Goal: Task Accomplishment & Management: Manage account settings

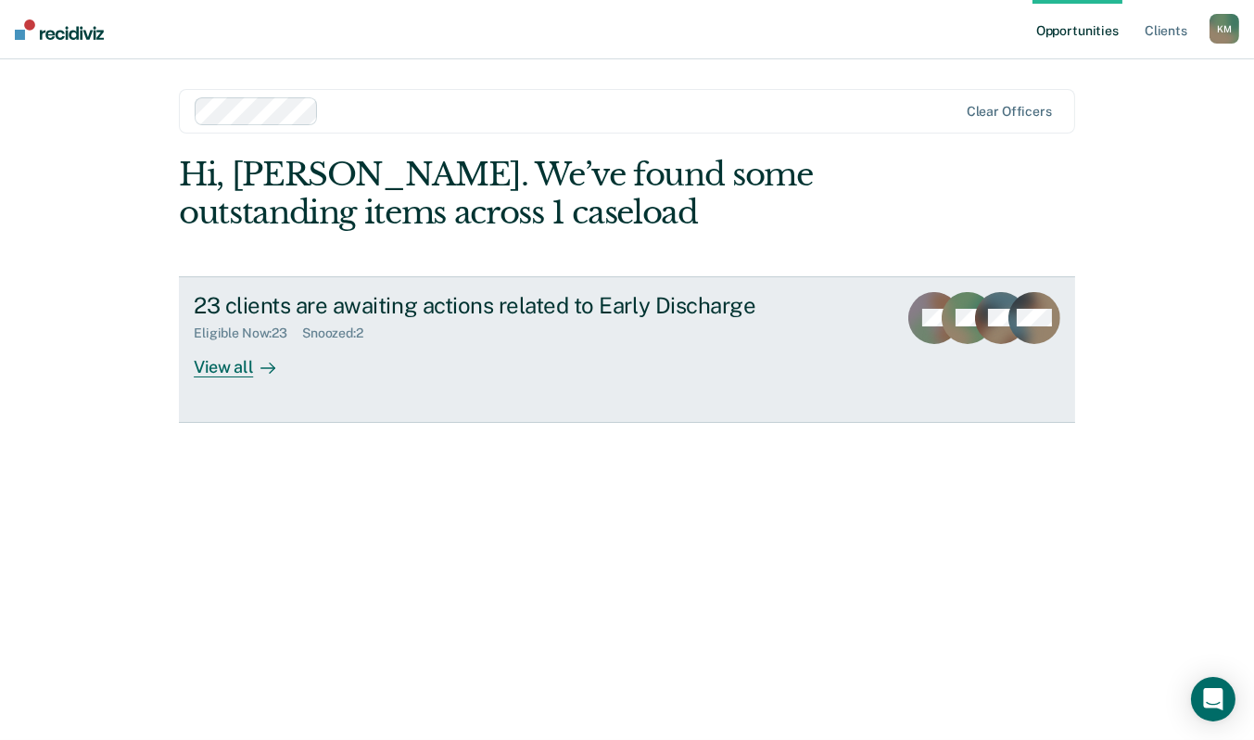
click at [221, 369] on div "View all" at bounding box center [246, 359] width 104 height 36
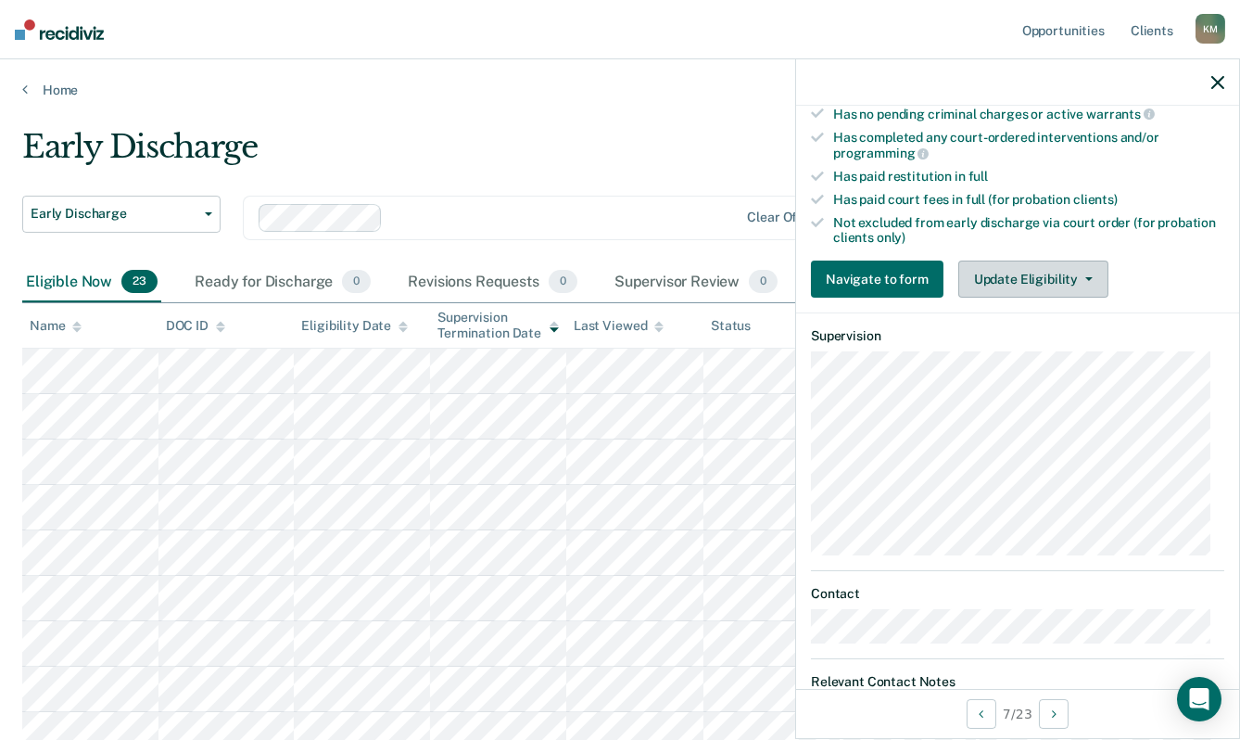
scroll to position [451, 0]
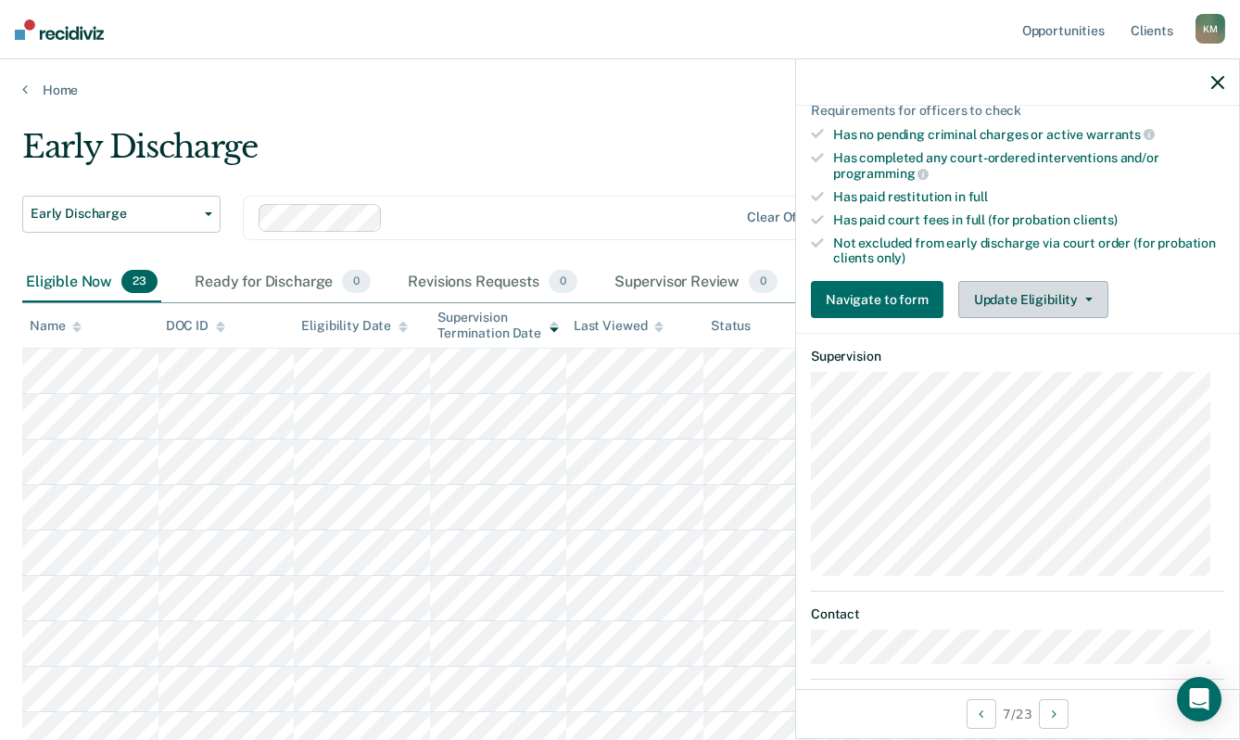
click at [995, 301] on button "Update Eligibility" at bounding box center [1034, 299] width 150 height 37
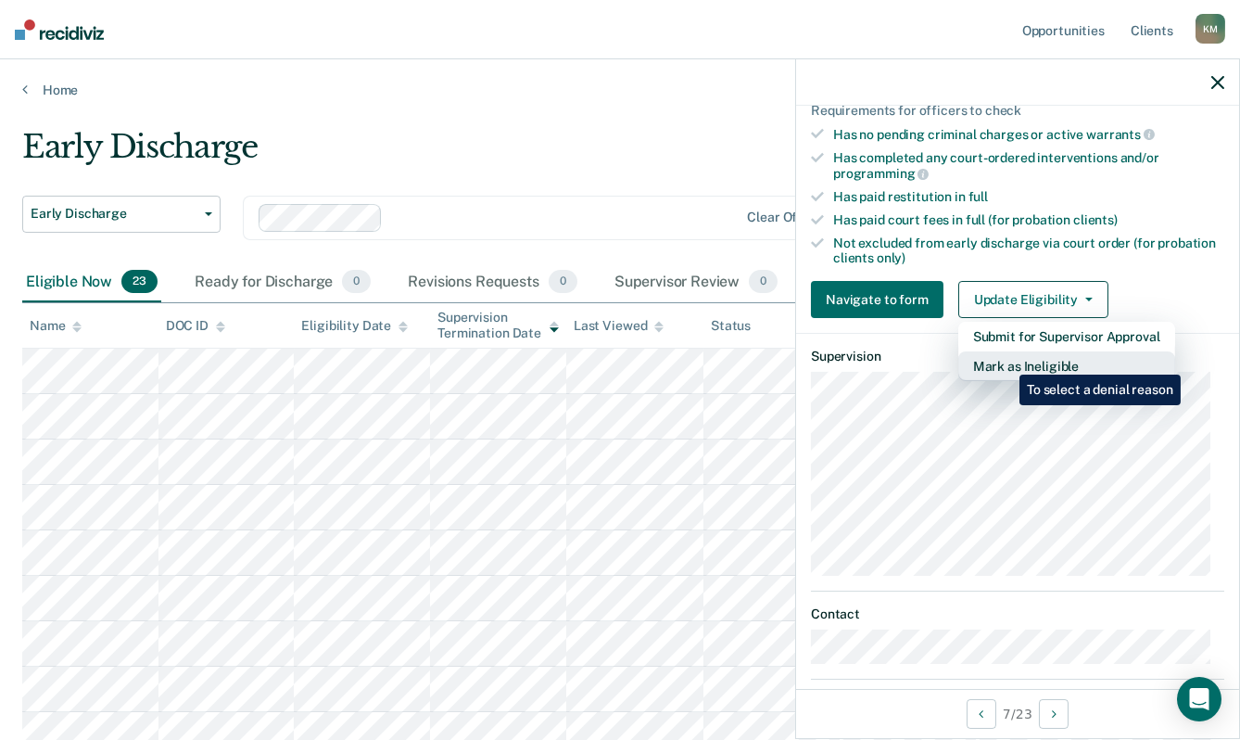
click at [1006, 361] on button "Mark as Ineligible" at bounding box center [1067, 366] width 217 height 30
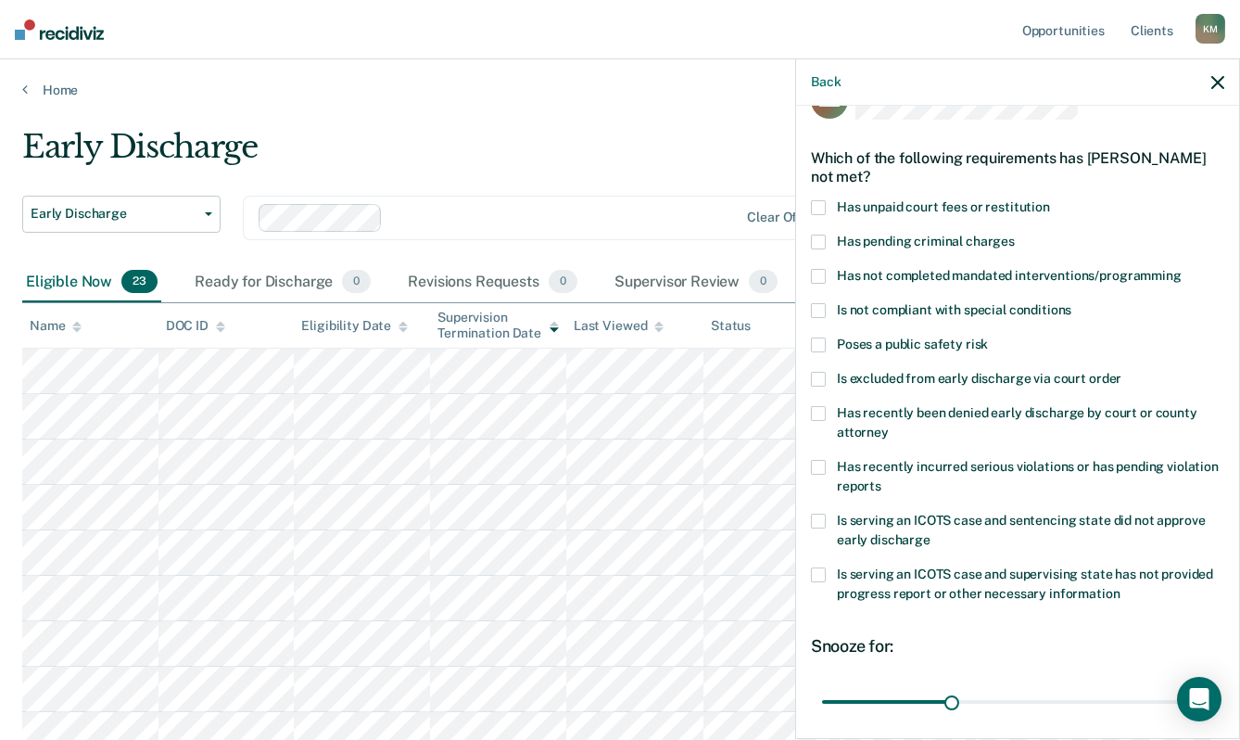
scroll to position [19, 0]
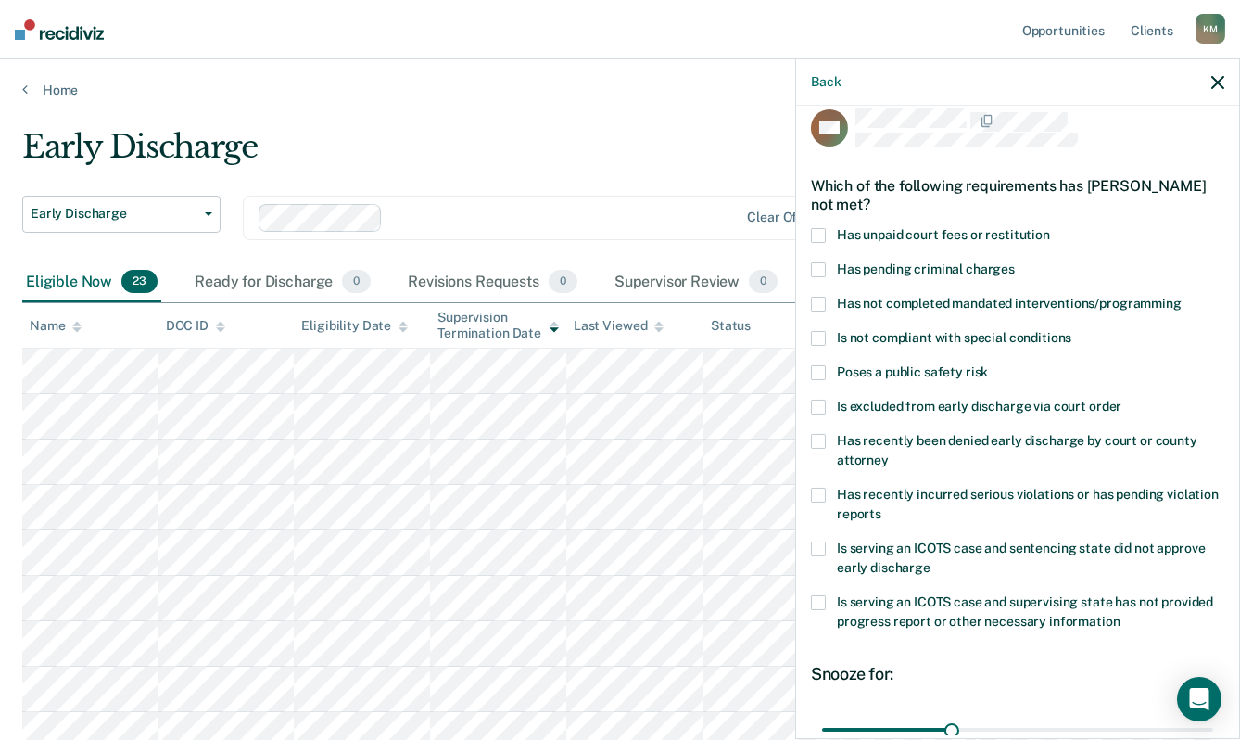
click at [823, 369] on span at bounding box center [818, 372] width 15 height 15
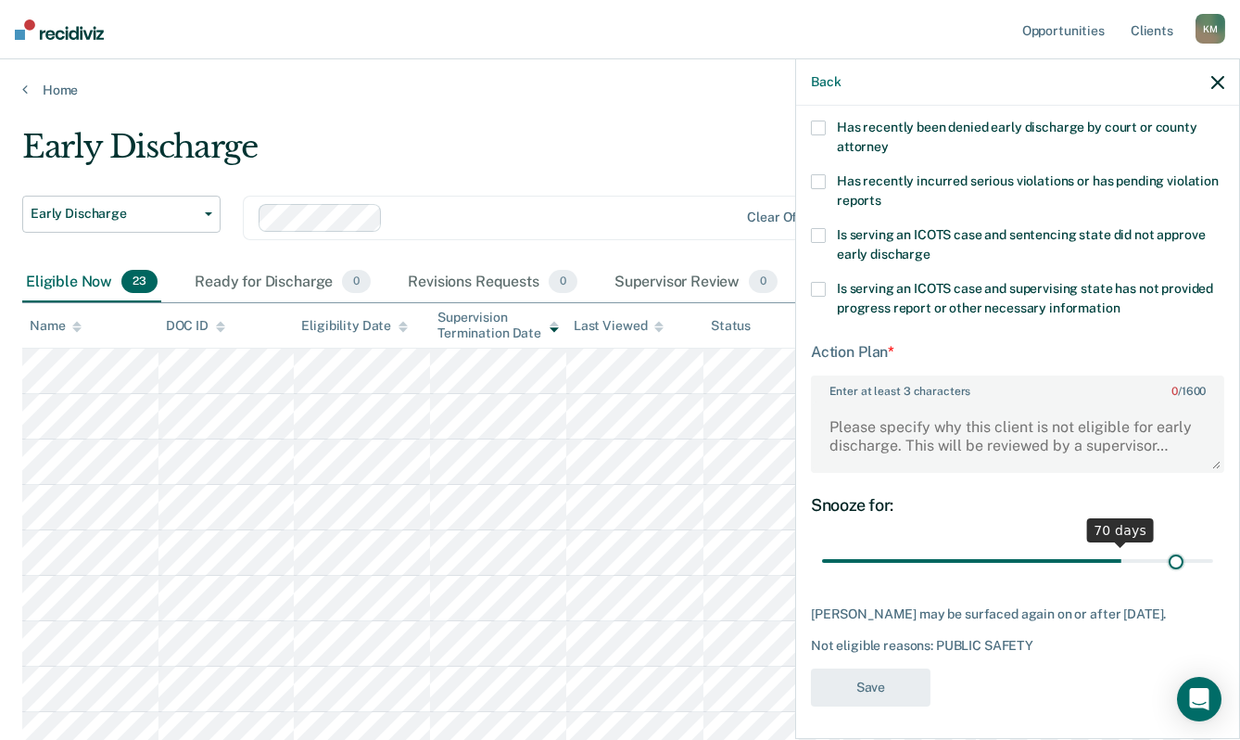
scroll to position [349, 0]
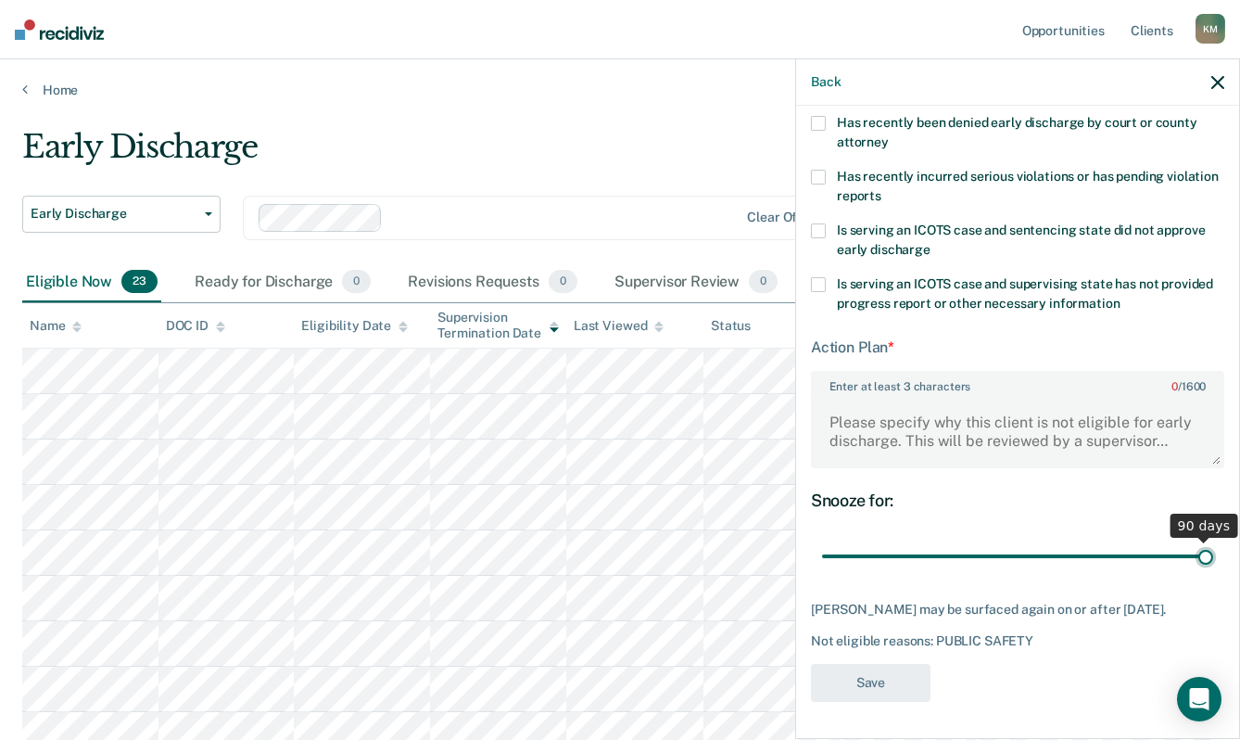
drag, startPoint x: 946, startPoint y: 544, endPoint x: 1207, endPoint y: 559, distance: 260.9
type input "90"
click at [1207, 559] on input "range" at bounding box center [1017, 556] width 391 height 32
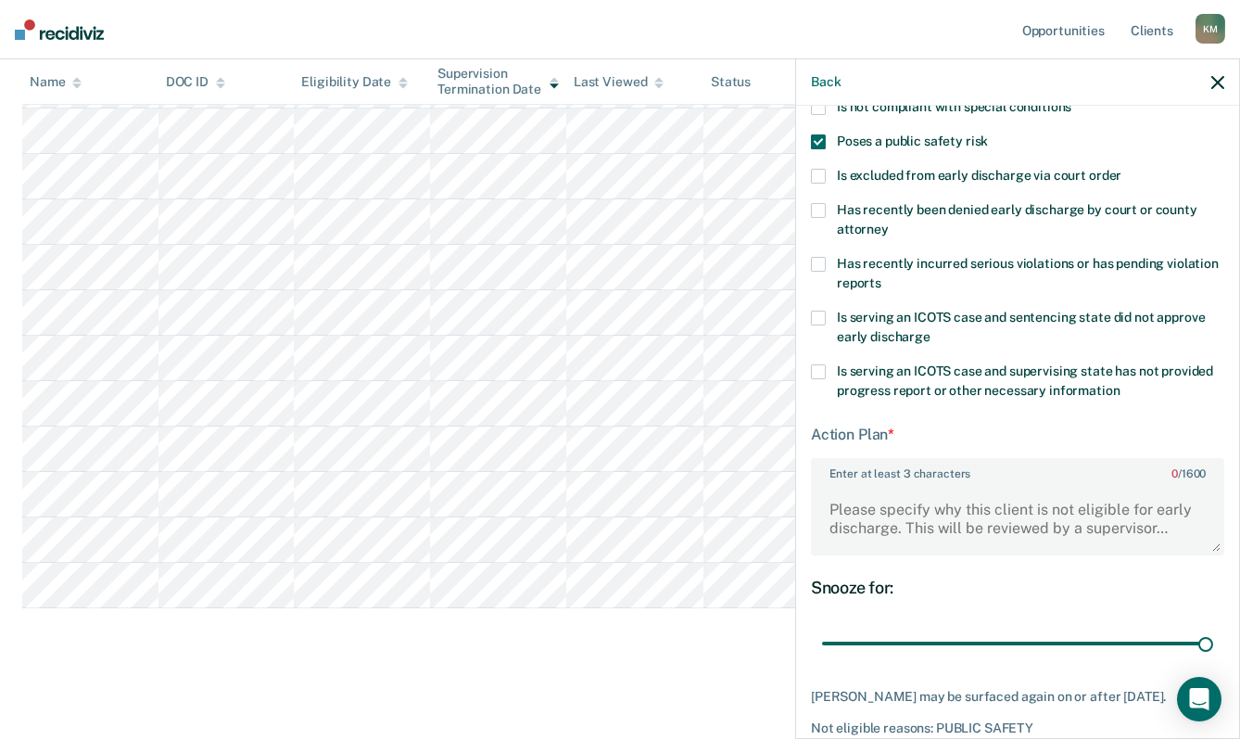
scroll to position [256, 0]
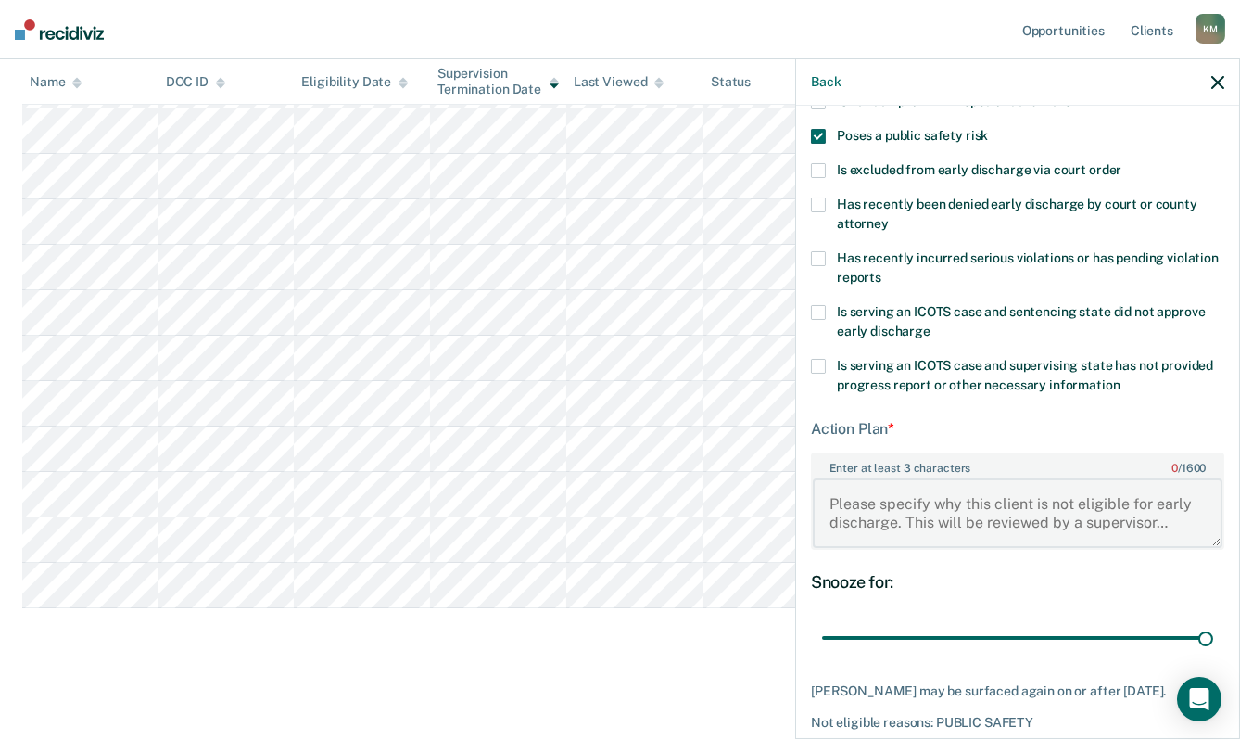
paste textarea "he client has two children: Ella and Emilia Martinez. Their mother’s name is Jo…"
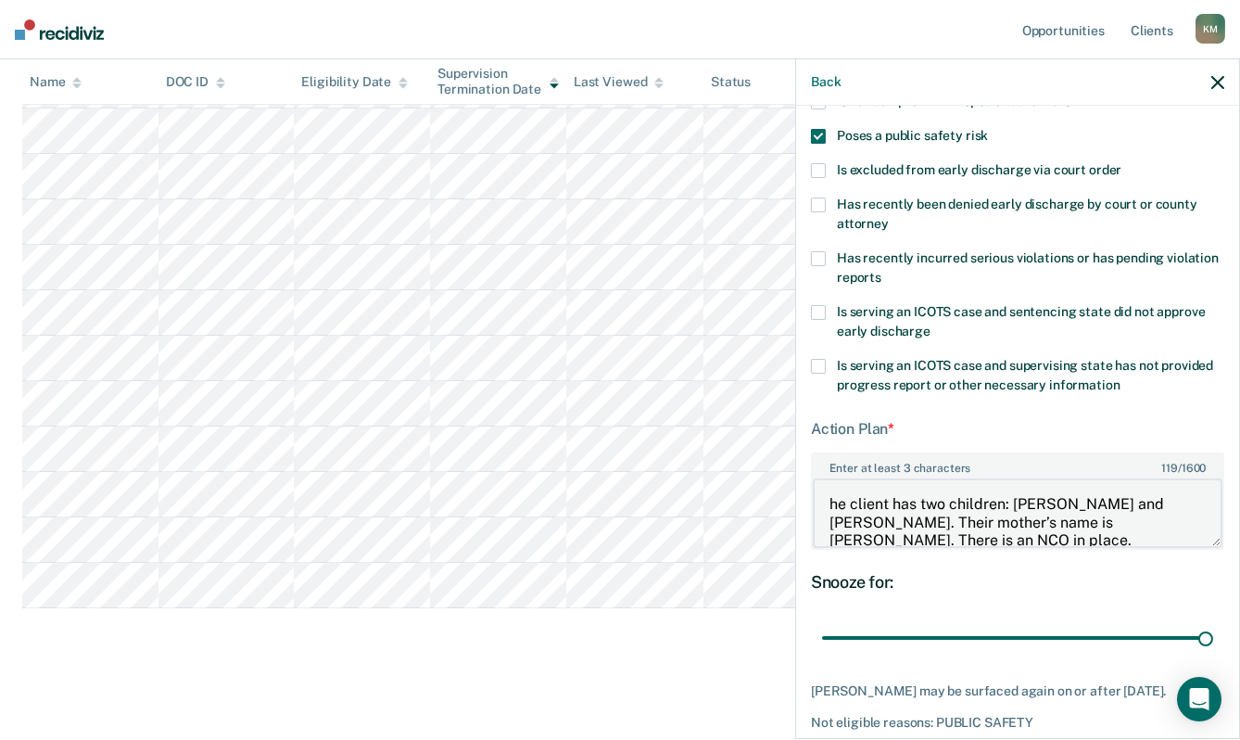
scroll to position [3, 0]
click at [838, 497] on textarea "he client has two children: Ella and Emilia Martinez. Their mother’s name is Jo…" at bounding box center [1018, 512] width 410 height 69
click at [829, 484] on textarea "He client has two children: Ella and Emilia Martinez. Their mother’s name is Jo…" at bounding box center [1018, 512] width 410 height 69
paste textarea "Domestic Abuse Assault Impeding Air/Blood Flow Causing Bodily Injury"
paste textarea "Child Endangerment/No Injury"
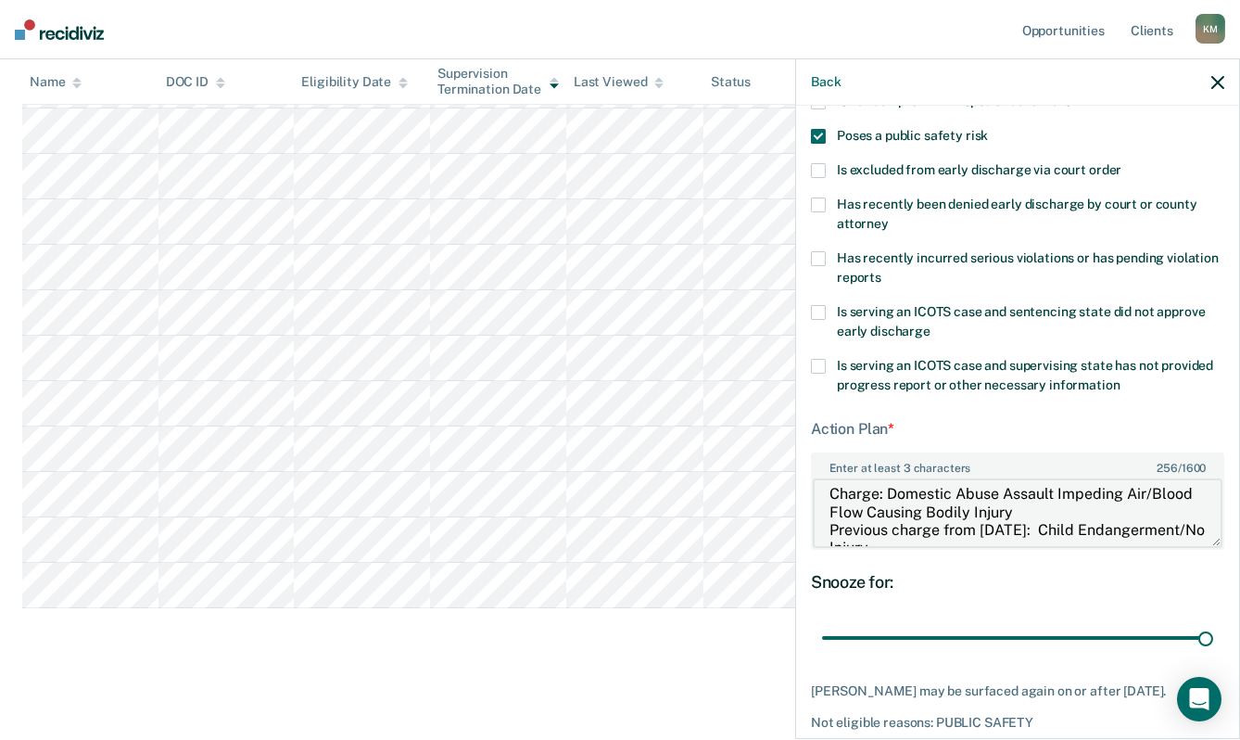
scroll to position [0, 0]
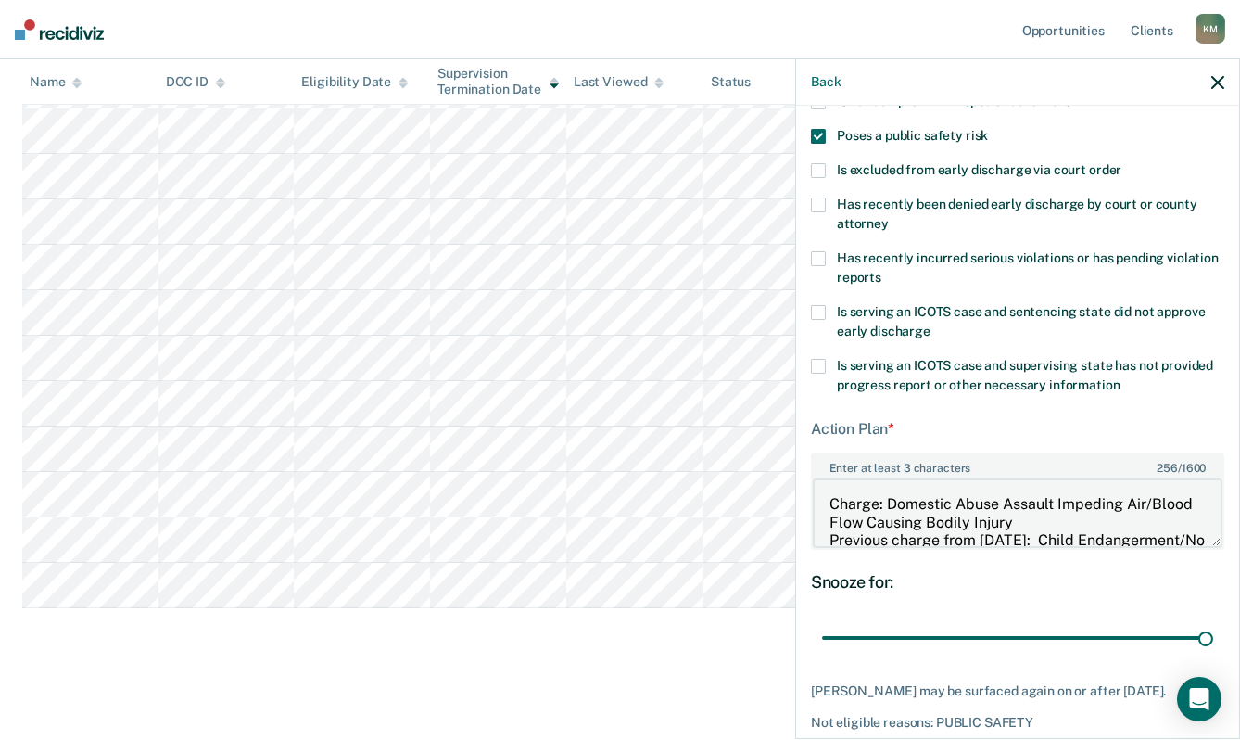
drag, startPoint x: 827, startPoint y: 502, endPoint x: 1087, endPoint y: 527, distance: 261.7
click at [1087, 527] on textarea "Charge: Domestic Abuse Assault Impeding Air/Blood Flow Causing Bodily Injury Pr…" at bounding box center [1018, 512] width 410 height 69
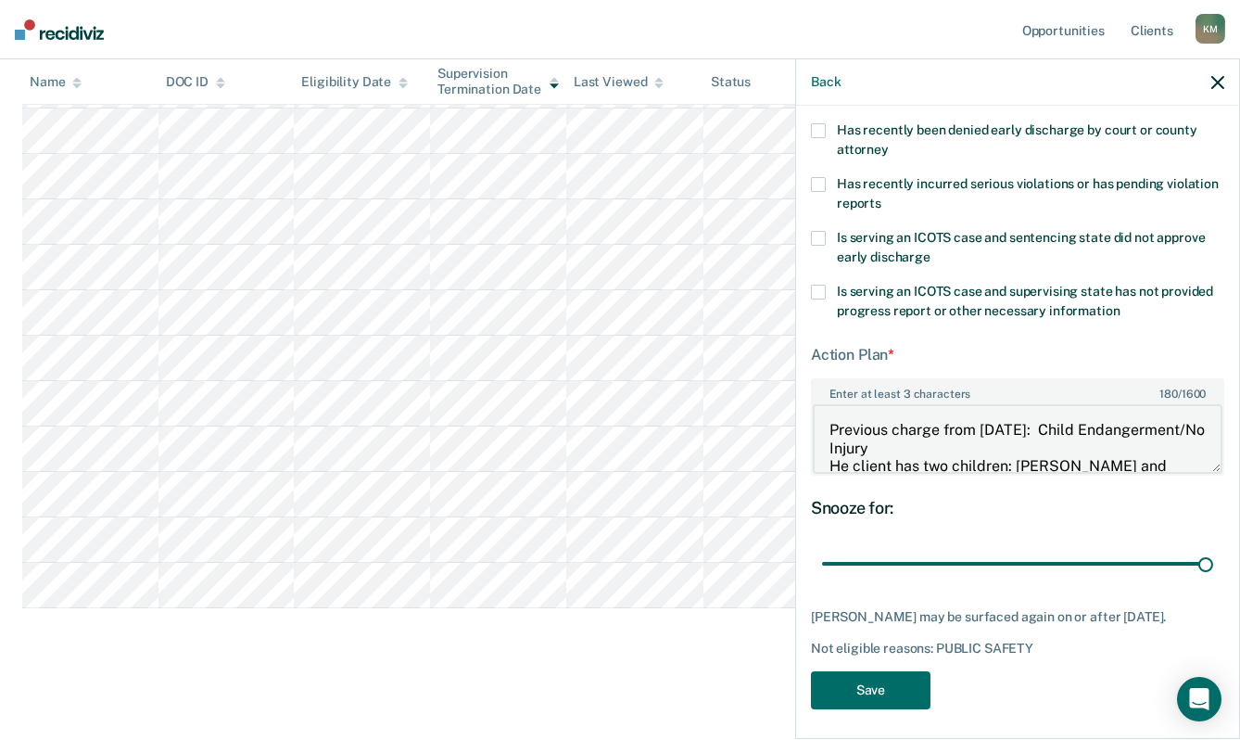
scroll to position [349, 0]
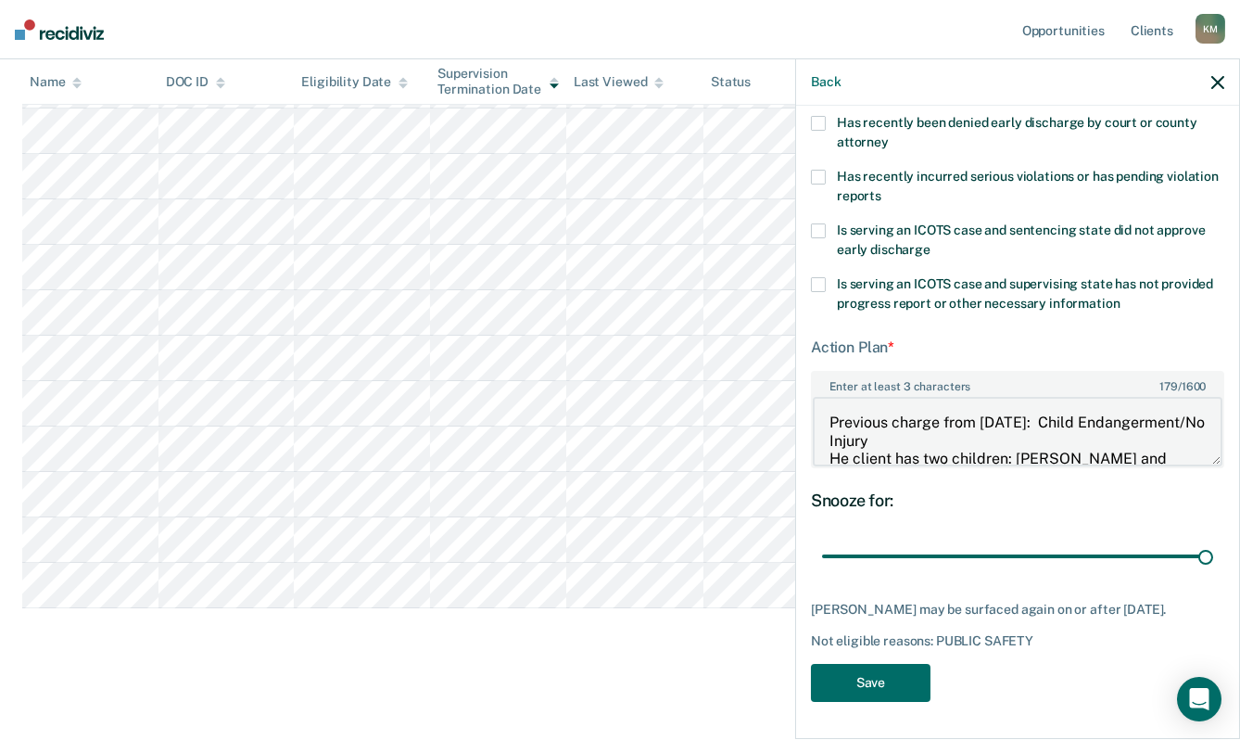
click at [1002, 429] on textarea "Previous charge from 6-29-22: Child Endangerment/No Injury He client has two ch…" at bounding box center [1018, 431] width 410 height 69
paste textarea "Charge: Domestic Abuse Assault Impeding Air/Blood Flow Causing Bodily Injury"
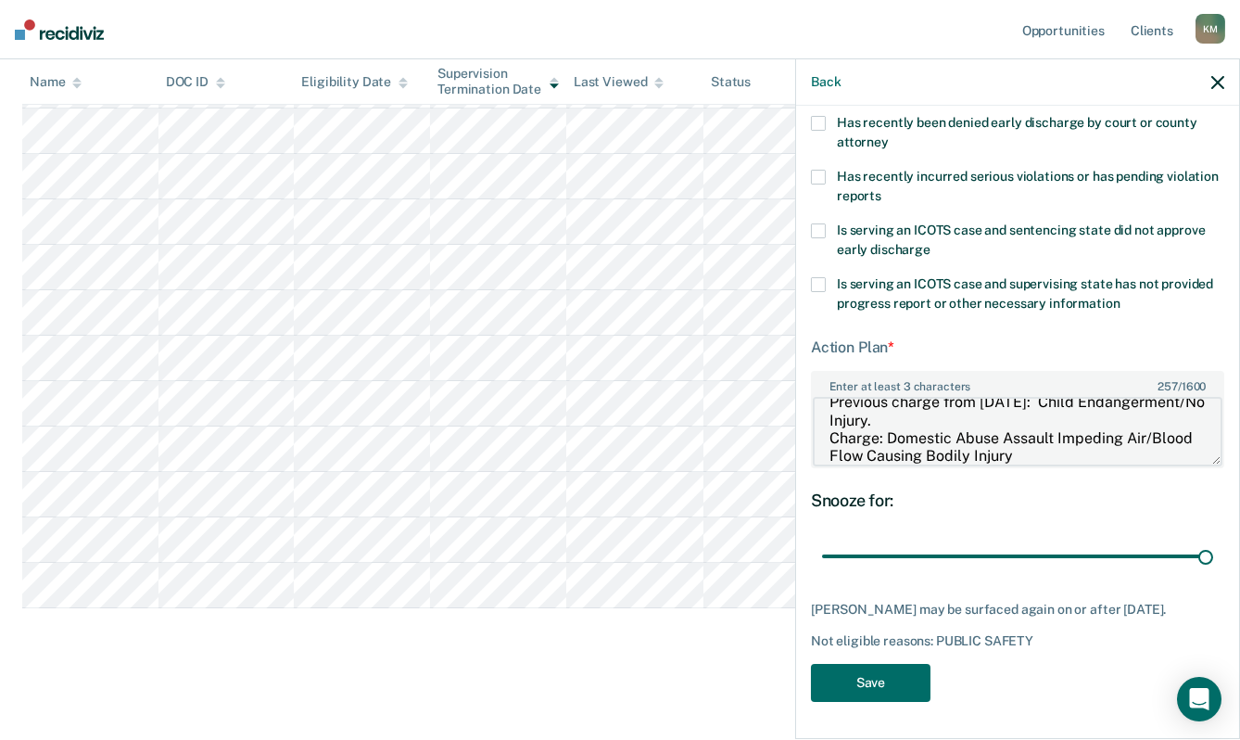
drag, startPoint x: 828, startPoint y: 422, endPoint x: 848, endPoint y: 425, distance: 20.6
click at [830, 422] on textarea "Previous charge from 6-29-22: Child Endangerment/No Injury. Charge: Domestic Ab…" at bounding box center [1018, 431] width 410 height 69
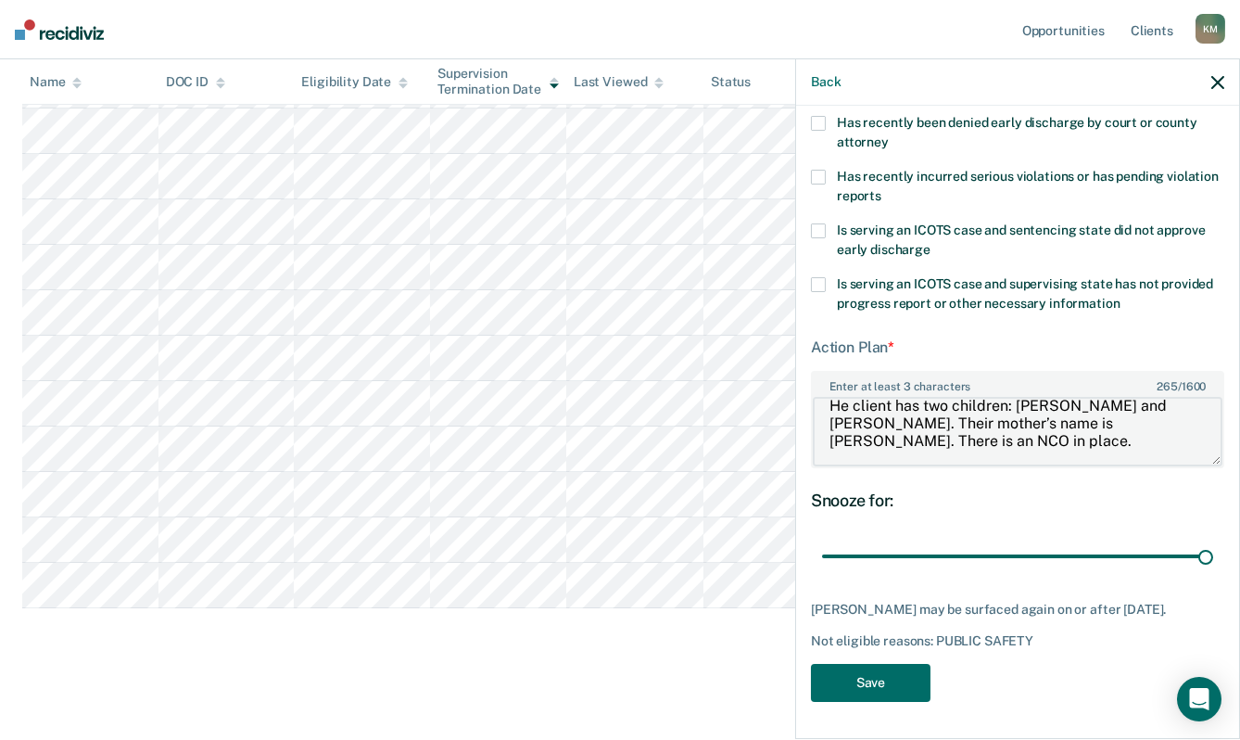
scroll to position [51, 0]
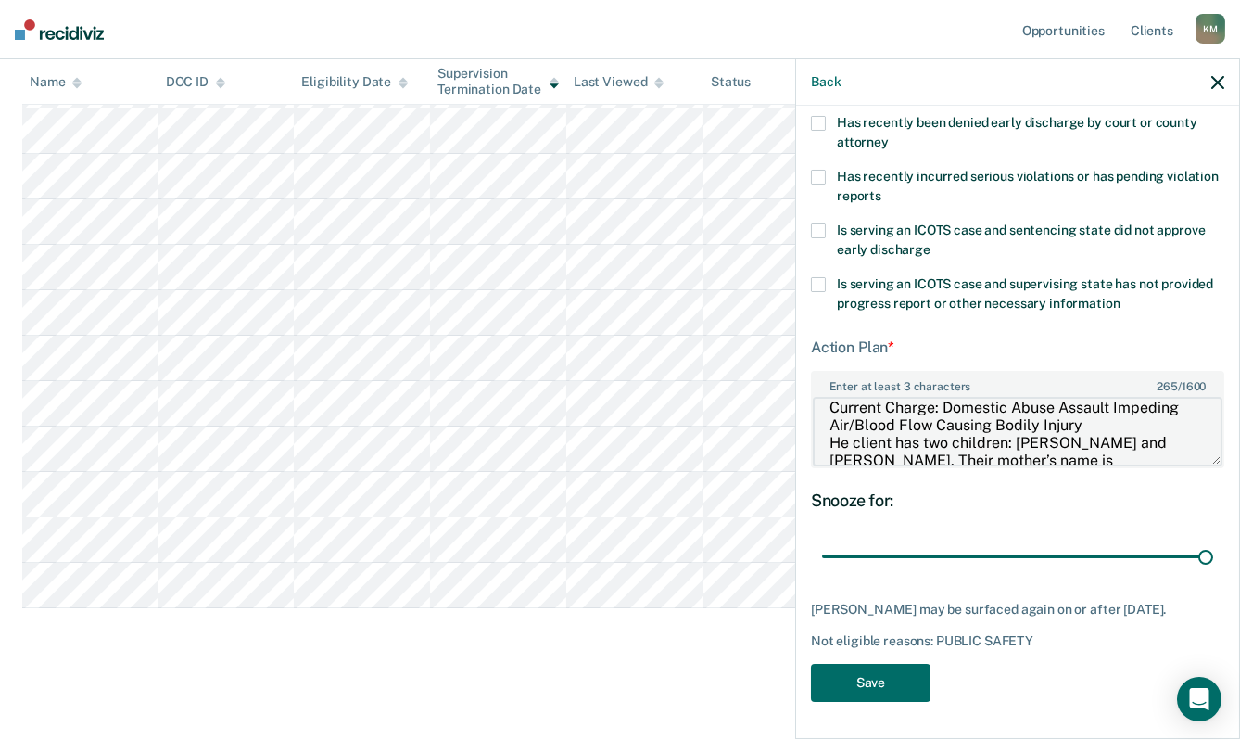
click at [1091, 411] on textarea "Previous charge from 6-29-22: Child Endangerment/No Injury. Current Charge: Dom…" at bounding box center [1018, 431] width 410 height 69
click at [827, 425] on textarea "Previous charge from 6-29-22: Child Endangerment/No Injury. Current Charge: Dom…" at bounding box center [1018, 431] width 410 height 69
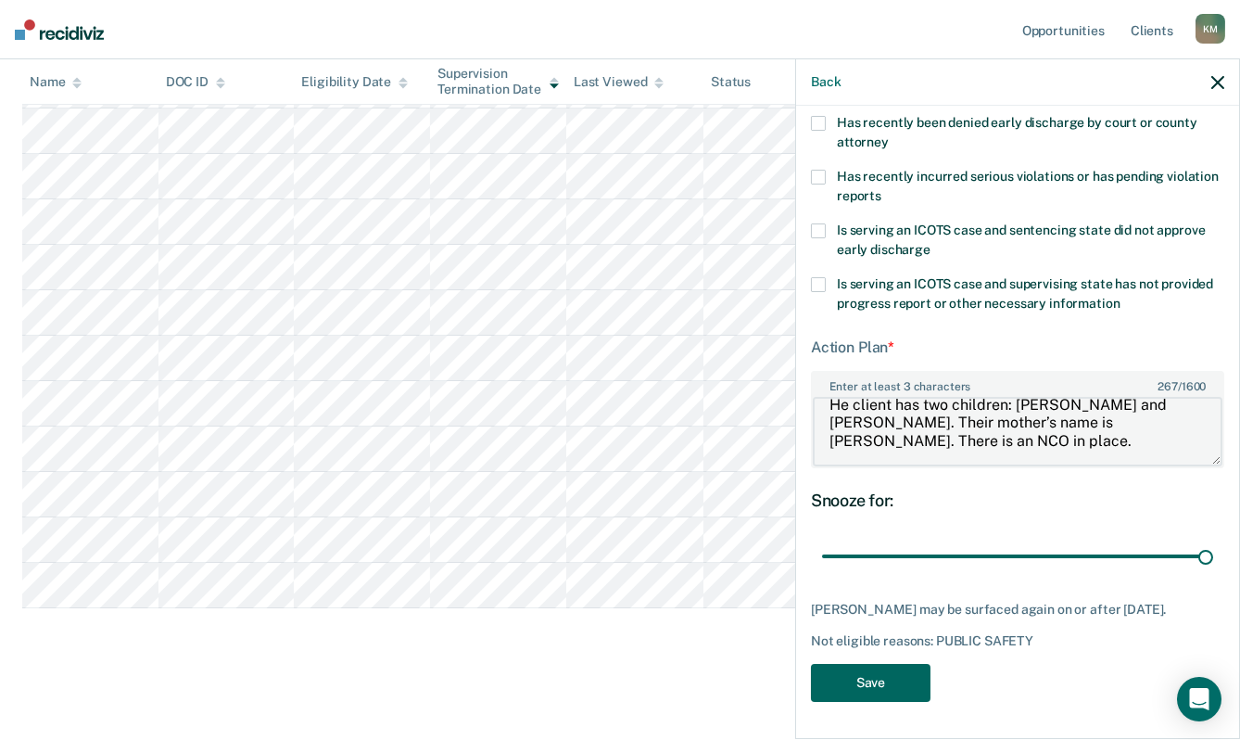
type textarea "Previous charge from 6-29-22: Child Endangerment/No Injury. Current Charge: Dom…"
click at [855, 688] on button "Save" at bounding box center [871, 683] width 120 height 38
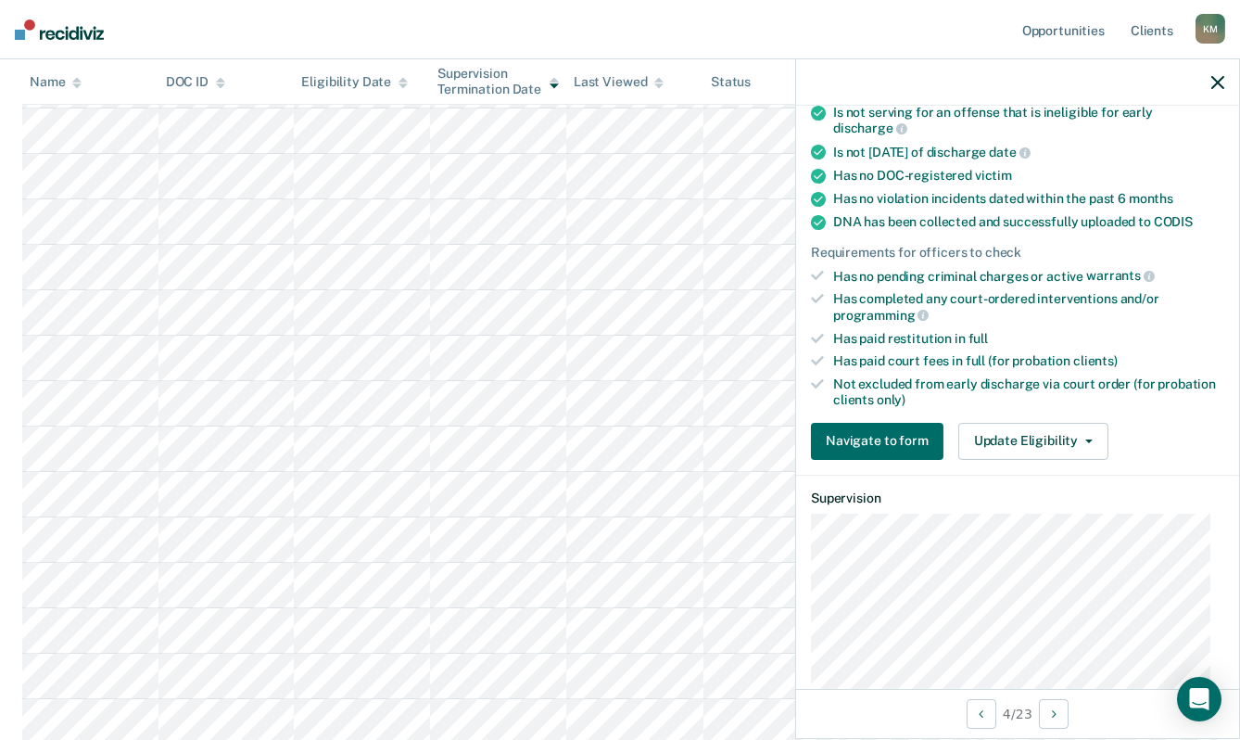
scroll to position [387, 0]
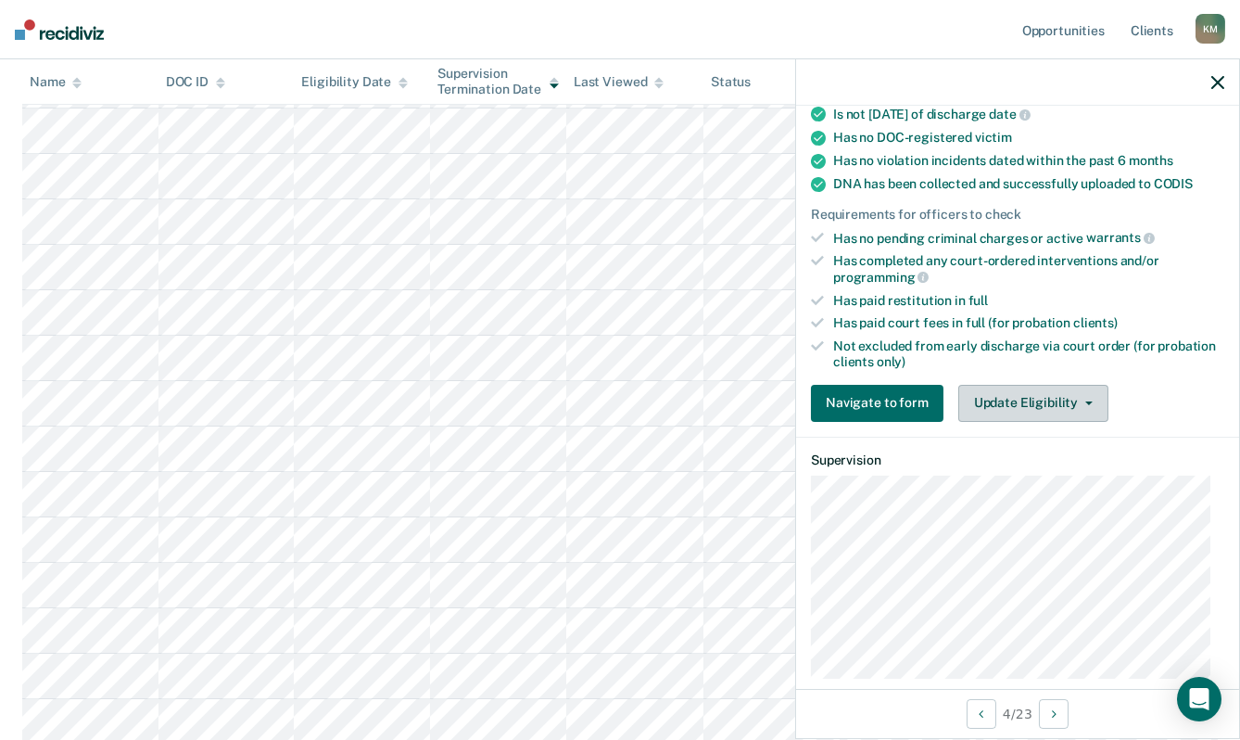
click at [1038, 397] on button "Update Eligibility" at bounding box center [1034, 403] width 150 height 37
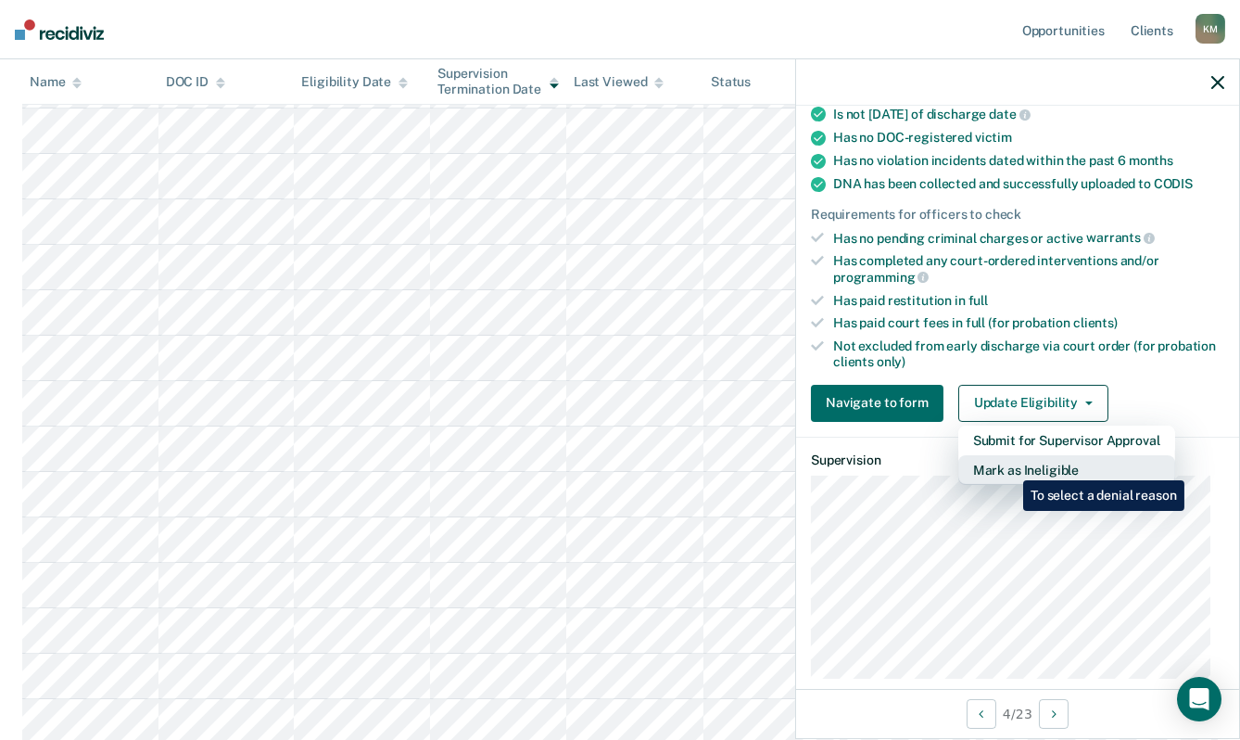
click at [1010, 466] on button "Mark as Ineligible" at bounding box center [1067, 470] width 217 height 30
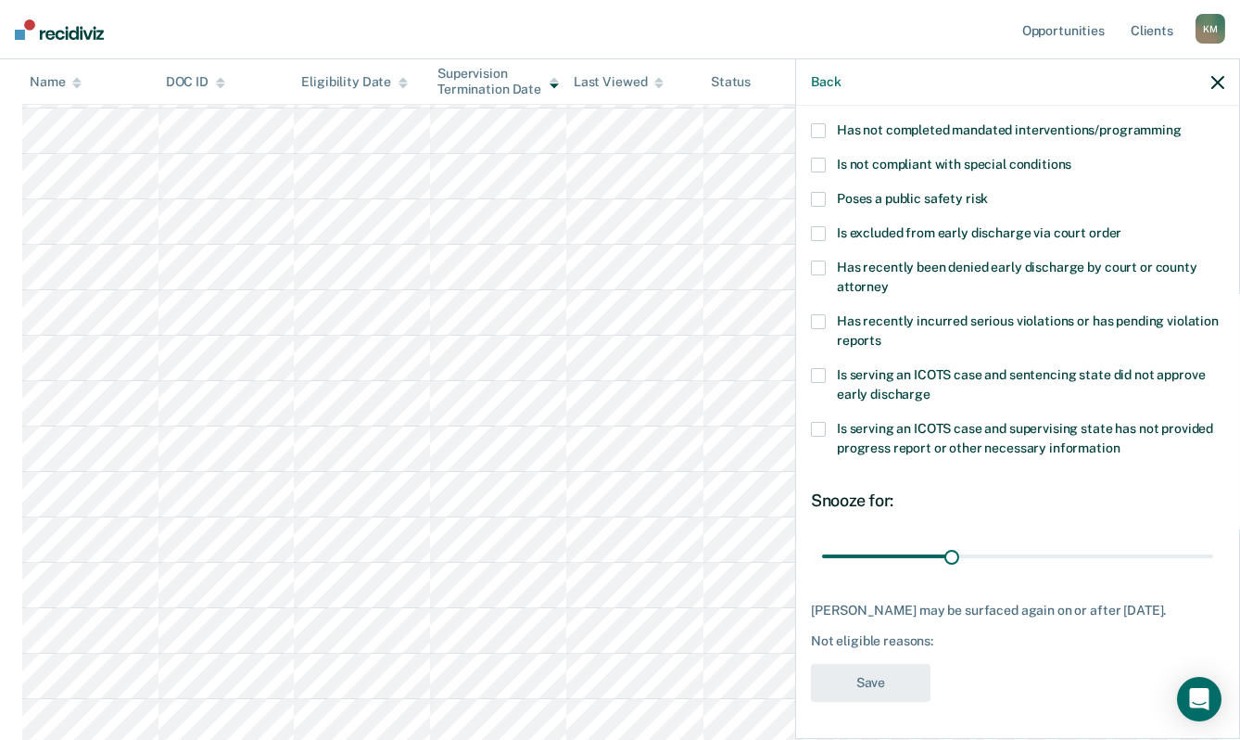
scroll to position [205, 0]
click at [819, 192] on span at bounding box center [818, 199] width 15 height 15
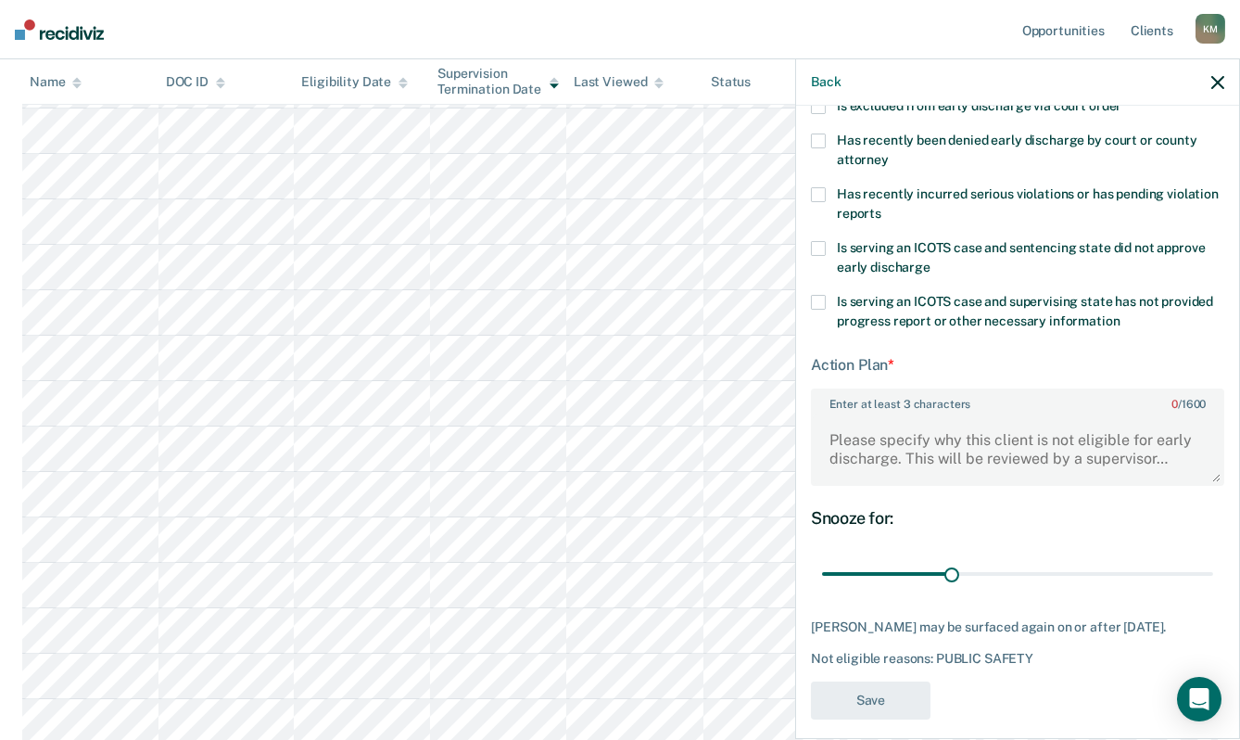
scroll to position [349, 0]
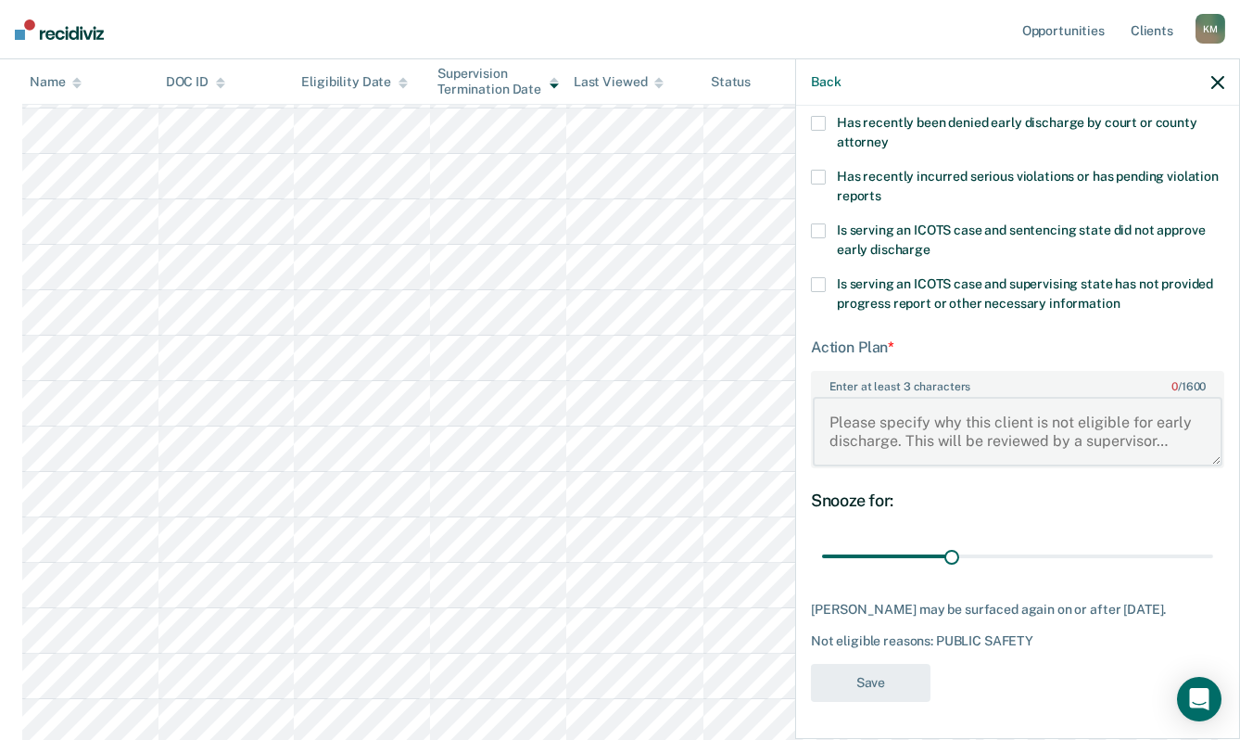
click at [833, 397] on textarea "Enter at least 3 characters 0 / 1600" at bounding box center [1018, 431] width 410 height 69
click at [831, 374] on label "Enter at least 3 characters 0 / 1600" at bounding box center [1018, 383] width 410 height 20
click at [831, 397] on textarea "Enter at least 3 characters 0 / 1600" at bounding box center [1018, 431] width 410 height 69
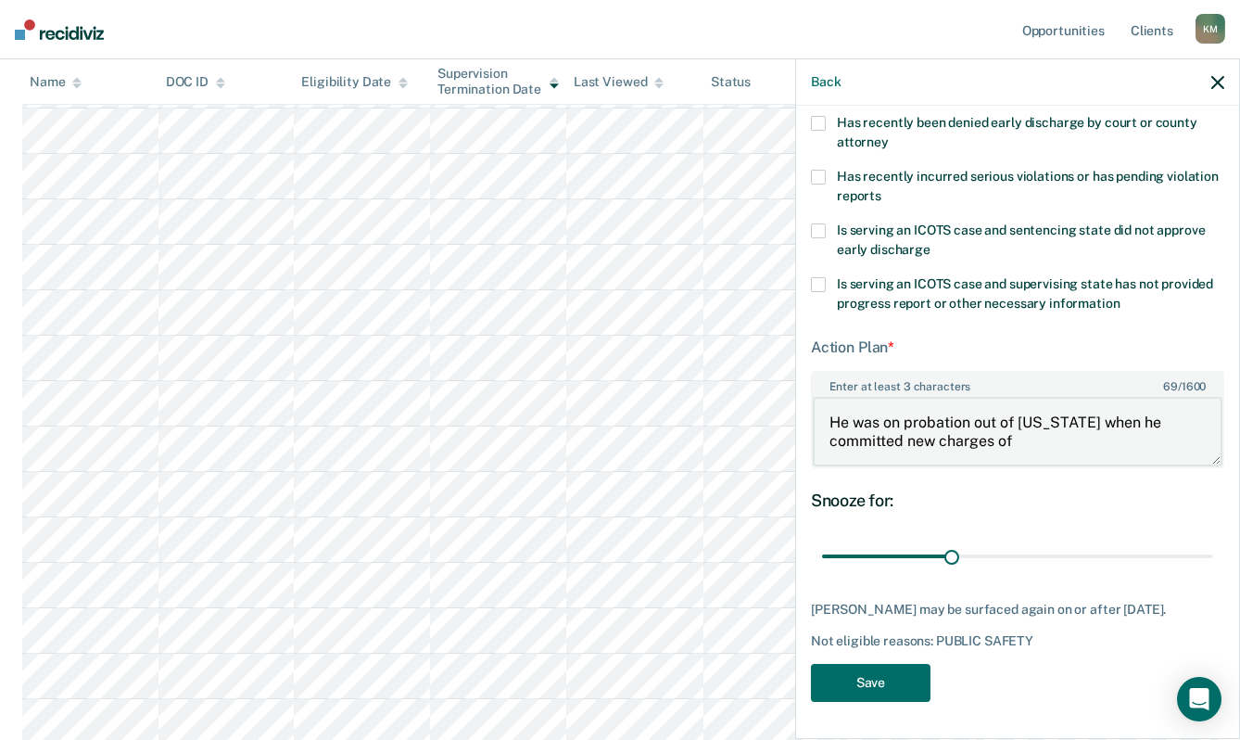
paste textarea "HARASSMENT / 1ST DEG."
paste textarea "Dominion/Control of Firearm/Offensive Weapon by Felon"
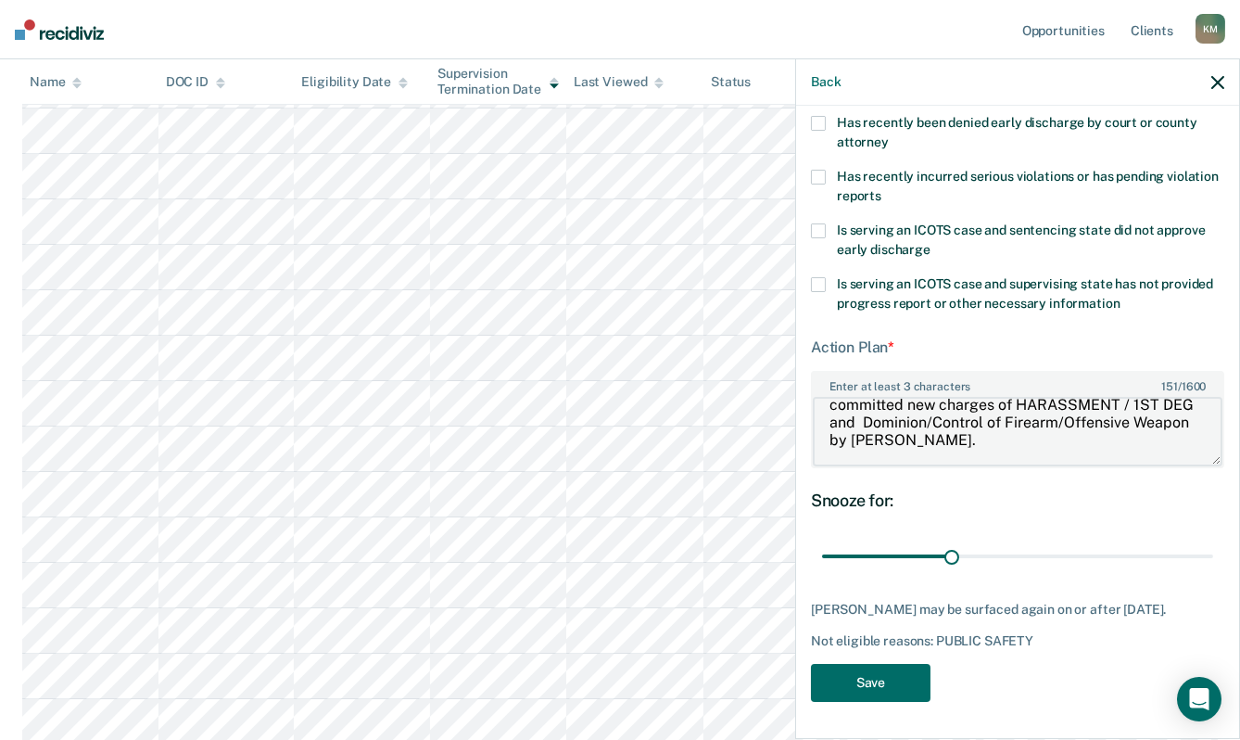
scroll to position [57, 0]
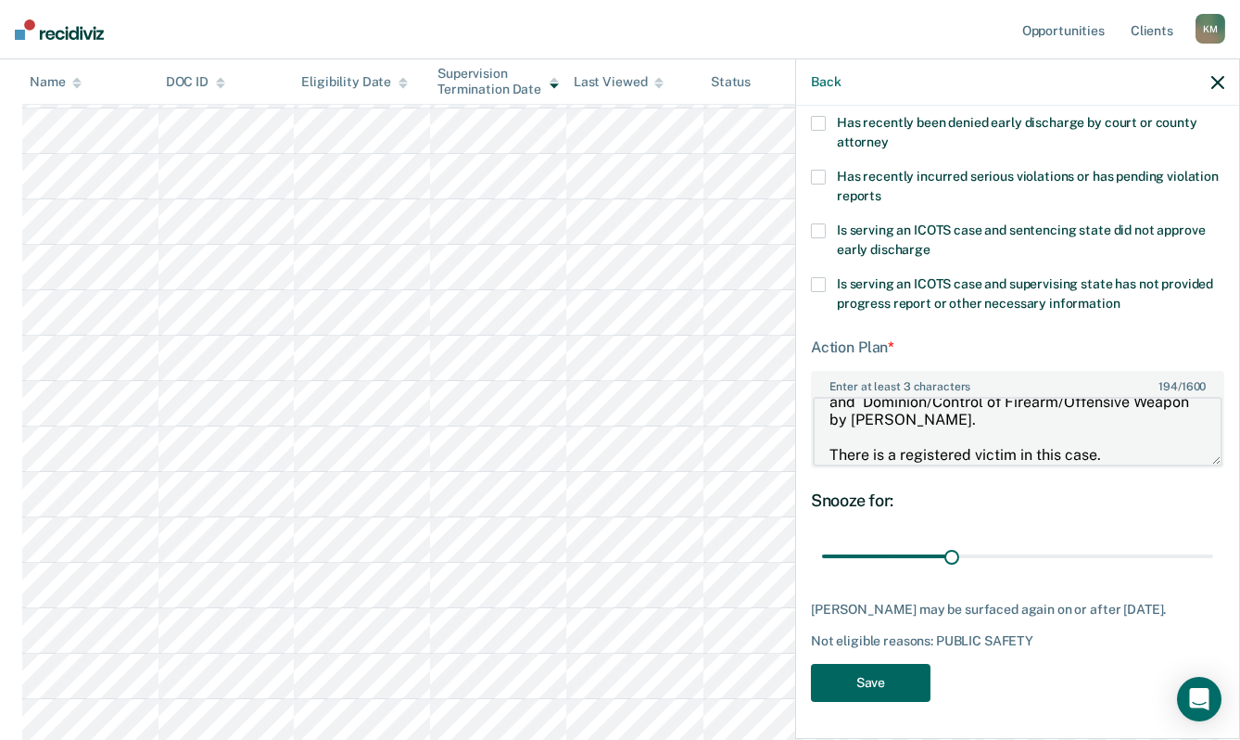
type textarea "He was on probation out of Illinois when he committed new charges of HARASSMENT…"
click at [864, 678] on button "Save" at bounding box center [871, 683] width 120 height 38
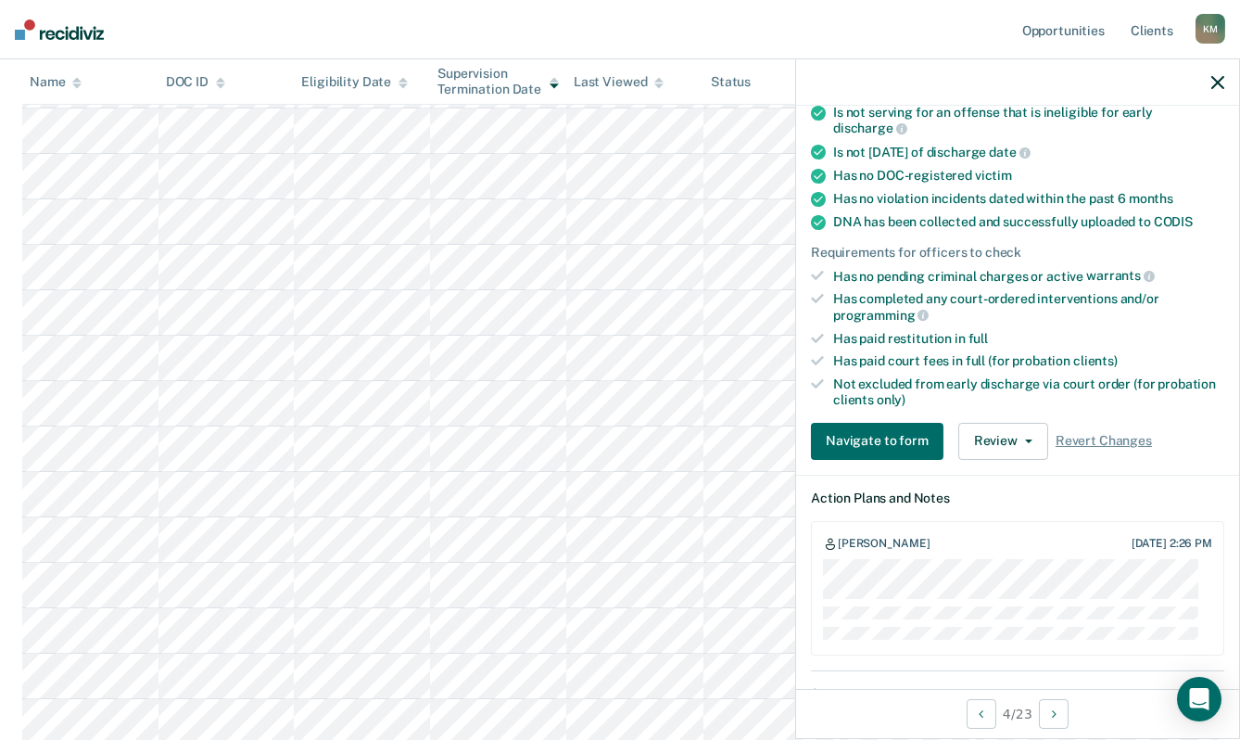
scroll to position [310, 0]
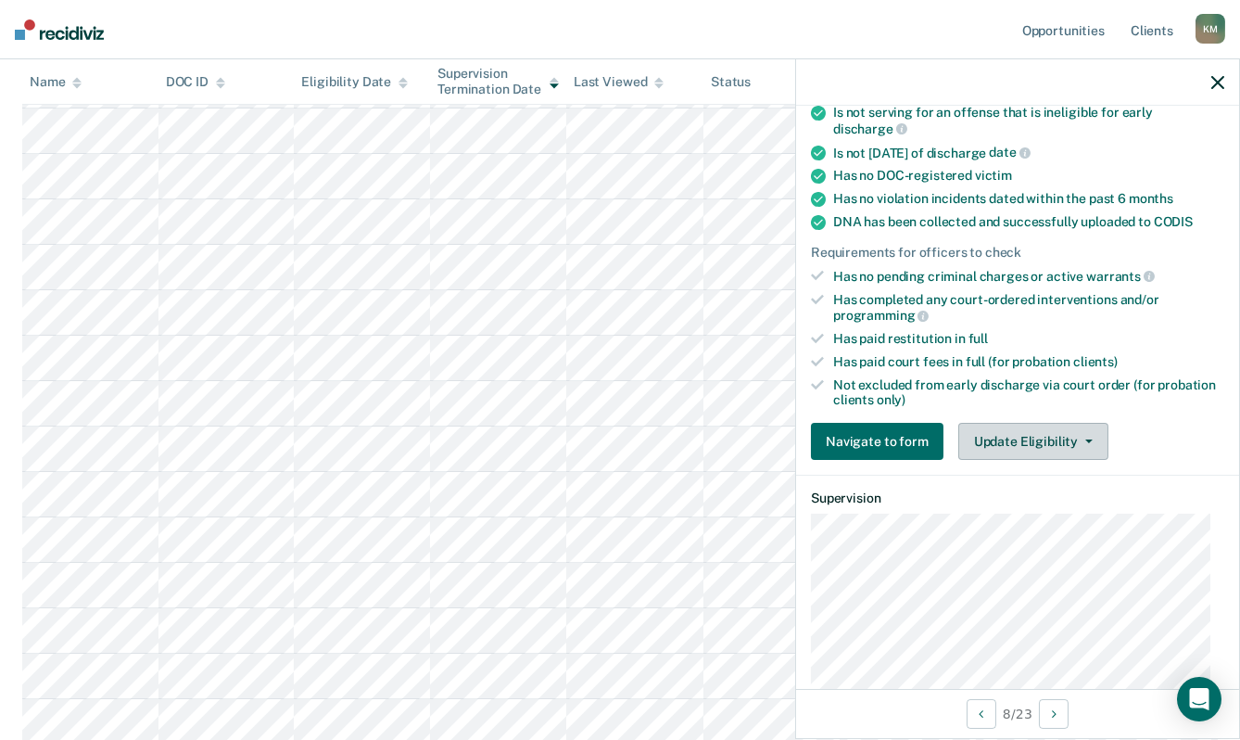
click at [1023, 446] on button "Update Eligibility" at bounding box center [1034, 441] width 150 height 37
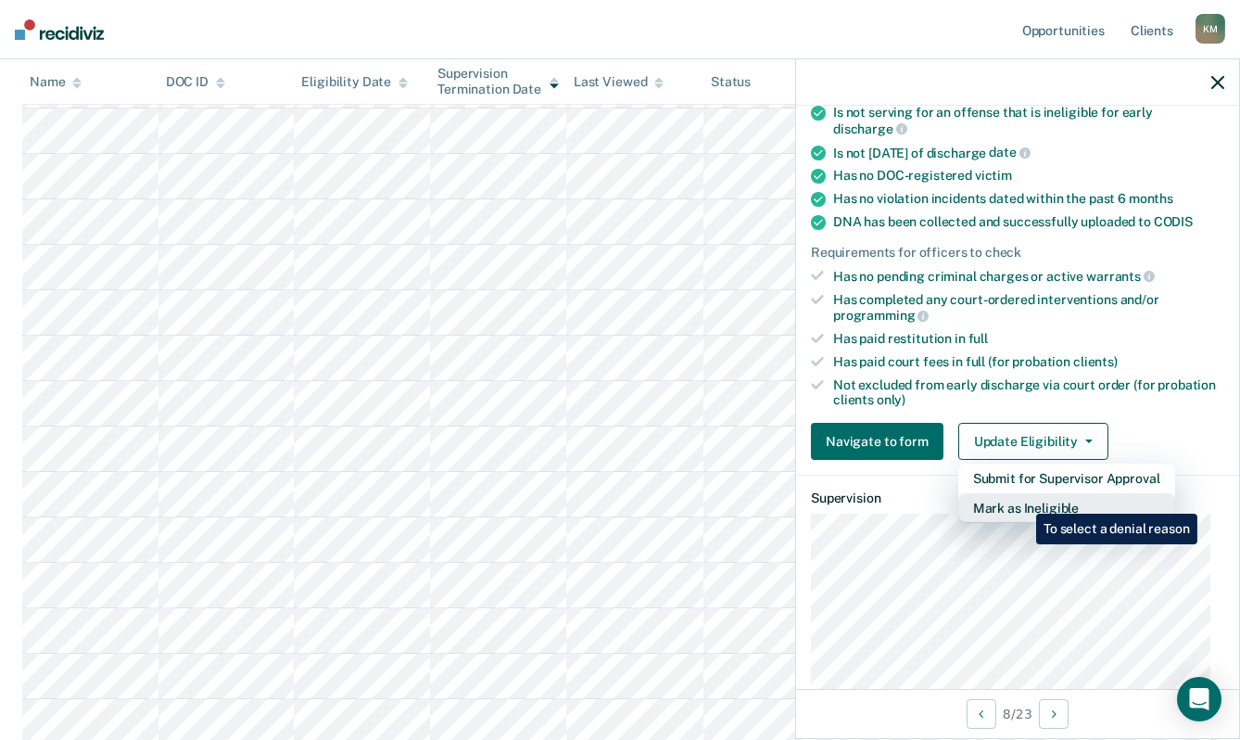
click at [1022, 501] on button "Mark as Ineligible" at bounding box center [1067, 508] width 217 height 30
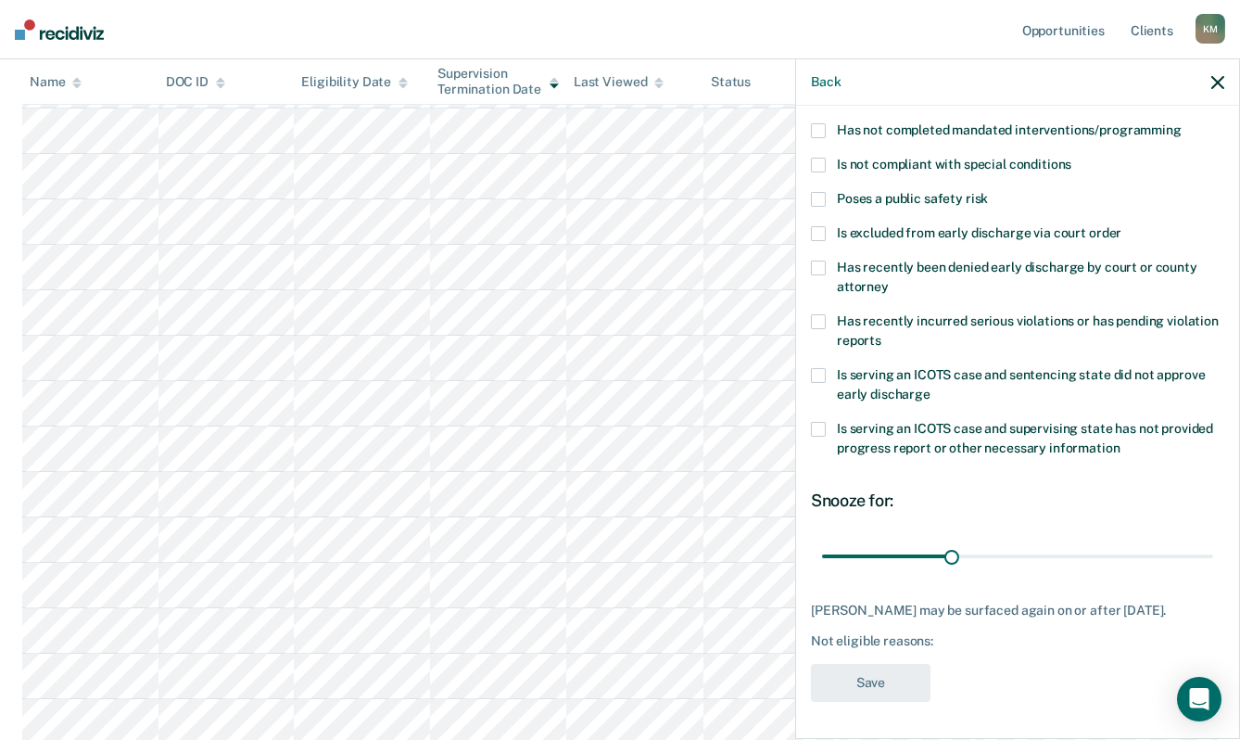
scroll to position [205, 0]
click at [817, 175] on div "Is not compliant with special conditions" at bounding box center [1017, 175] width 413 height 34
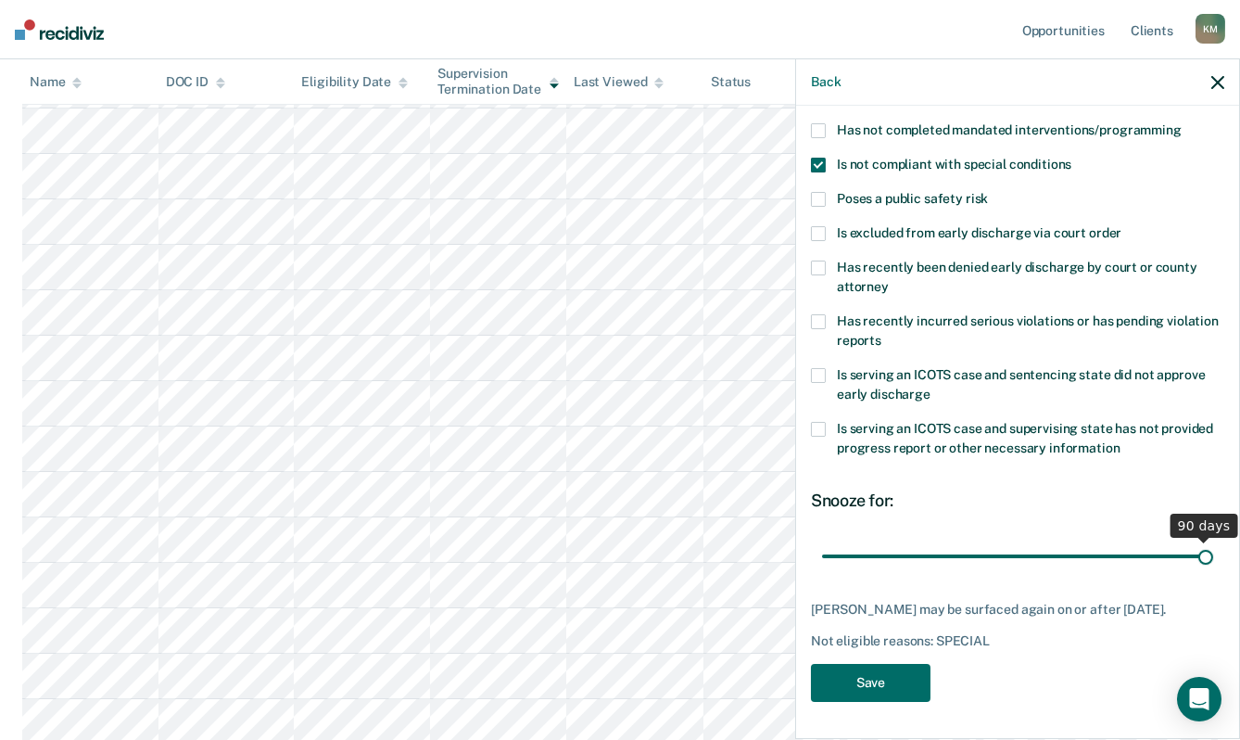
drag, startPoint x: 941, startPoint y: 537, endPoint x: 1237, endPoint y: 551, distance: 296.0
type input "90"
click at [1213, 551] on input "range" at bounding box center [1017, 556] width 391 height 32
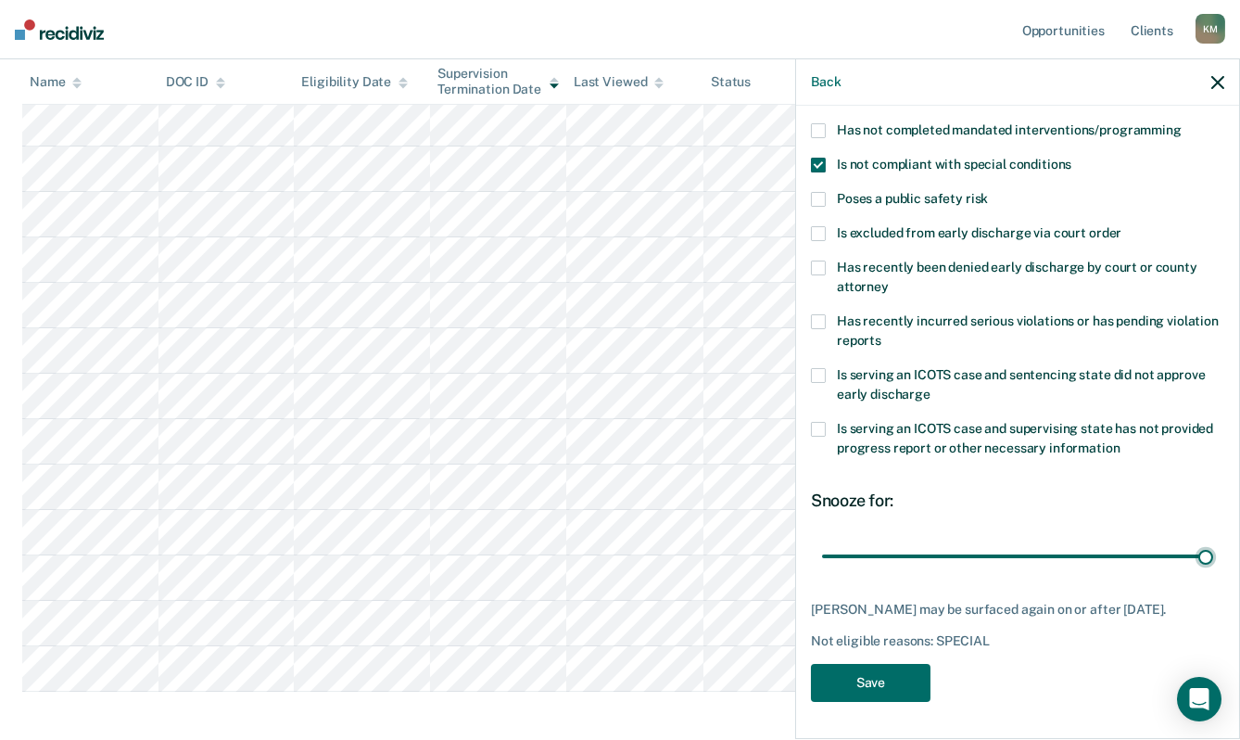
scroll to position [656, 0]
click at [817, 158] on span at bounding box center [818, 165] width 15 height 15
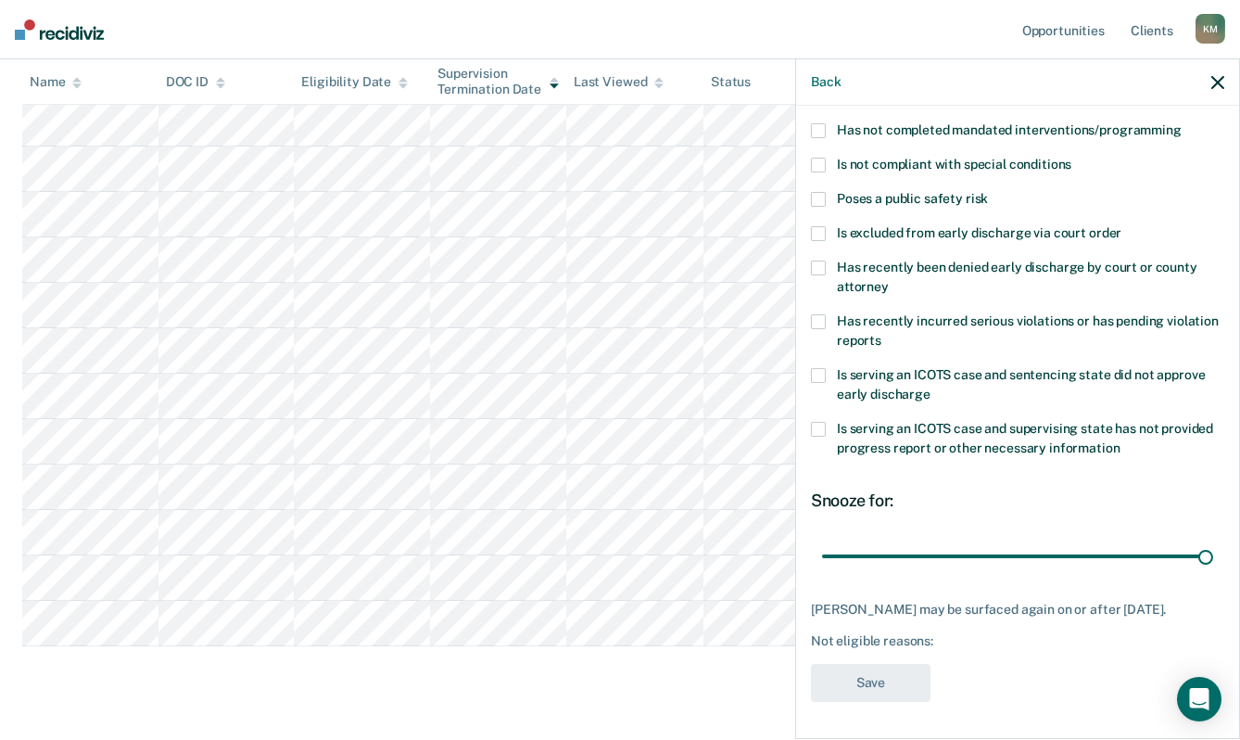
click at [816, 192] on span at bounding box center [818, 199] width 15 height 15
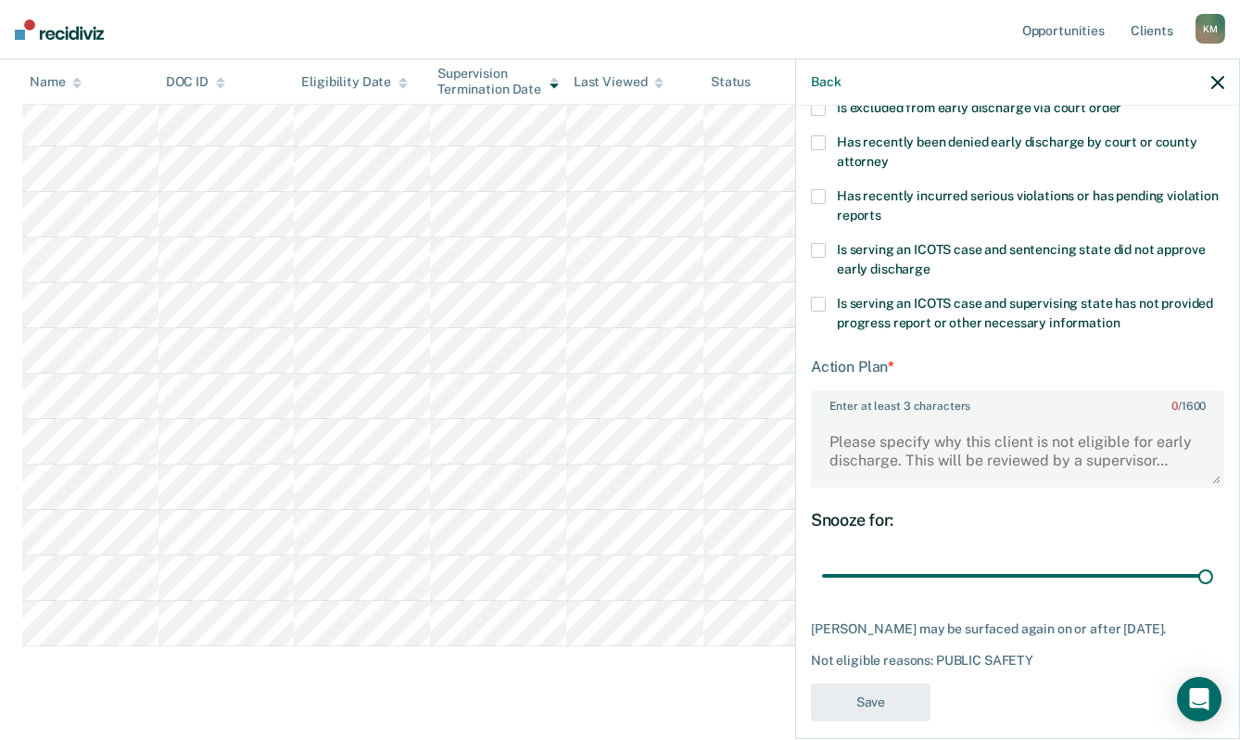
scroll to position [349, 0]
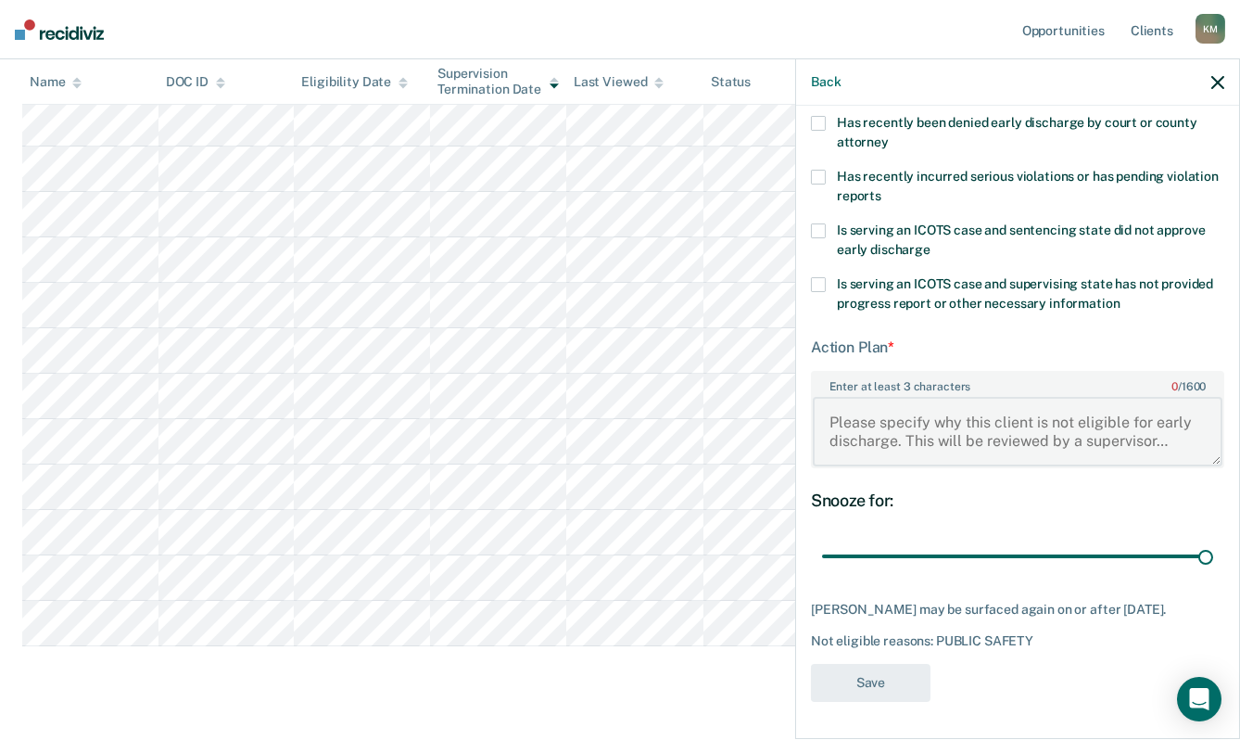
click at [832, 404] on textarea "Enter at least 3 characters 0 / 1600" at bounding box center [1018, 431] width 410 height 69
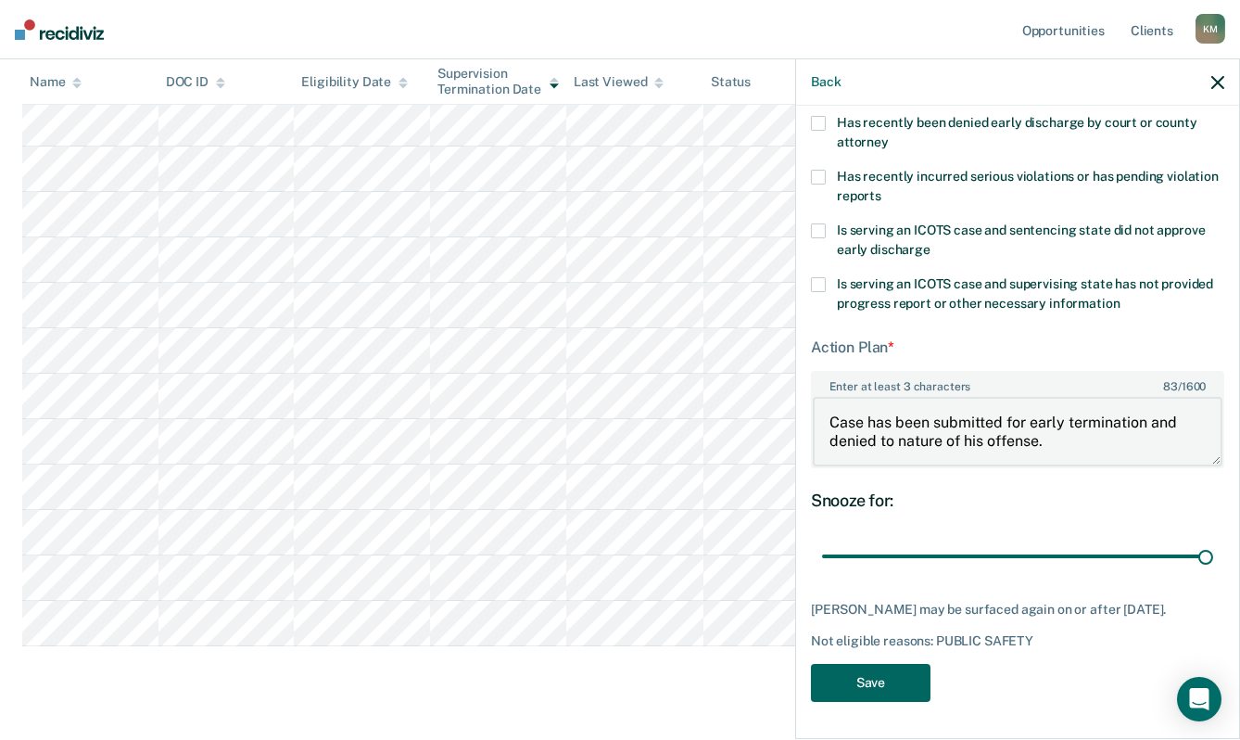
type textarea "Case has been submitted for early termination and denied to nature of his offen…"
click at [855, 683] on button "Save" at bounding box center [871, 683] width 120 height 38
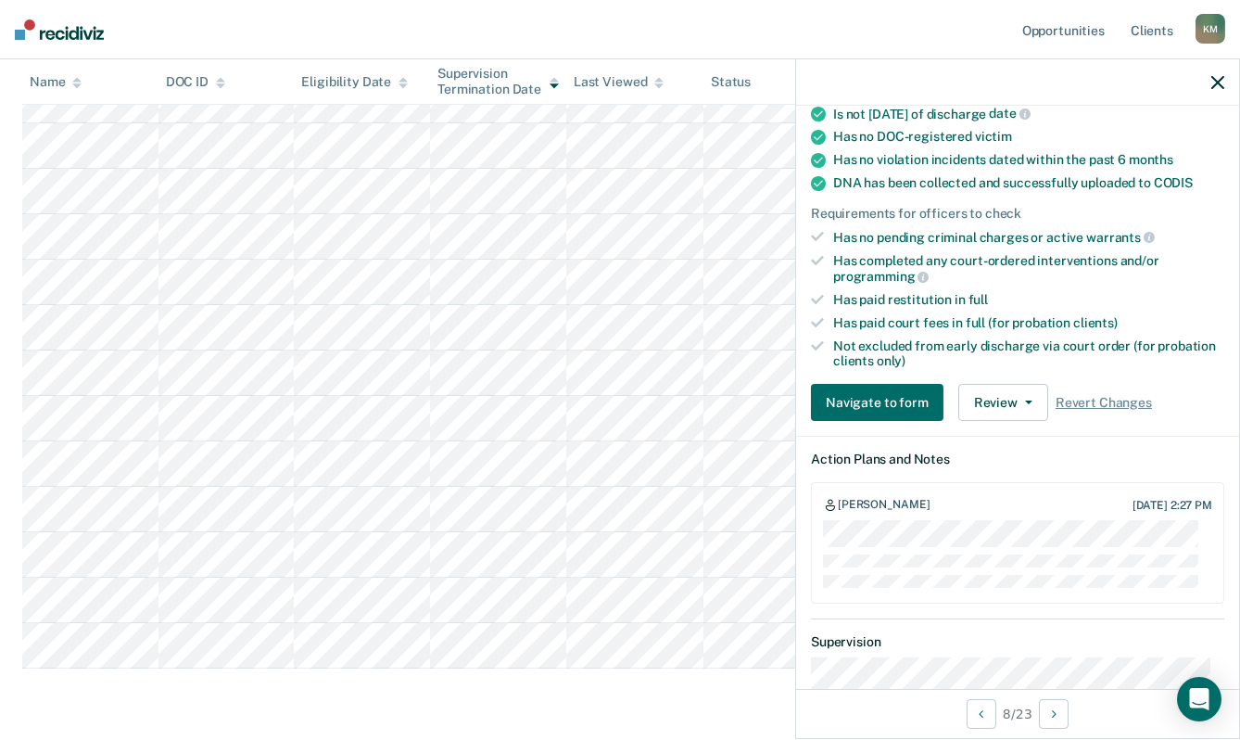
scroll to position [649, 0]
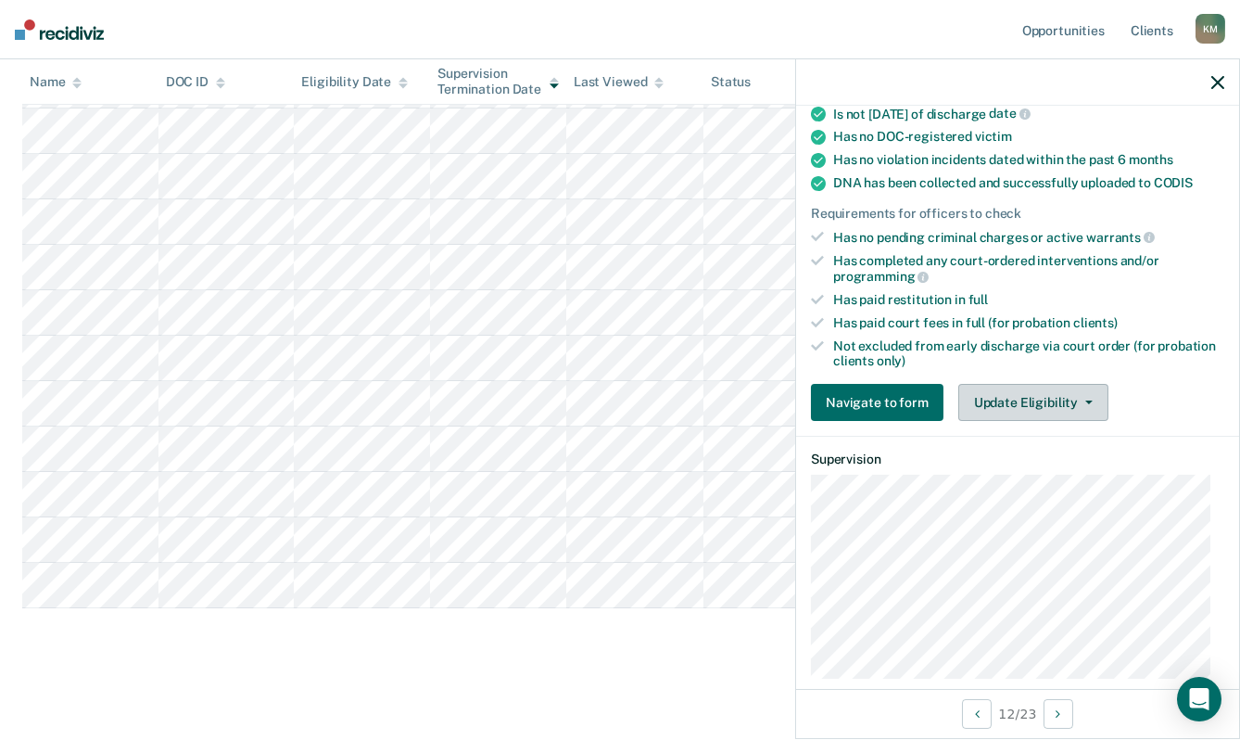
click at [1056, 398] on button "Update Eligibility" at bounding box center [1034, 402] width 150 height 37
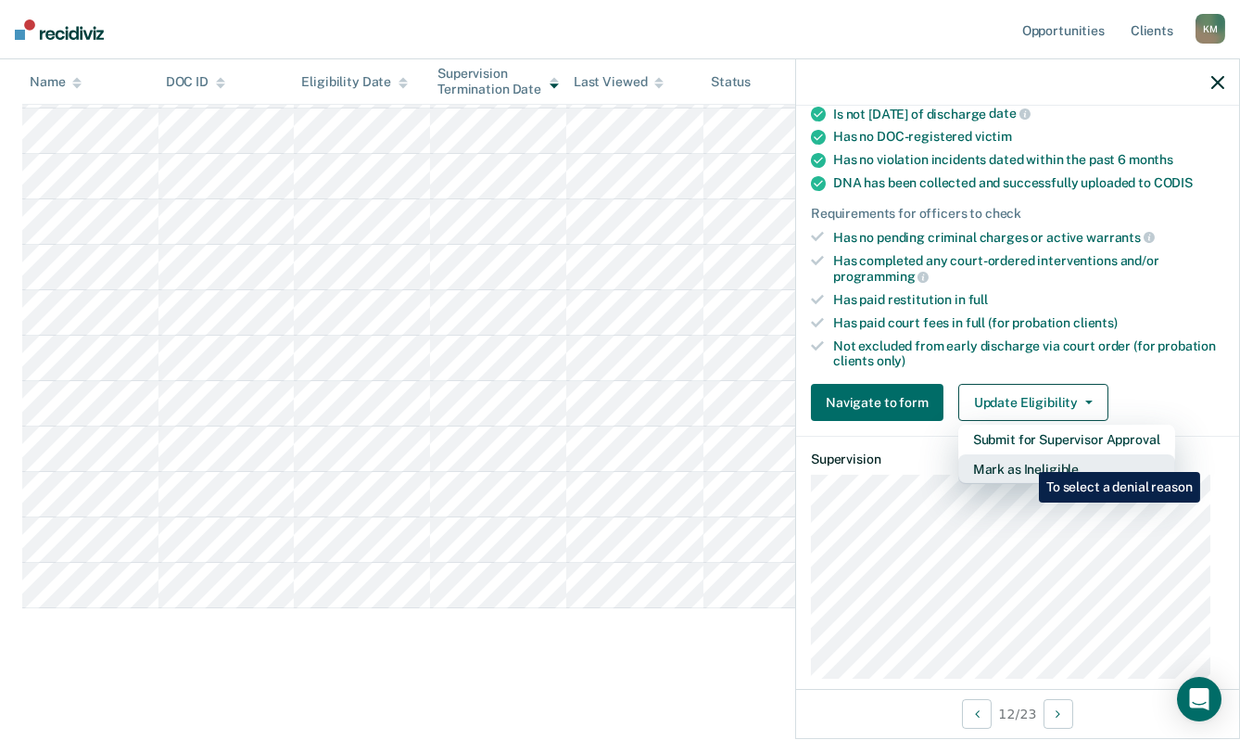
click at [1025, 458] on button "Mark as Ineligible" at bounding box center [1067, 469] width 217 height 30
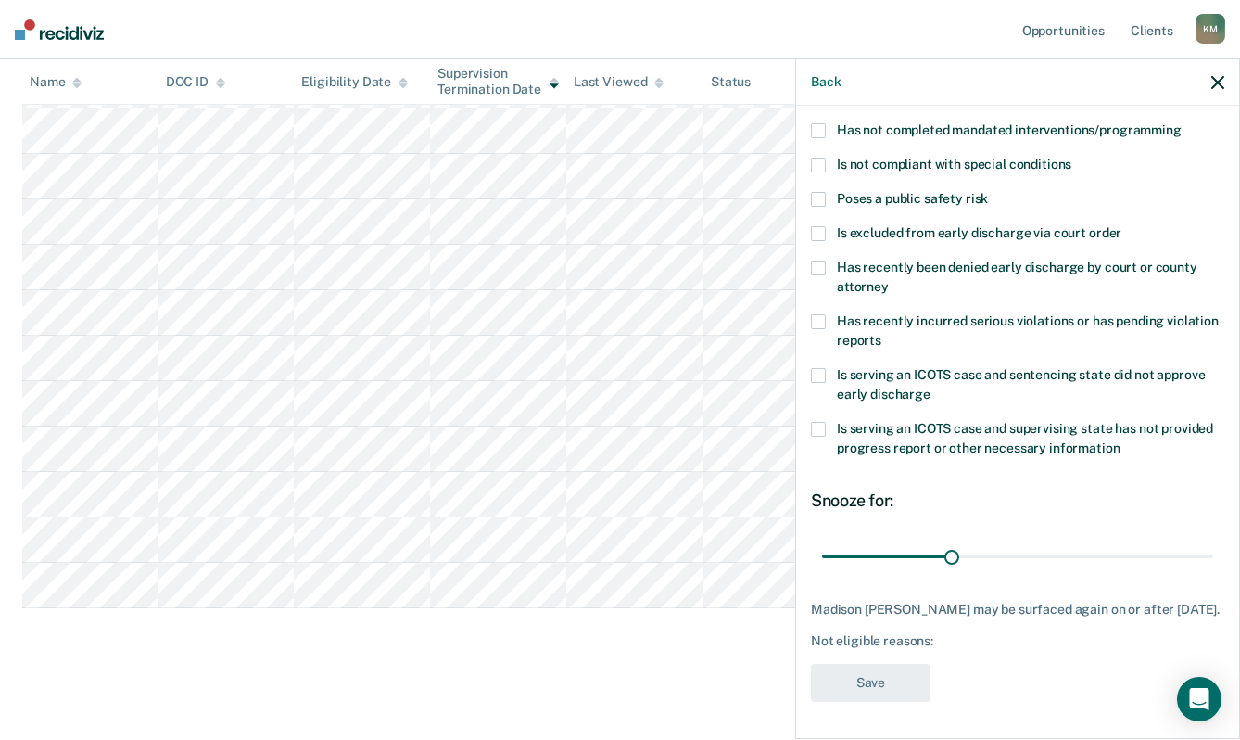
click at [822, 368] on span at bounding box center [818, 375] width 15 height 15
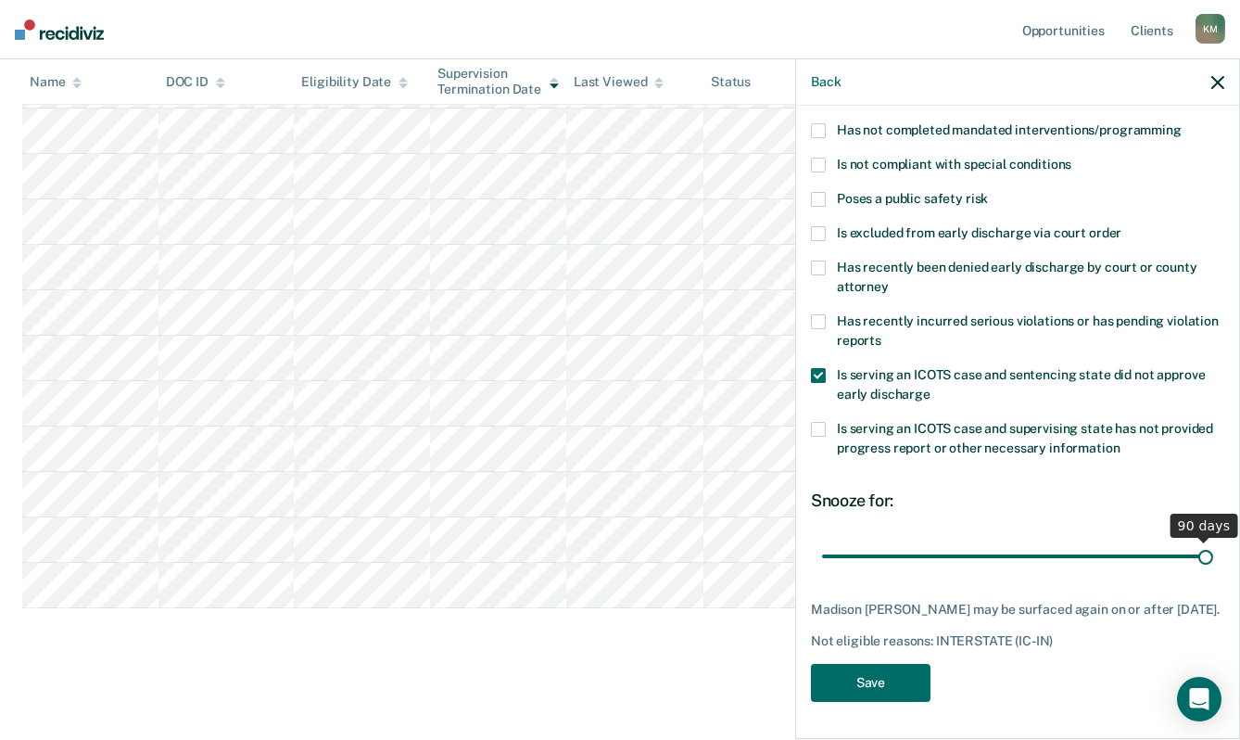
drag, startPoint x: 947, startPoint y: 543, endPoint x: 1226, endPoint y: 547, distance: 279.1
type input "90"
click at [1213, 543] on input "range" at bounding box center [1017, 556] width 391 height 32
click at [885, 690] on button "Save" at bounding box center [871, 683] width 120 height 38
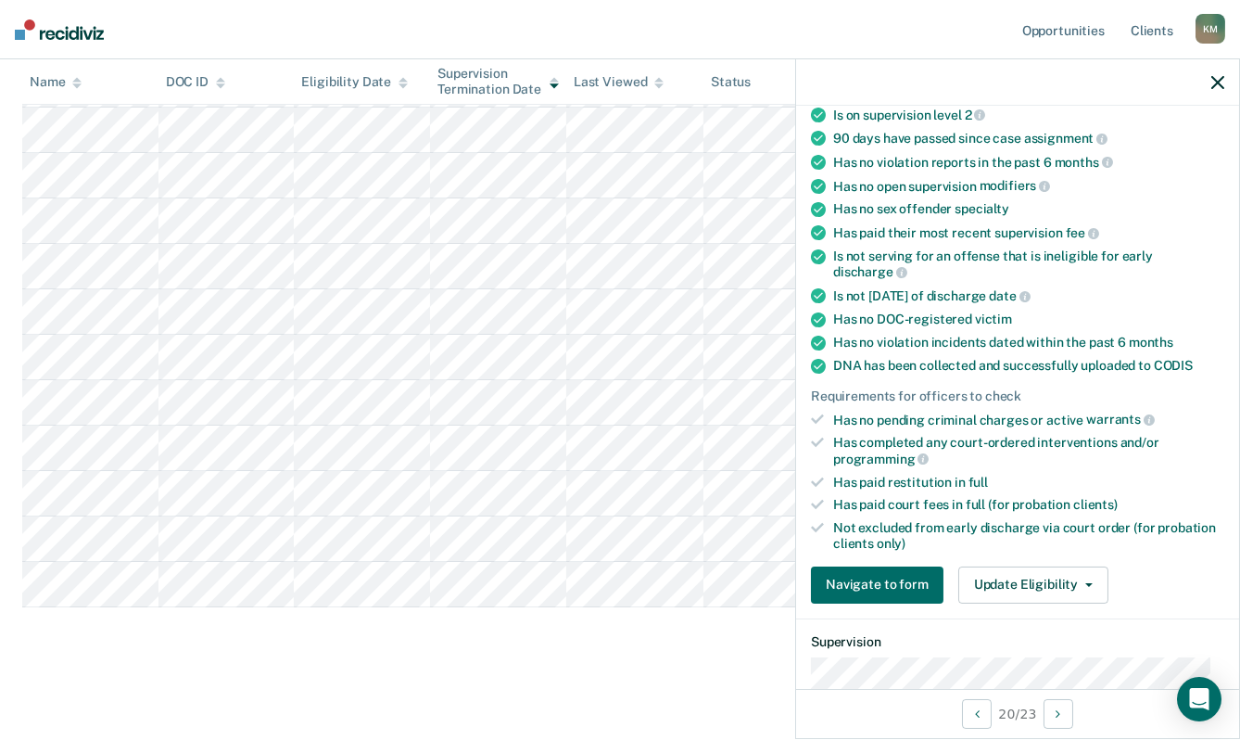
scroll to position [243, 0]
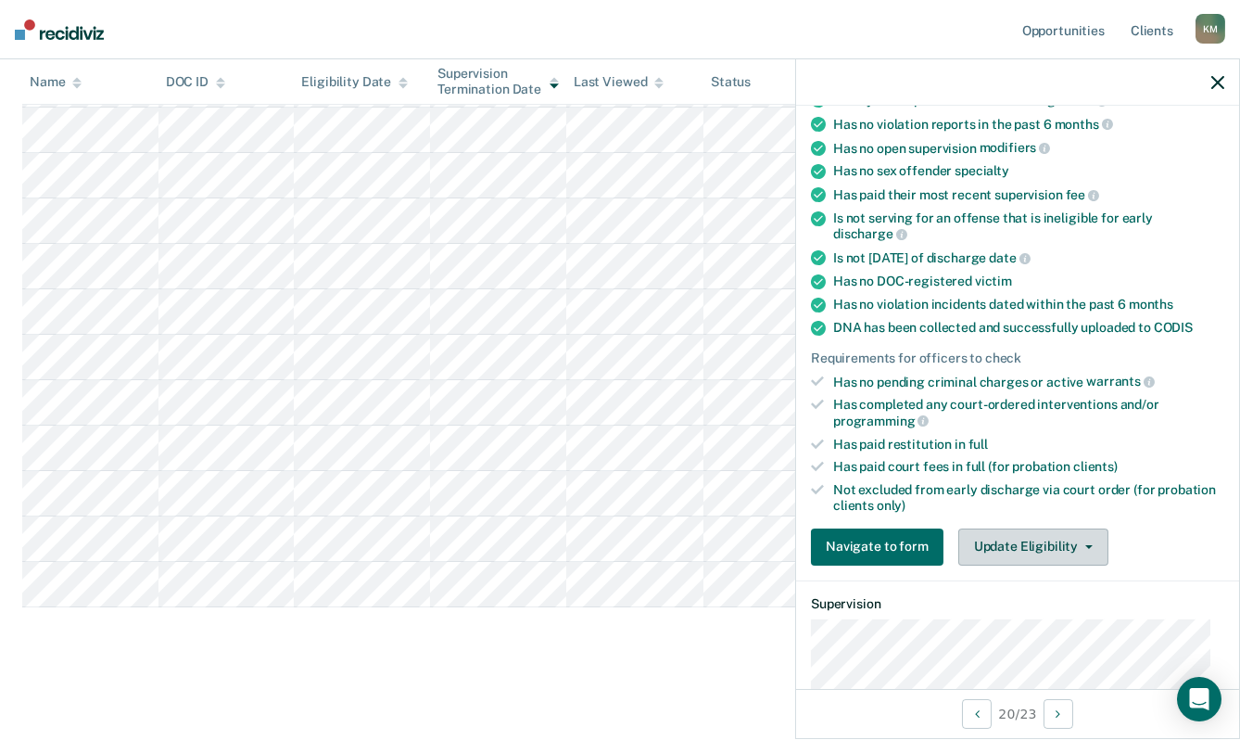
click at [1018, 541] on button "Update Eligibility" at bounding box center [1034, 546] width 150 height 37
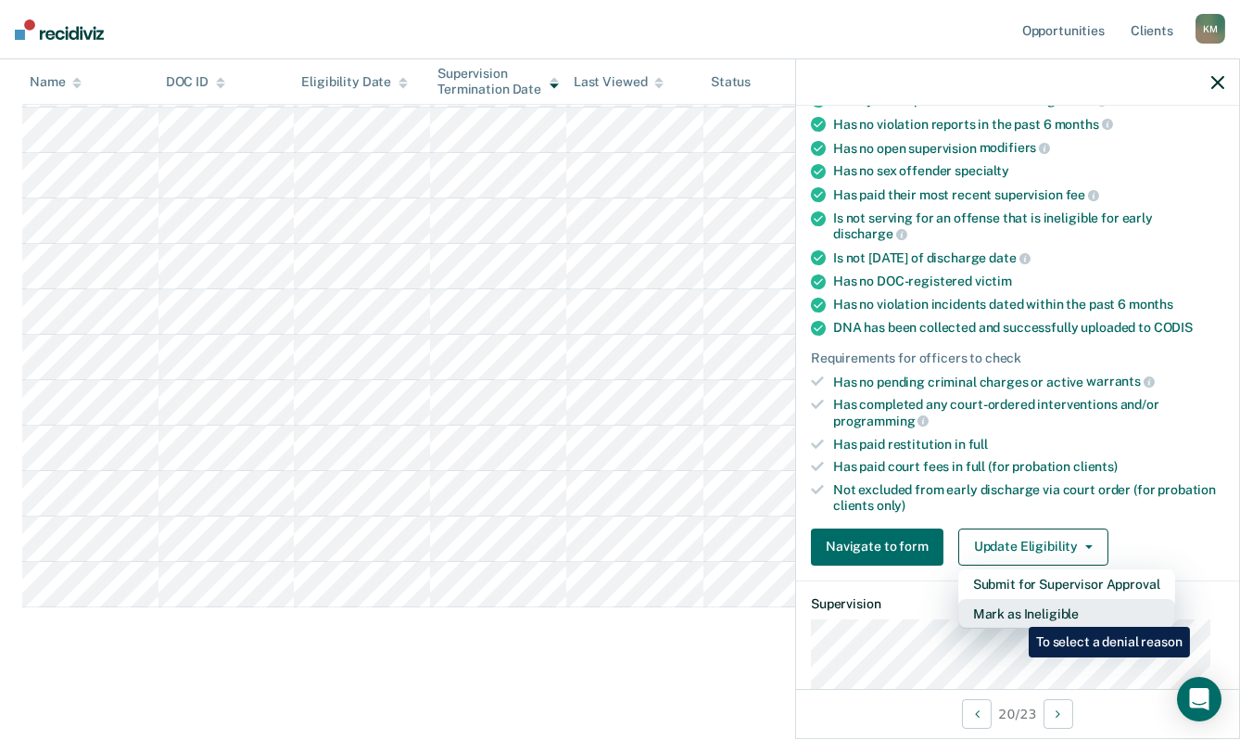
click at [1013, 611] on button "Mark as Ineligible" at bounding box center [1067, 614] width 217 height 30
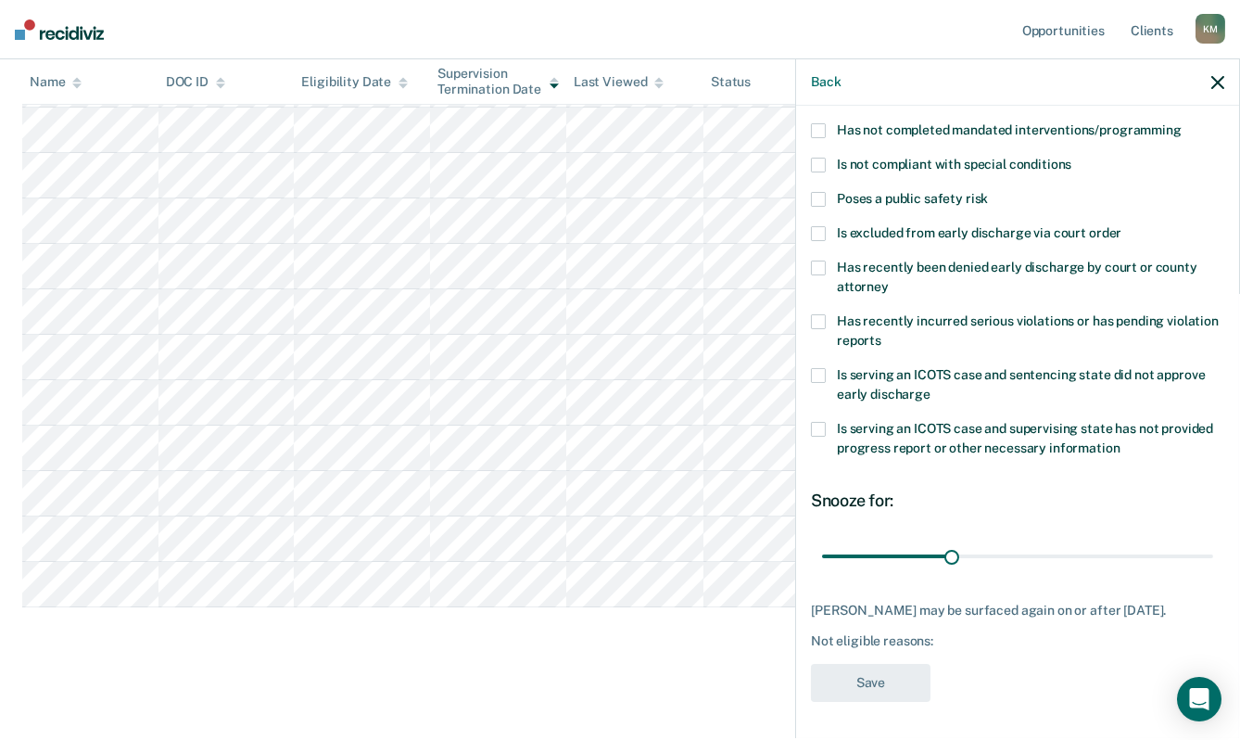
scroll to position [205, 0]
click at [818, 192] on span at bounding box center [818, 199] width 15 height 15
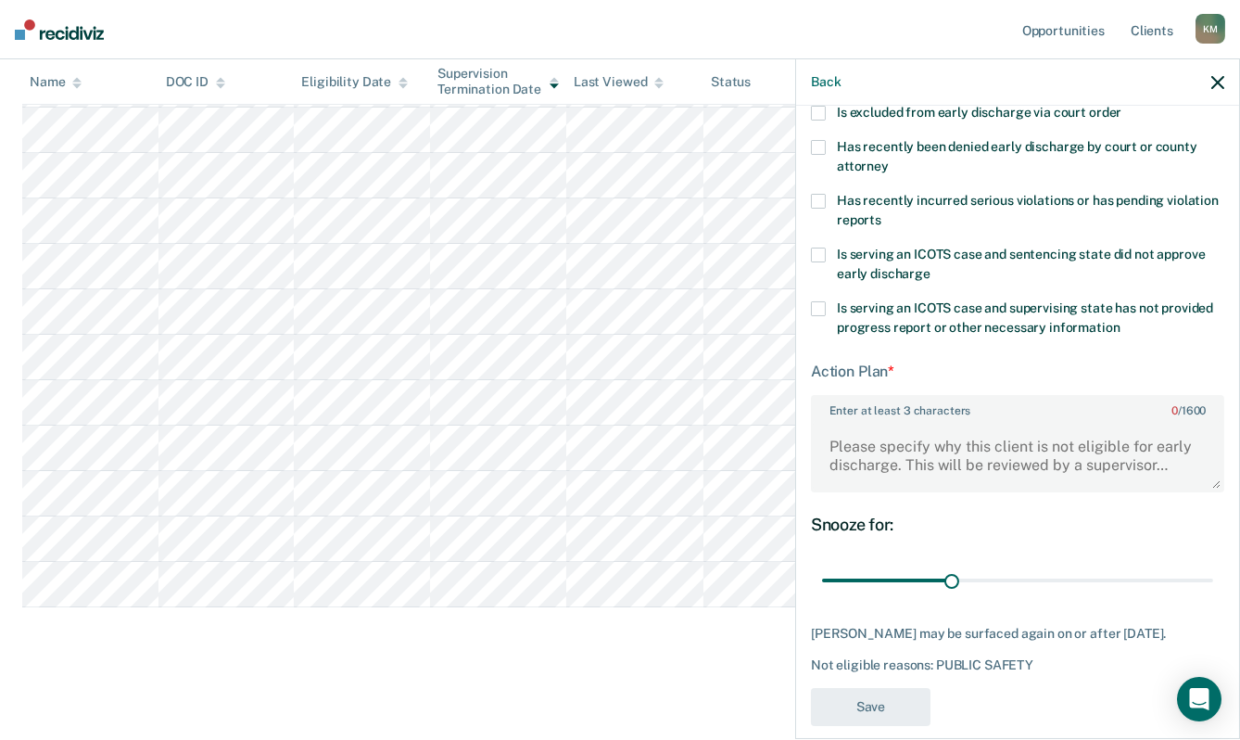
scroll to position [349, 0]
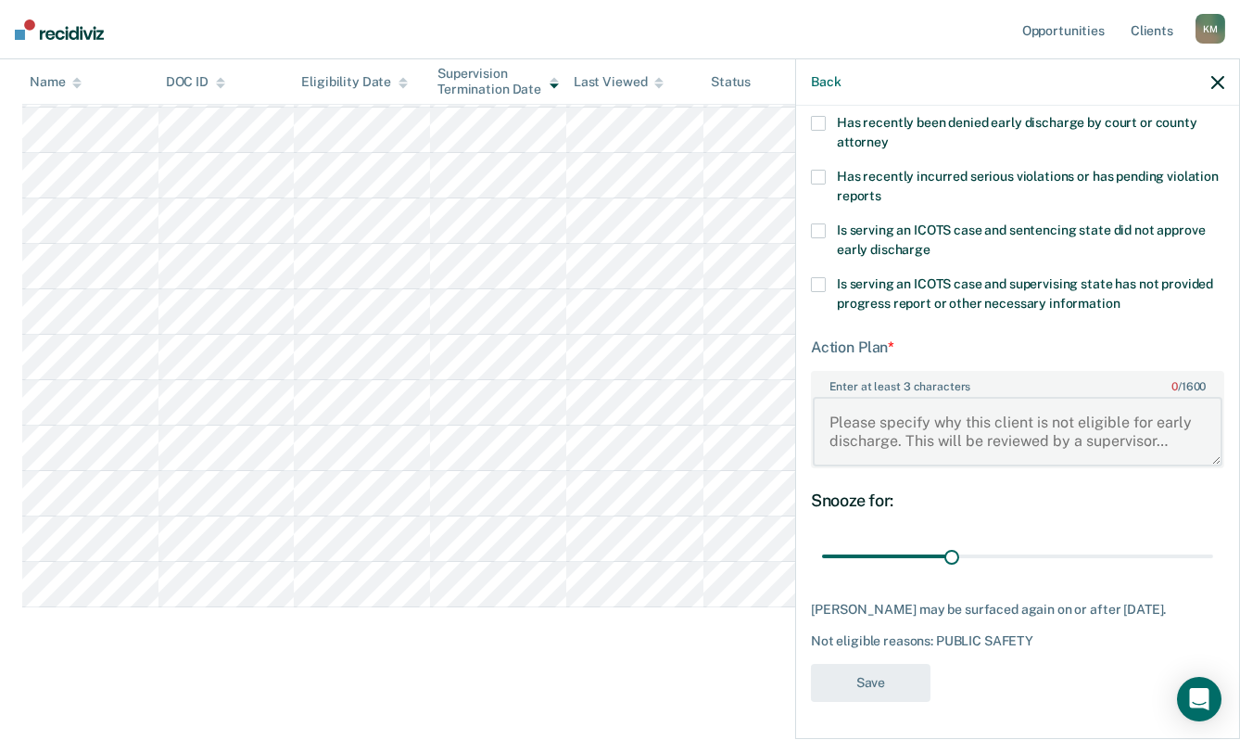
click at [831, 403] on textarea "Enter at least 3 characters 0 / 1600" at bounding box center [1018, 431] width 410 height 69
paste textarea "HARASSMENT / 1ST DEG"
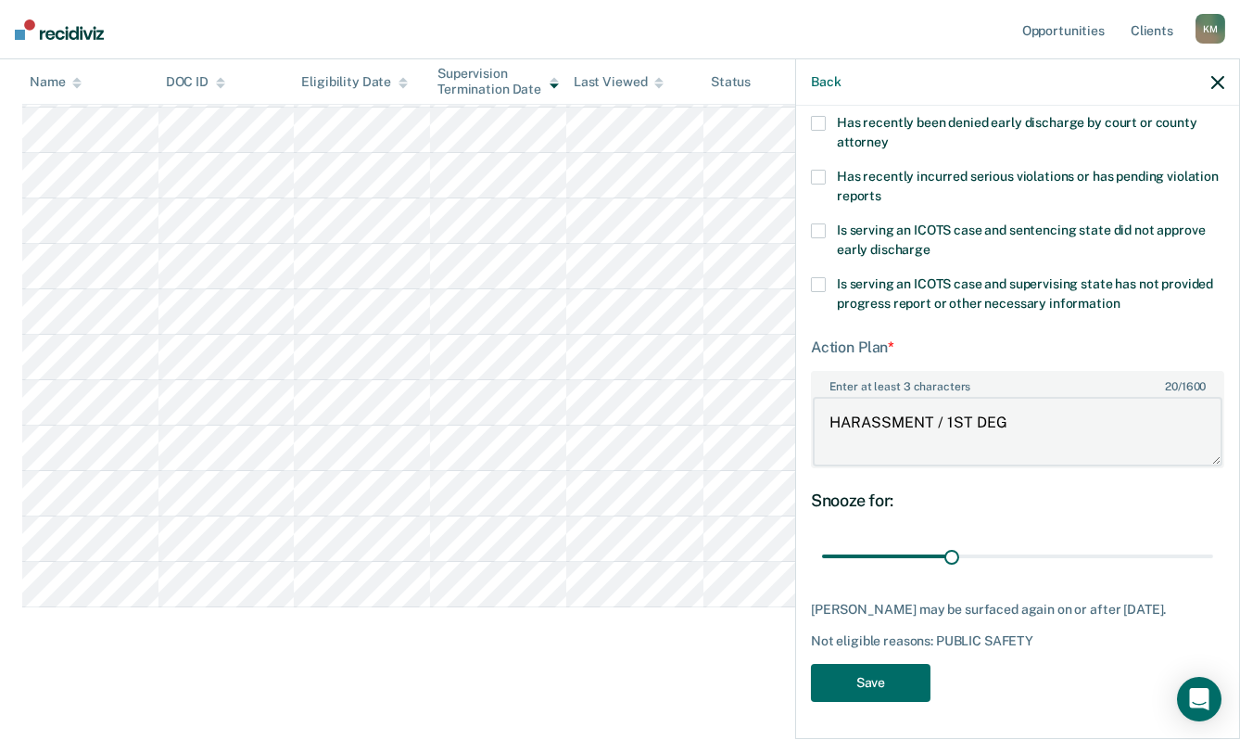
click at [831, 408] on textarea "HARASSMENT / 1ST DEG" at bounding box center [1018, 431] width 410 height 69
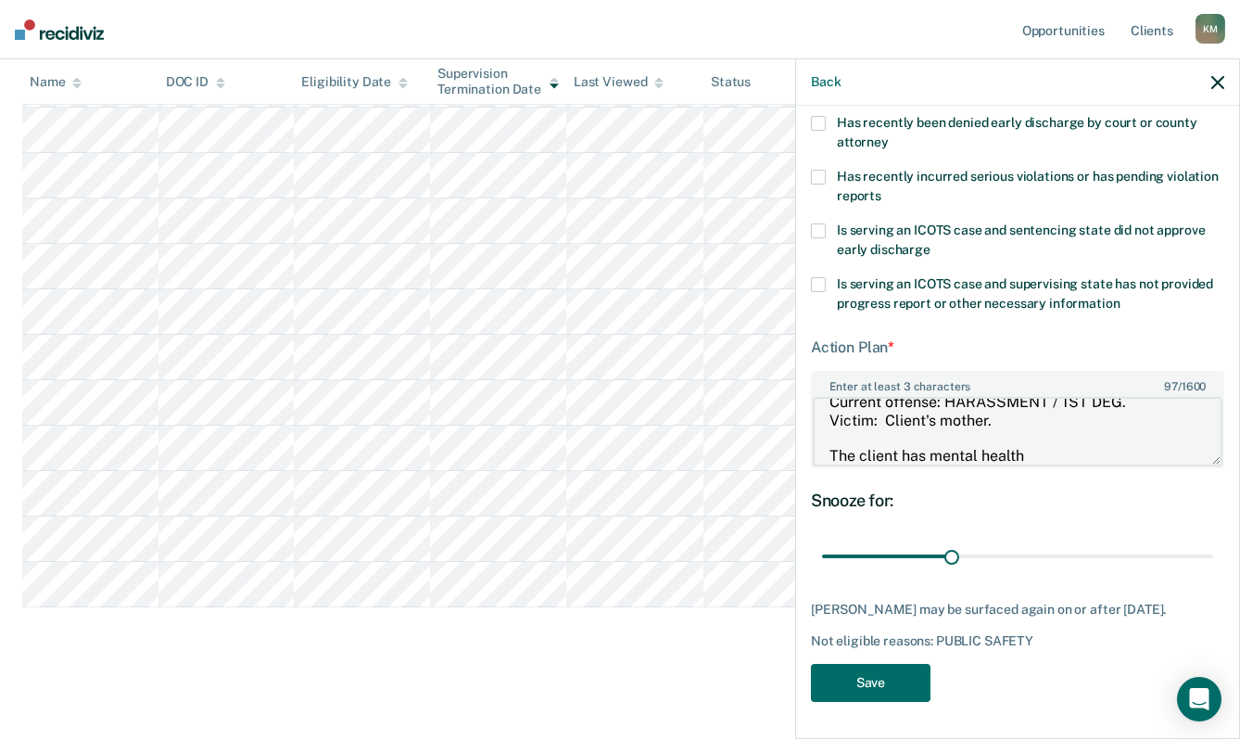
click at [1036, 439] on textarea "Current offense: HARASSMENT / 1ST DEG. Victim: Client's mother. The client has …" at bounding box center [1018, 431] width 410 height 69
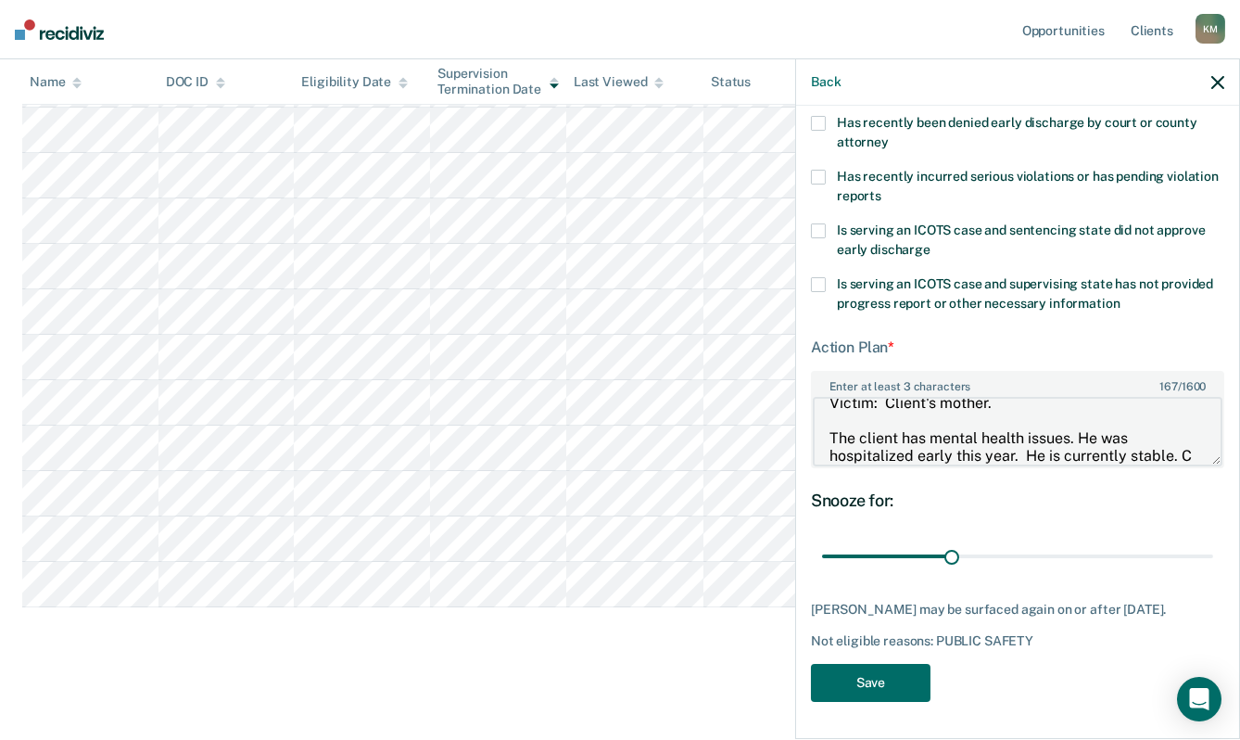
scroll to position [57, 0]
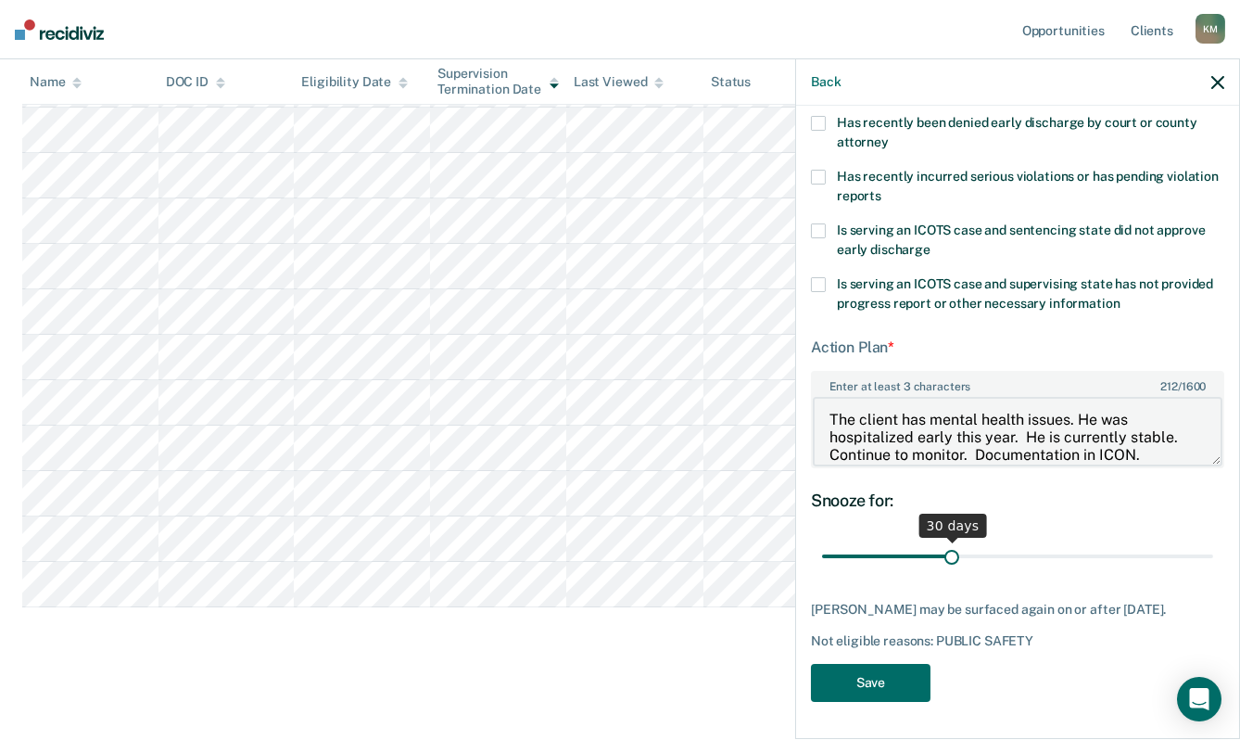
type textarea "Current offense: HARASSMENT / 1ST DEG. Victim: Client's mother. The client has …"
drag, startPoint x: 947, startPoint y: 542, endPoint x: 1233, endPoint y: 565, distance: 286.5
type input "90"
click at [1213, 565] on input "range" at bounding box center [1017, 556] width 391 height 32
click at [872, 680] on button "Save" at bounding box center [871, 683] width 120 height 38
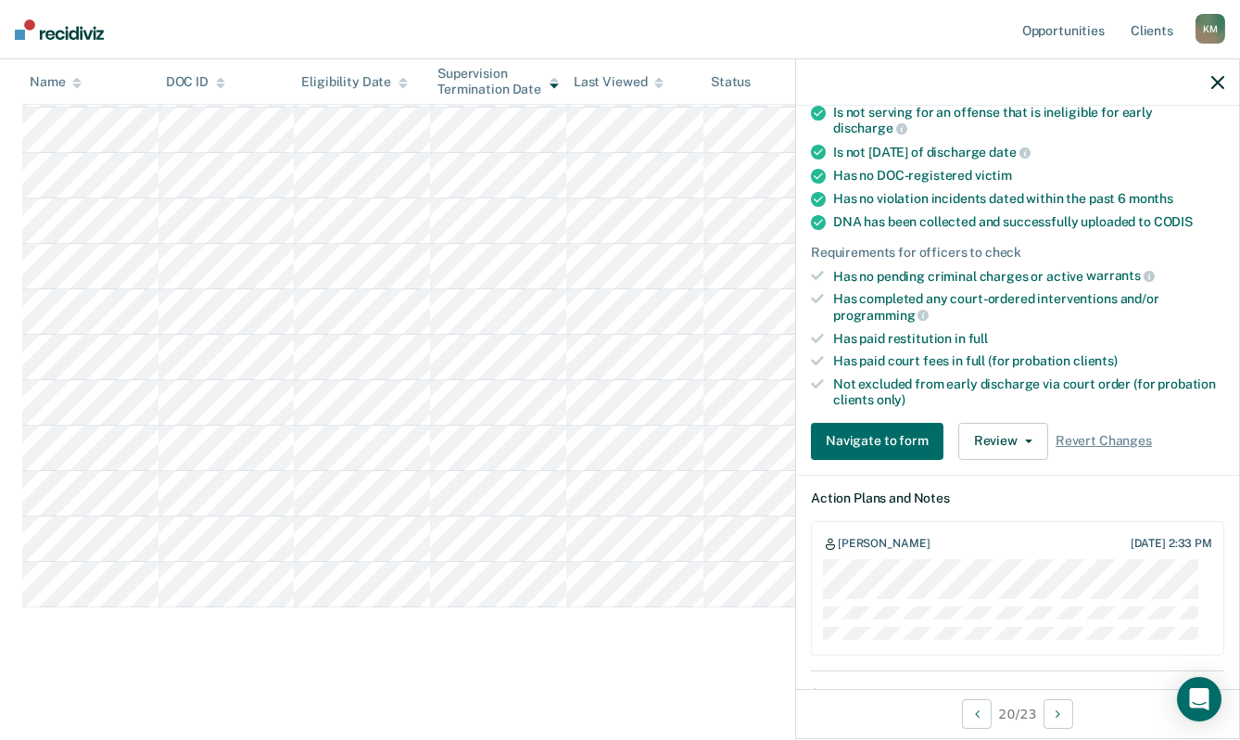
scroll to position [410, 0]
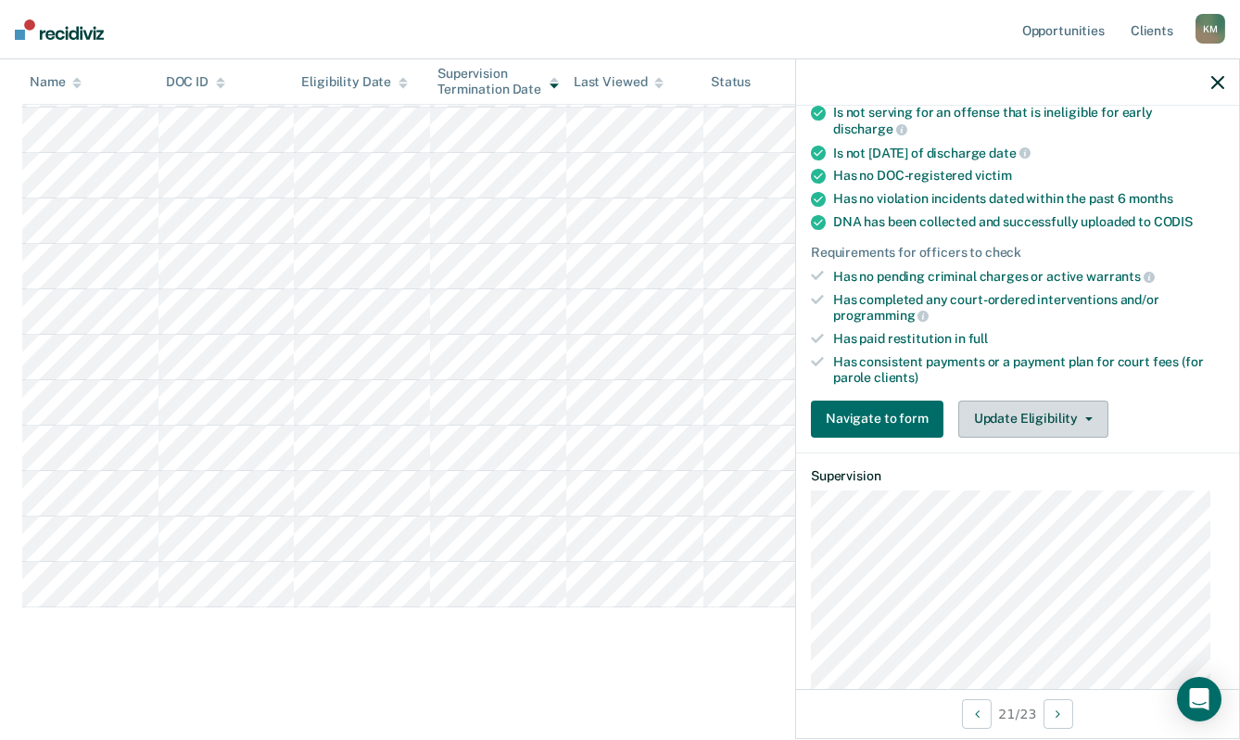
click at [1056, 416] on button "Update Eligibility" at bounding box center [1034, 418] width 150 height 37
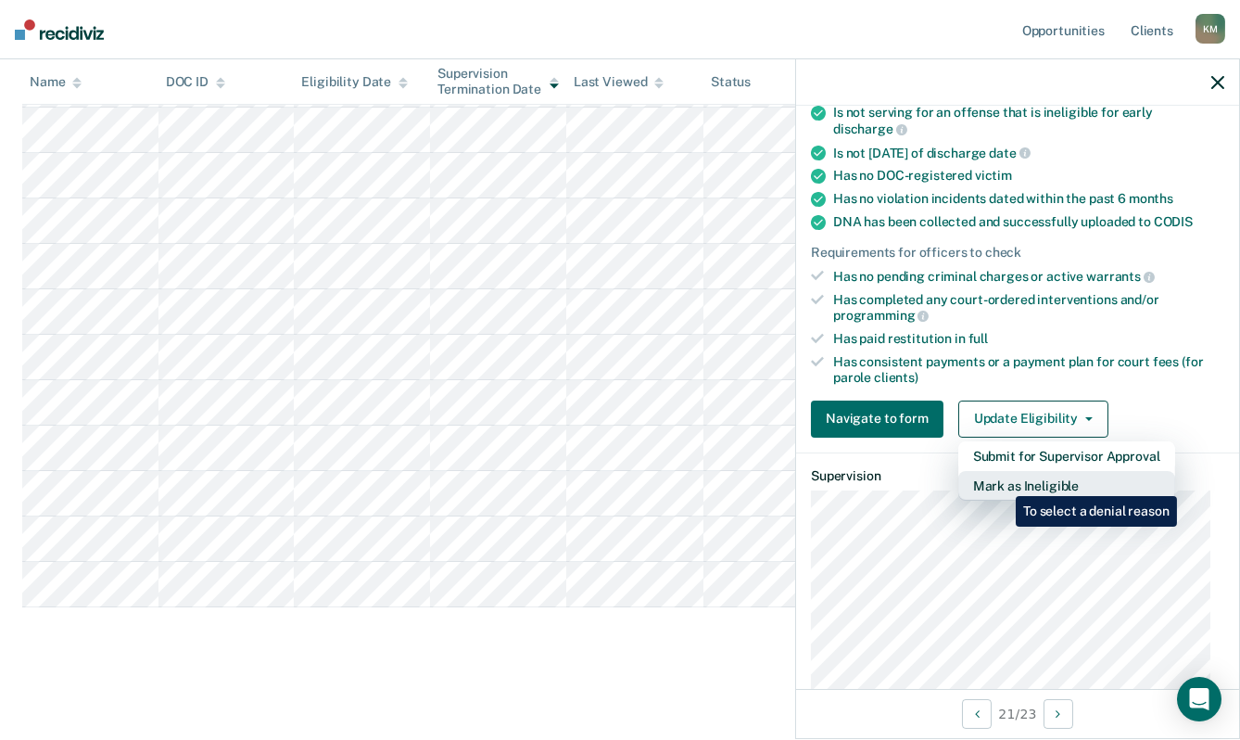
click at [1001, 481] on button "Mark as Ineligible" at bounding box center [1067, 486] width 217 height 30
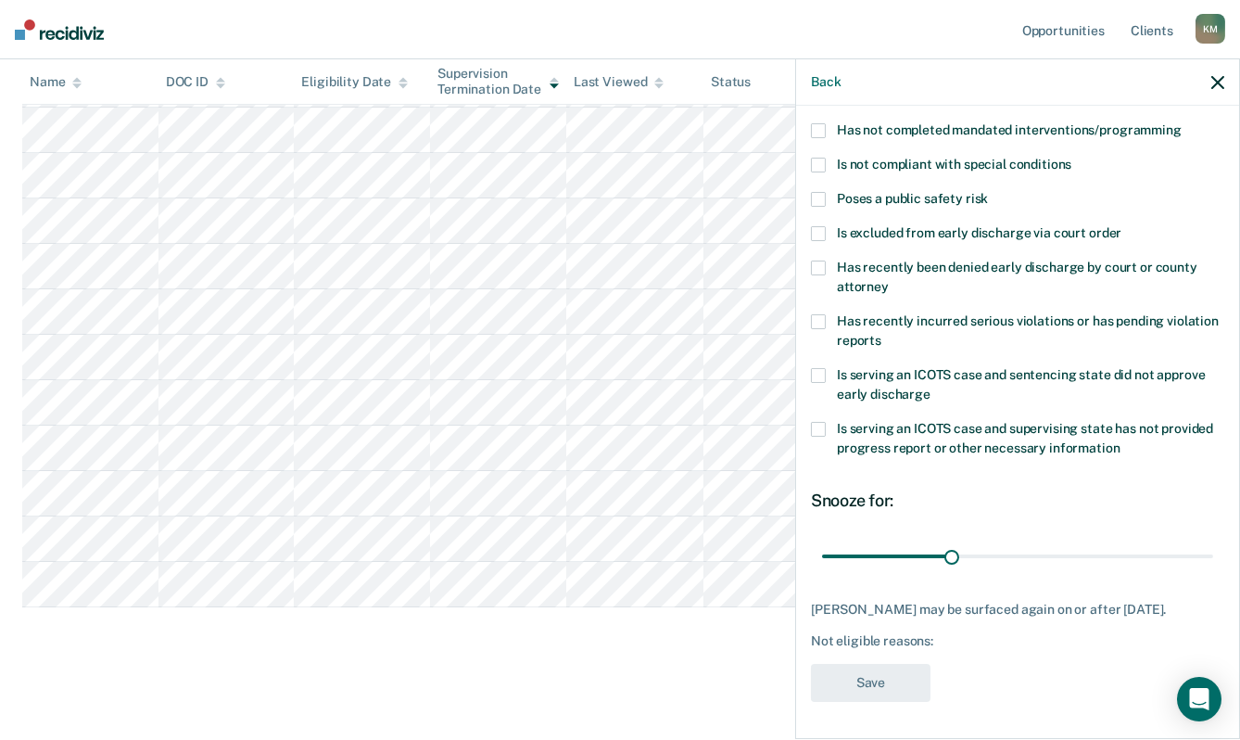
click at [821, 192] on span at bounding box center [818, 199] width 15 height 15
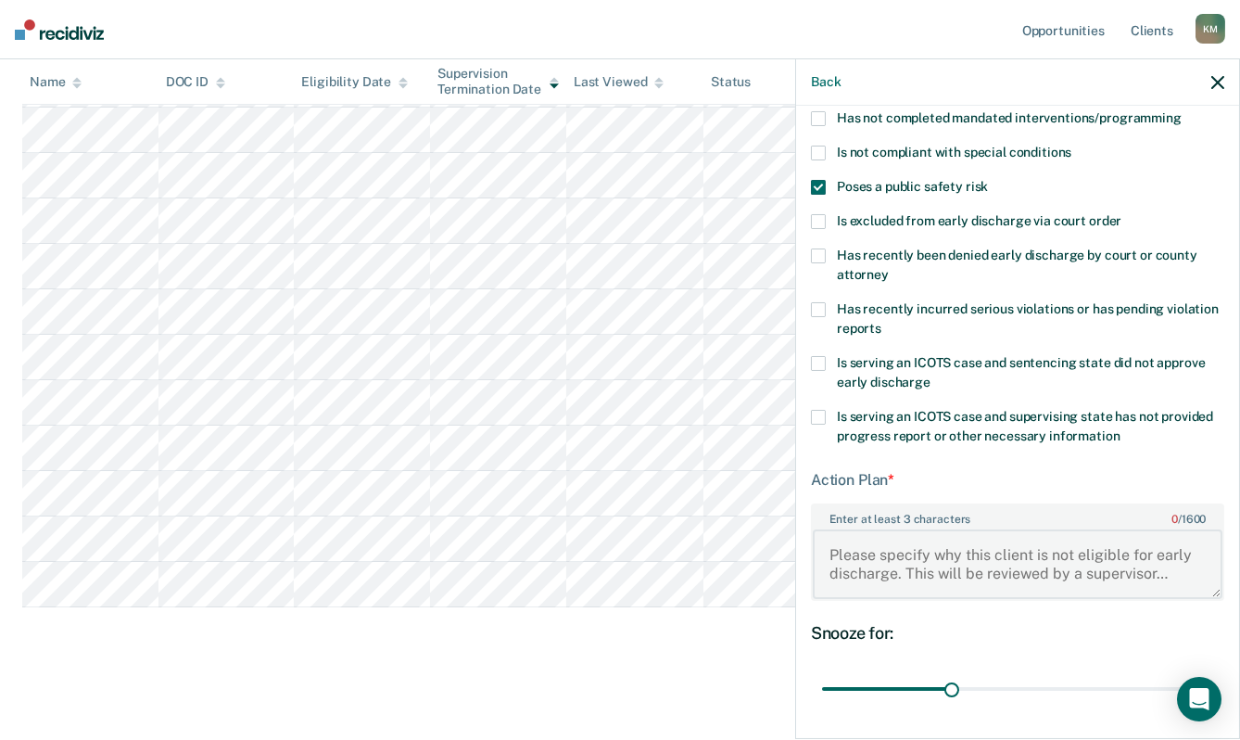
click at [837, 541] on textarea "Enter at least 3 characters 0 / 1600" at bounding box center [1018, 563] width 410 height 69
paste textarea "Assault with bodily injury or mental illness"
click at [889, 553] on textarea "Previous: Assault with bodily injury or mental illness" at bounding box center [1018, 563] width 410 height 69
click at [885, 552] on textarea "Previous: Assault with bodily injury or mental illness" at bounding box center [1018, 563] width 410 height 69
click at [883, 569] on textarea "Previous charge: Assault with bodily injury or mental illness" at bounding box center [1018, 563] width 410 height 69
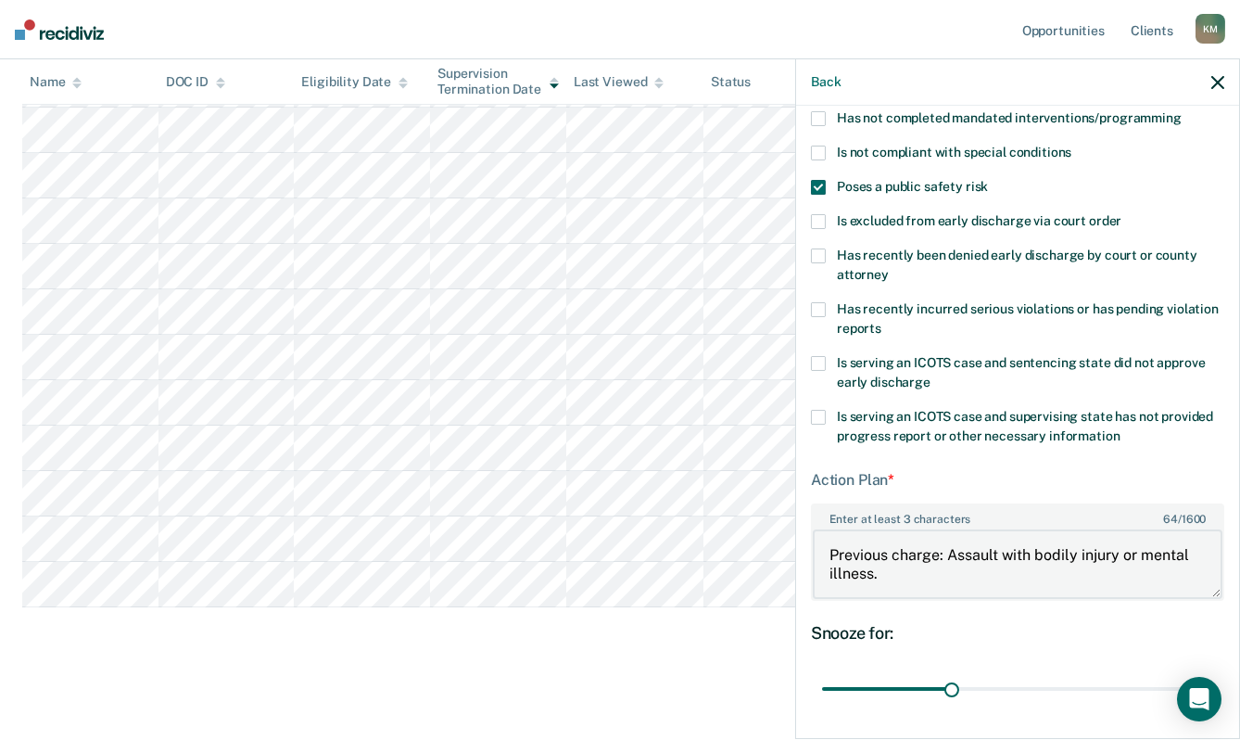
scroll to position [20, 0]
click at [841, 578] on textarea "Previous charge: Assault with bodily injury or mental illness." at bounding box center [1018, 563] width 410 height 69
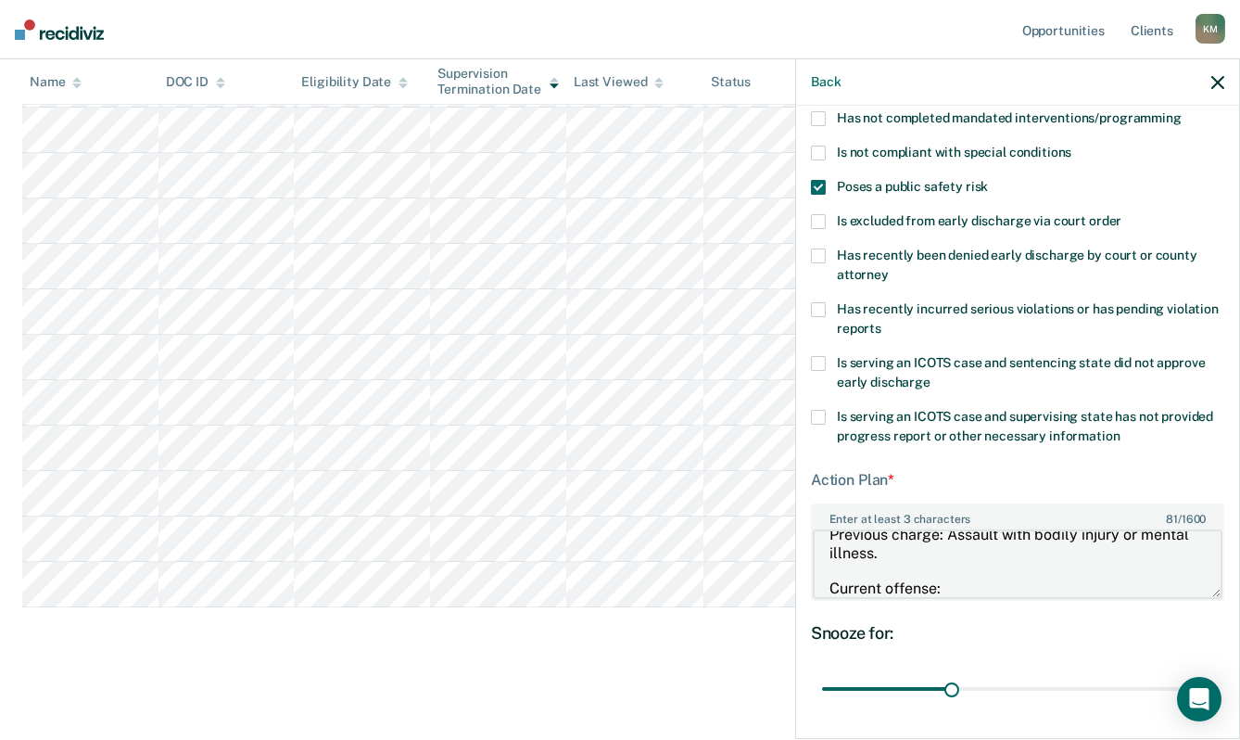
paste textarea "Domestic Abuse Assault Impeding Flow of Air/Blood"
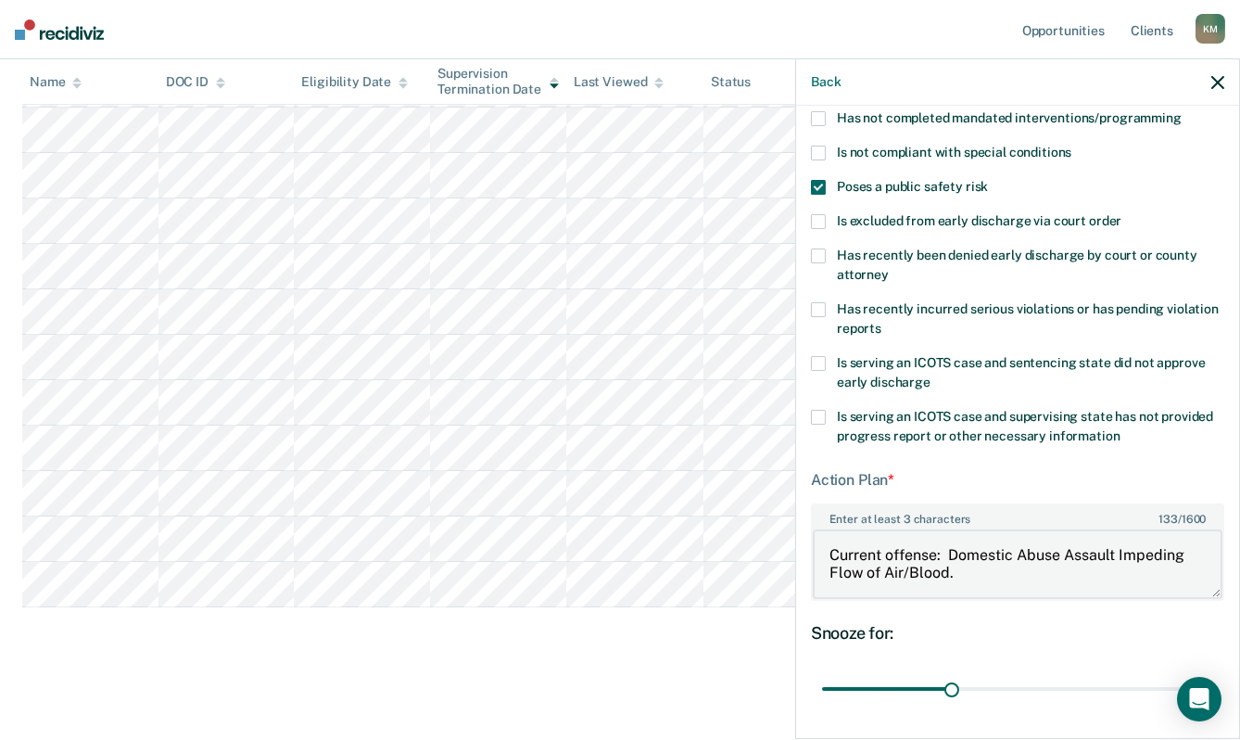
scroll to position [73, 0]
click at [834, 586] on textarea "Previous charge: Assault with bodily injury or mental illness. Current offense:…" at bounding box center [1018, 563] width 410 height 69
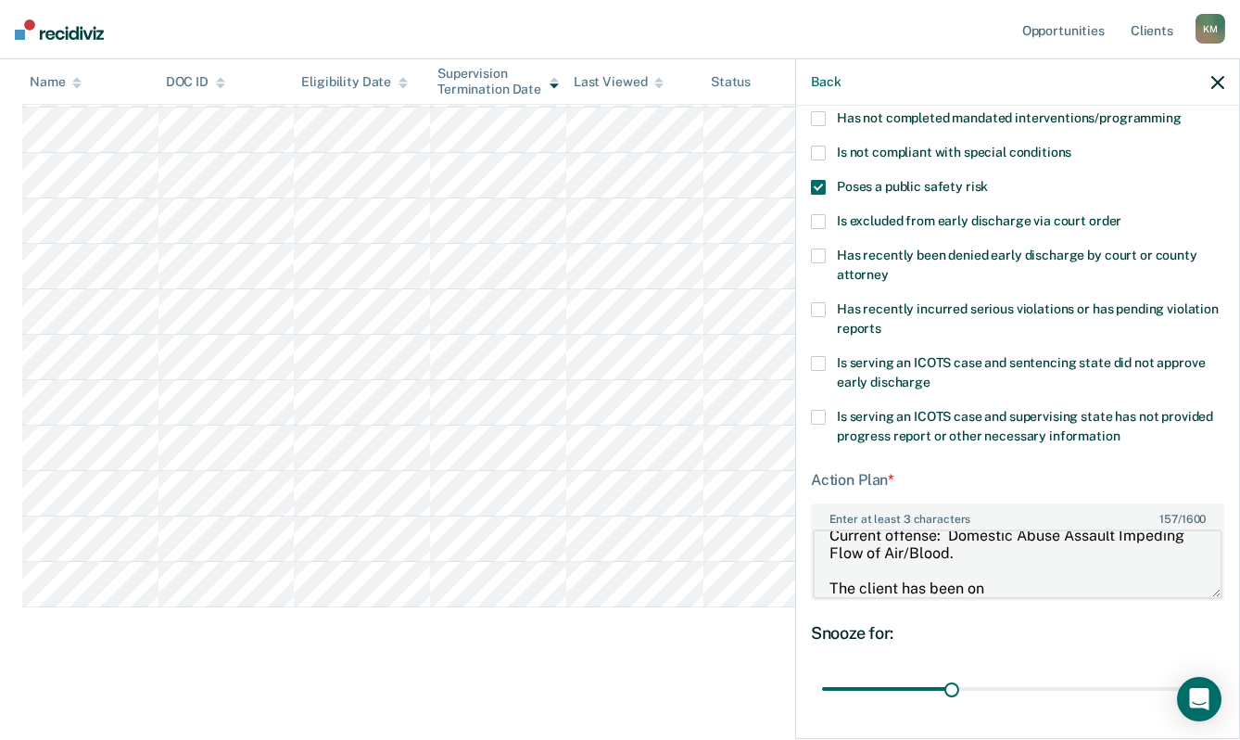
click at [1012, 587] on textarea "Previous charge: Assault with bodily injury or mental illness. Current offense:…" at bounding box center [1018, 563] width 410 height 69
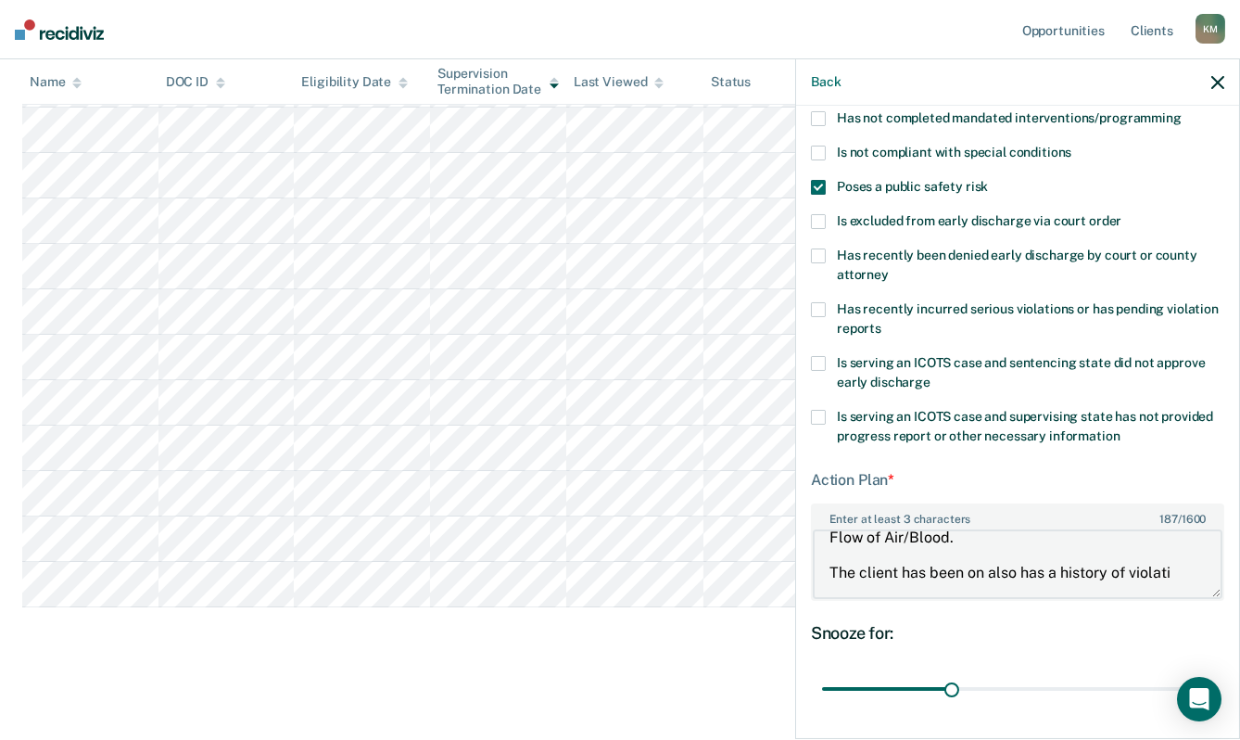
scroll to position [88, 0]
type textarea "Previous charge: Assault with bodily injury or mental illness. Current offense:…"
drag, startPoint x: 946, startPoint y: 684, endPoint x: 1226, endPoint y: 668, distance: 280.4
type input "90"
click at [1213, 672] on input "range" at bounding box center [1017, 688] width 391 height 32
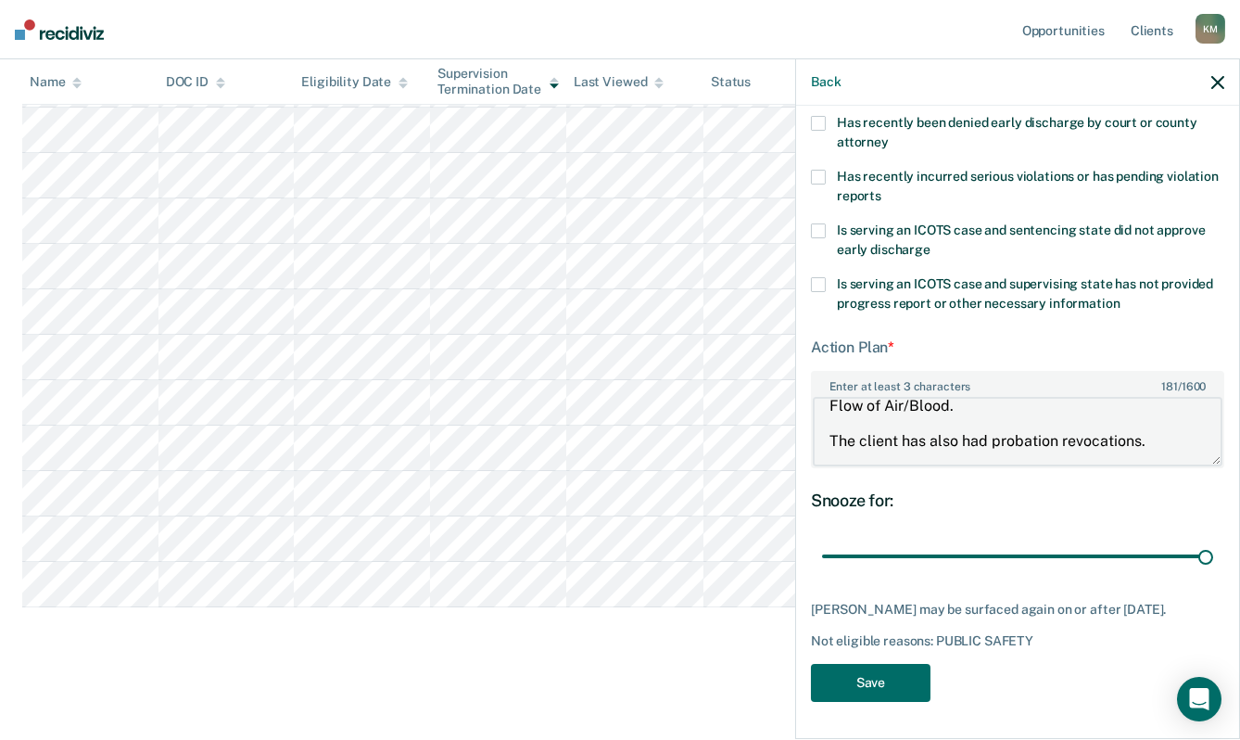
click at [1034, 397] on textarea "Previous charge: Assault with bodily injury or mental illness. Current offense:…" at bounding box center [1018, 431] width 410 height 69
click at [1137, 431] on textarea "Previous charge: Assault with bodily injury or mental illness. Current offense:…" at bounding box center [1018, 431] width 410 height 69
type textarea "Previous charge: Assault with bodily injury or mental illness. Current offense:…"
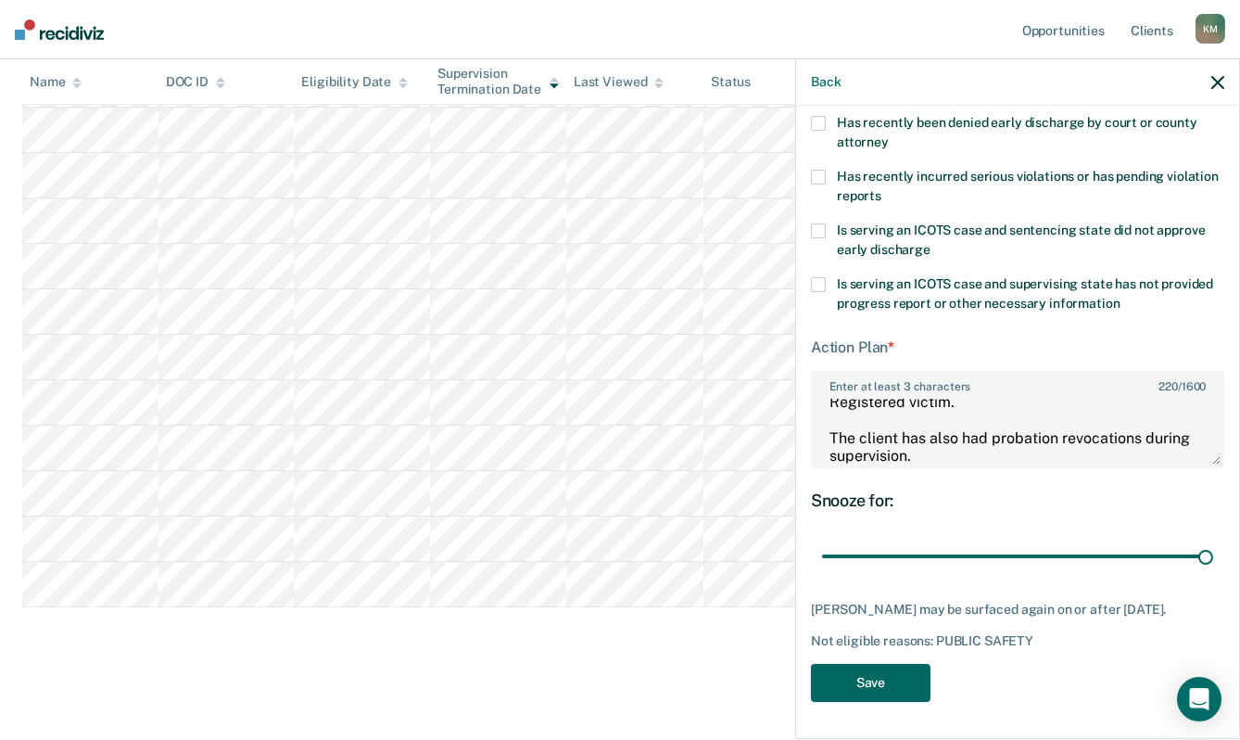
click at [877, 686] on button "Save" at bounding box center [871, 683] width 120 height 38
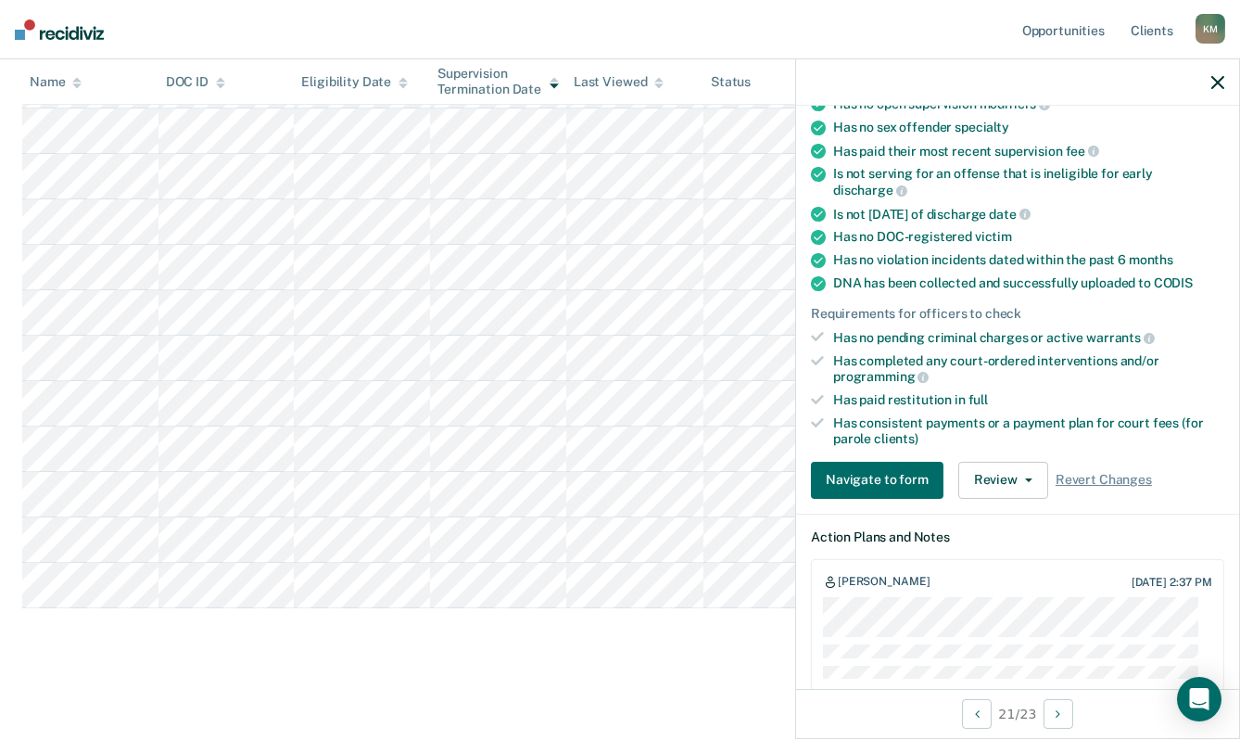
scroll to position [286, 0]
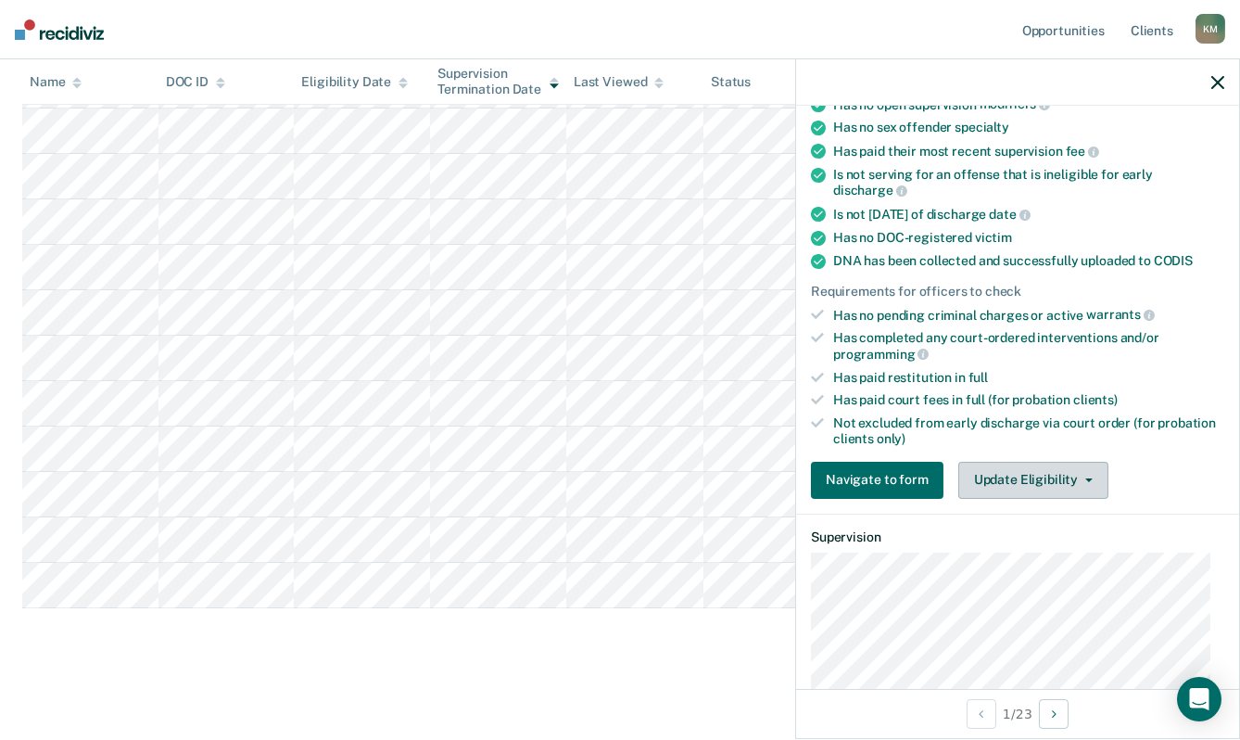
click at [1060, 476] on button "Update Eligibility" at bounding box center [1034, 480] width 150 height 37
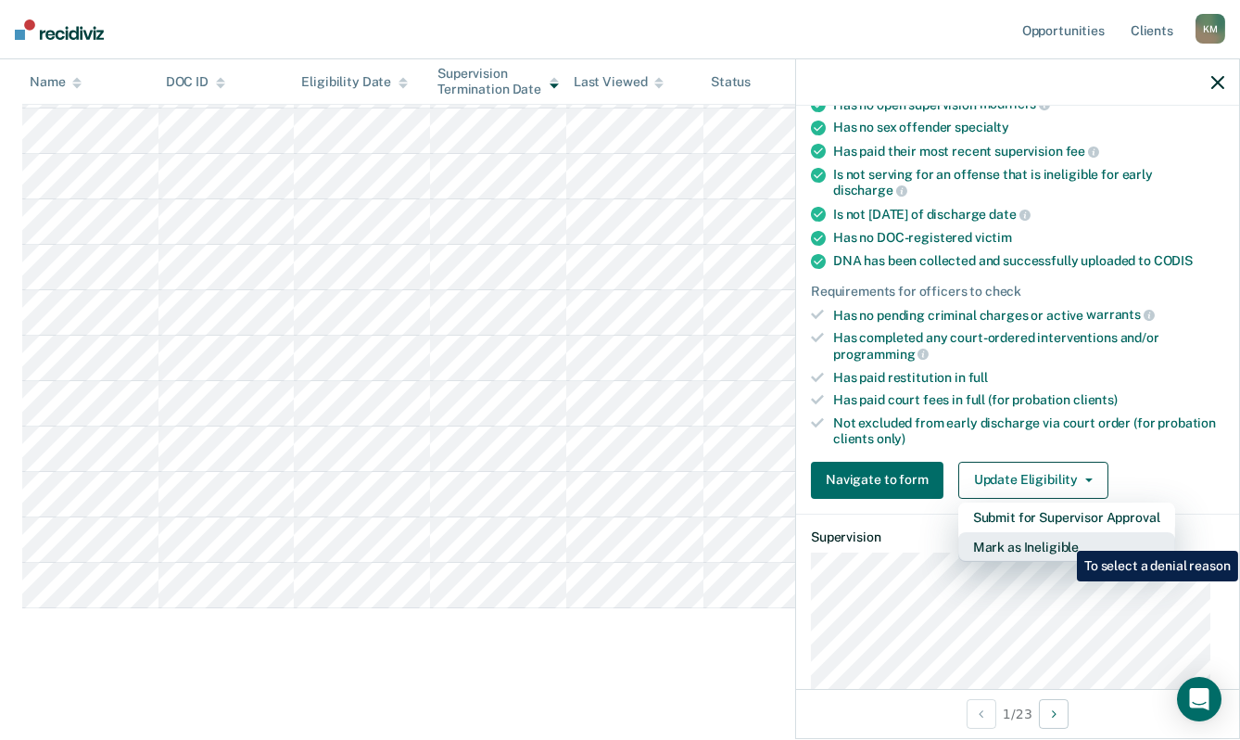
click at [1062, 537] on button "Mark as Ineligible" at bounding box center [1067, 547] width 217 height 30
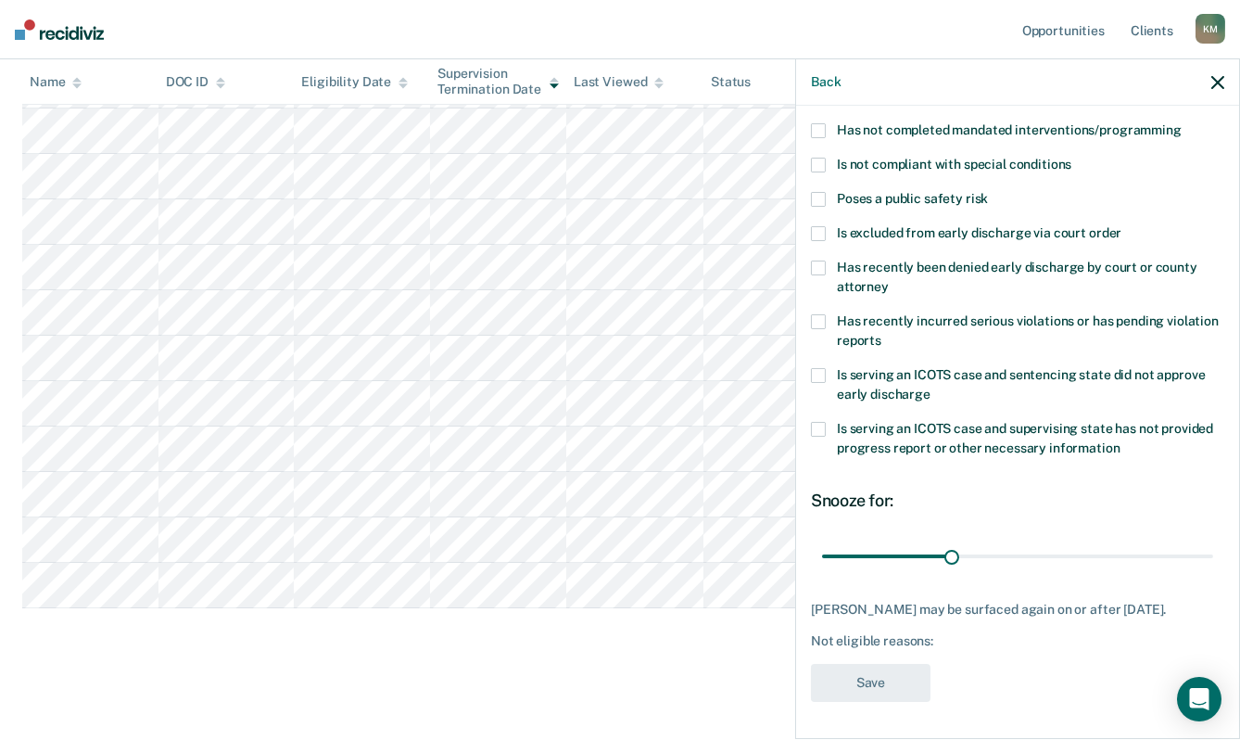
click at [832, 368] on label "Is serving an ICOTS case and sentencing state did not approve early discharge" at bounding box center [1017, 387] width 413 height 39
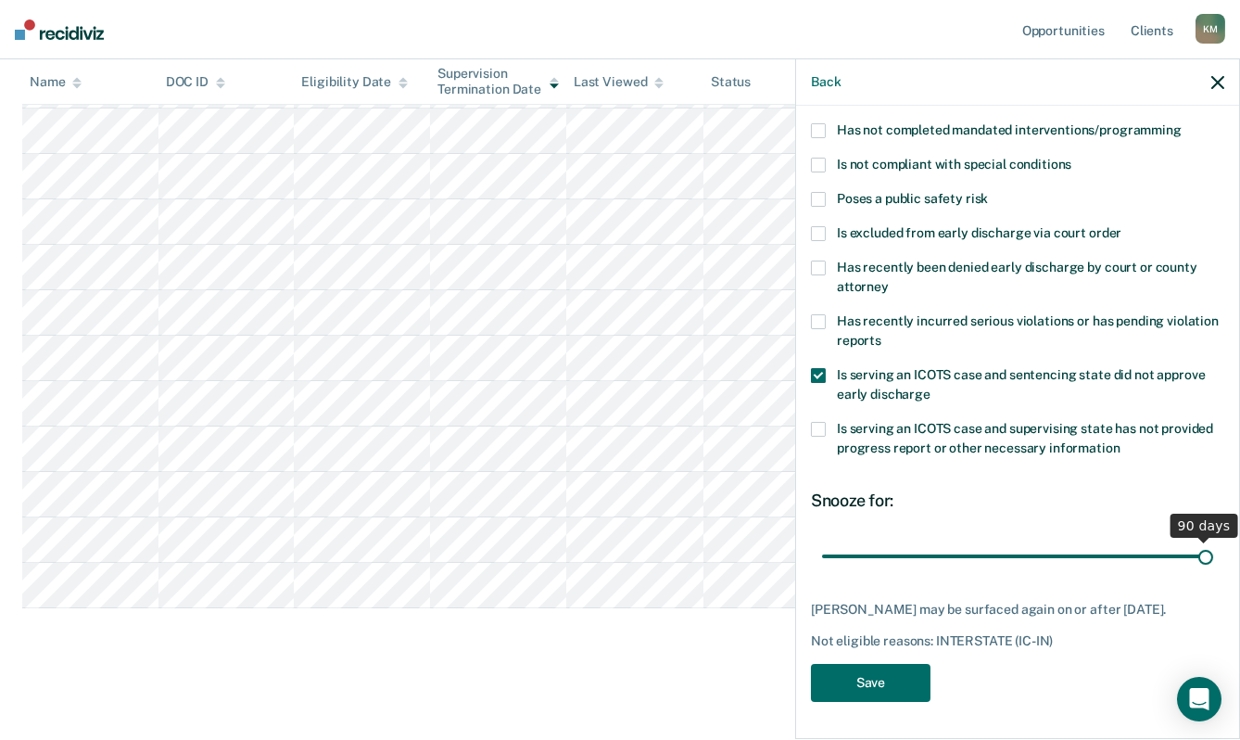
drag, startPoint x: 945, startPoint y: 537, endPoint x: 1237, endPoint y: 538, distance: 292.0
type input "90"
click at [1213, 540] on input "range" at bounding box center [1017, 556] width 391 height 32
click at [828, 673] on button "Save" at bounding box center [871, 683] width 120 height 38
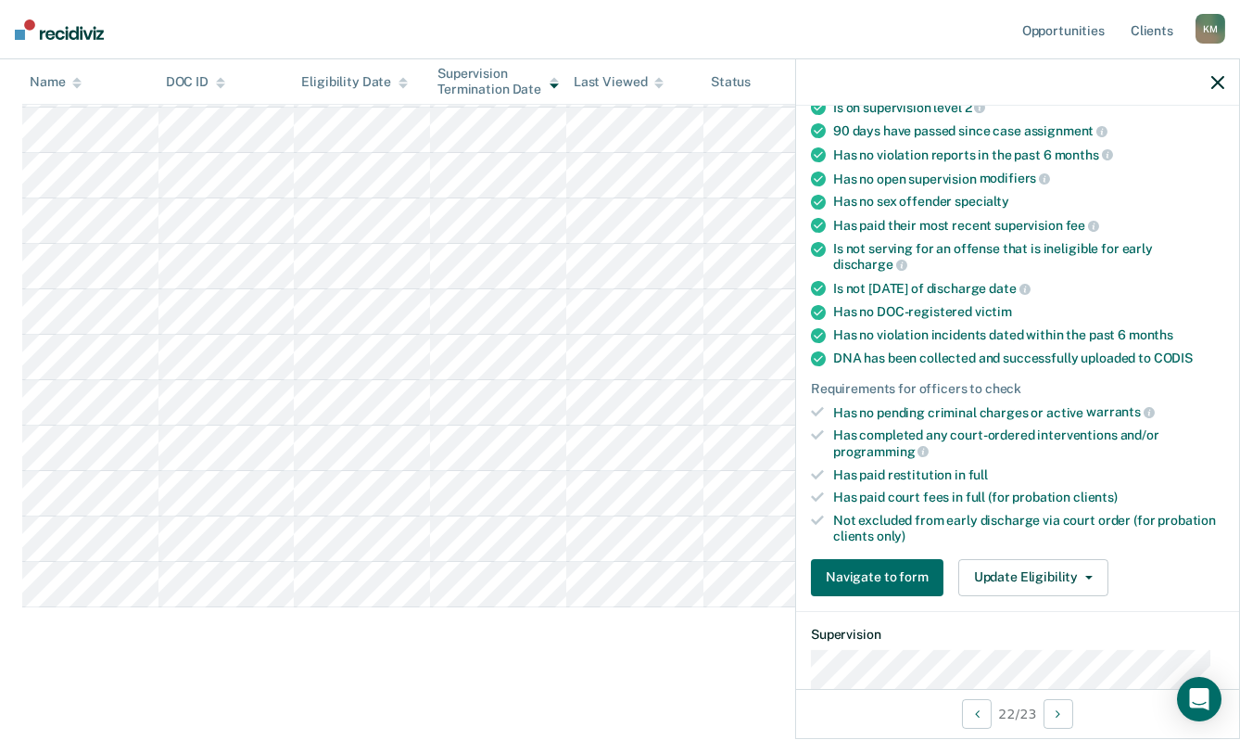
scroll to position [298, 0]
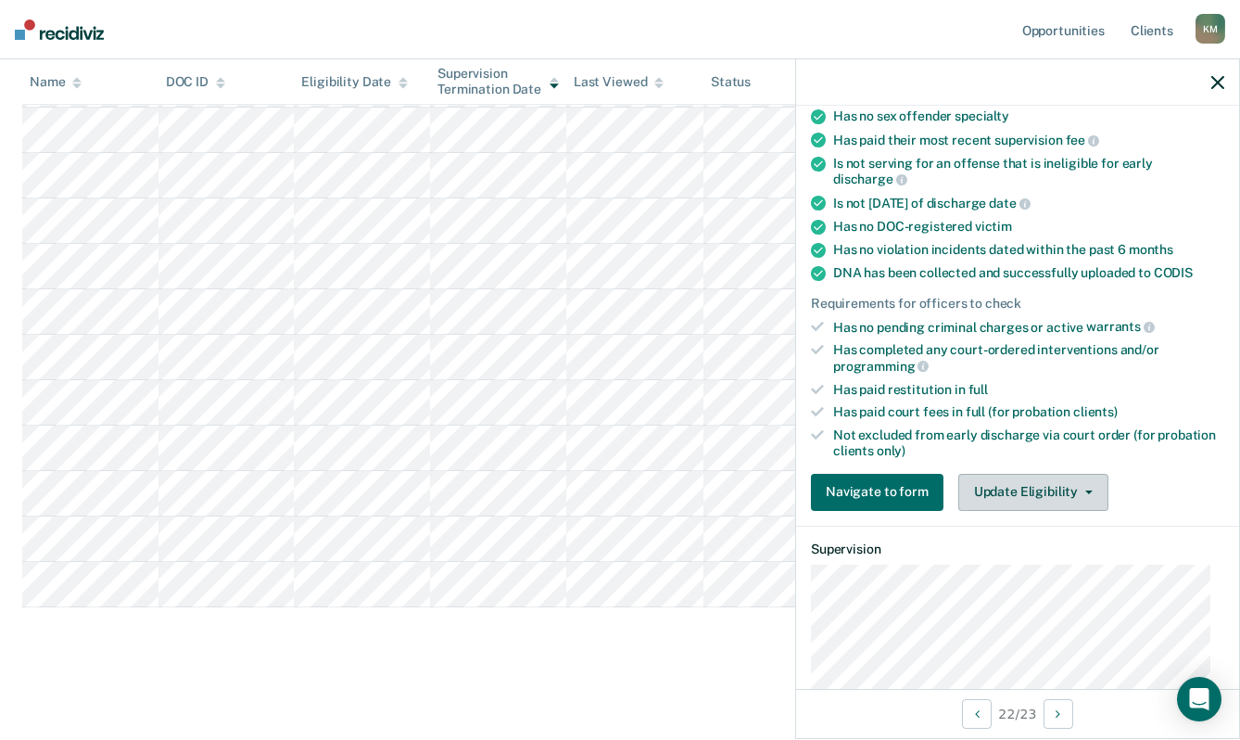
click at [1030, 487] on button "Update Eligibility" at bounding box center [1034, 492] width 150 height 37
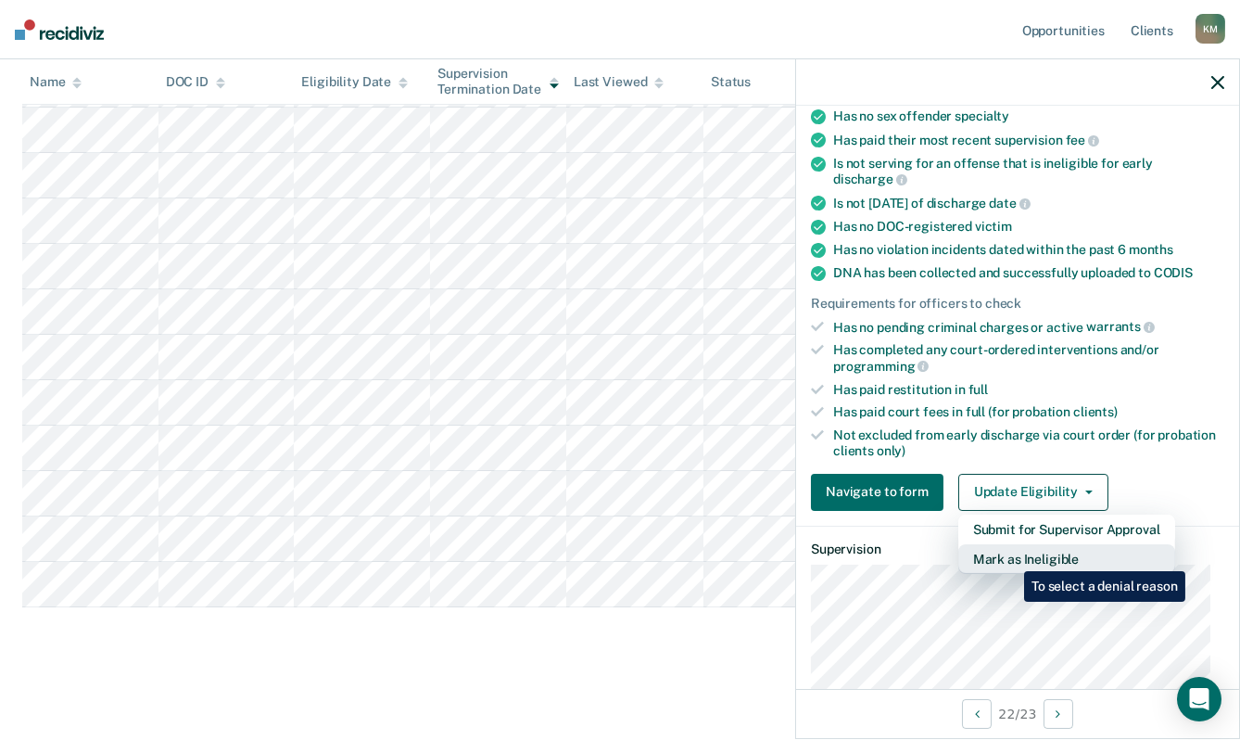
click at [1010, 557] on button "Mark as Ineligible" at bounding box center [1067, 559] width 217 height 30
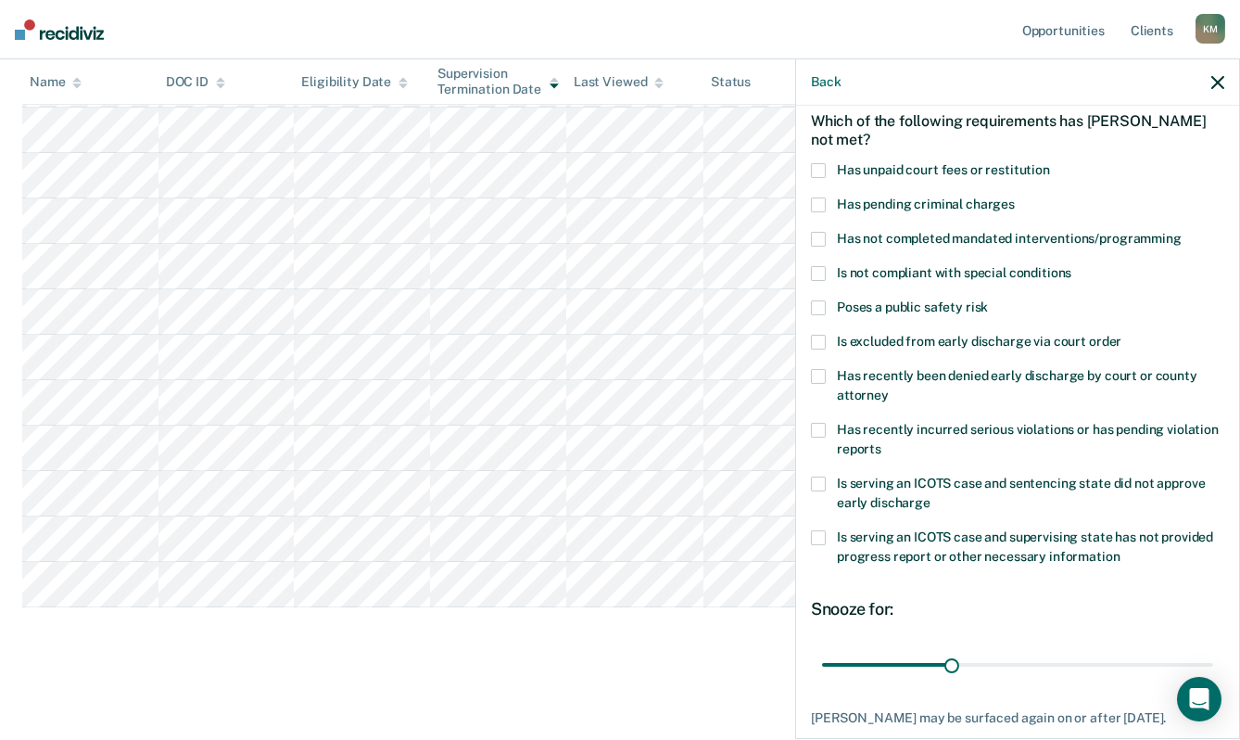
scroll to position [19, 0]
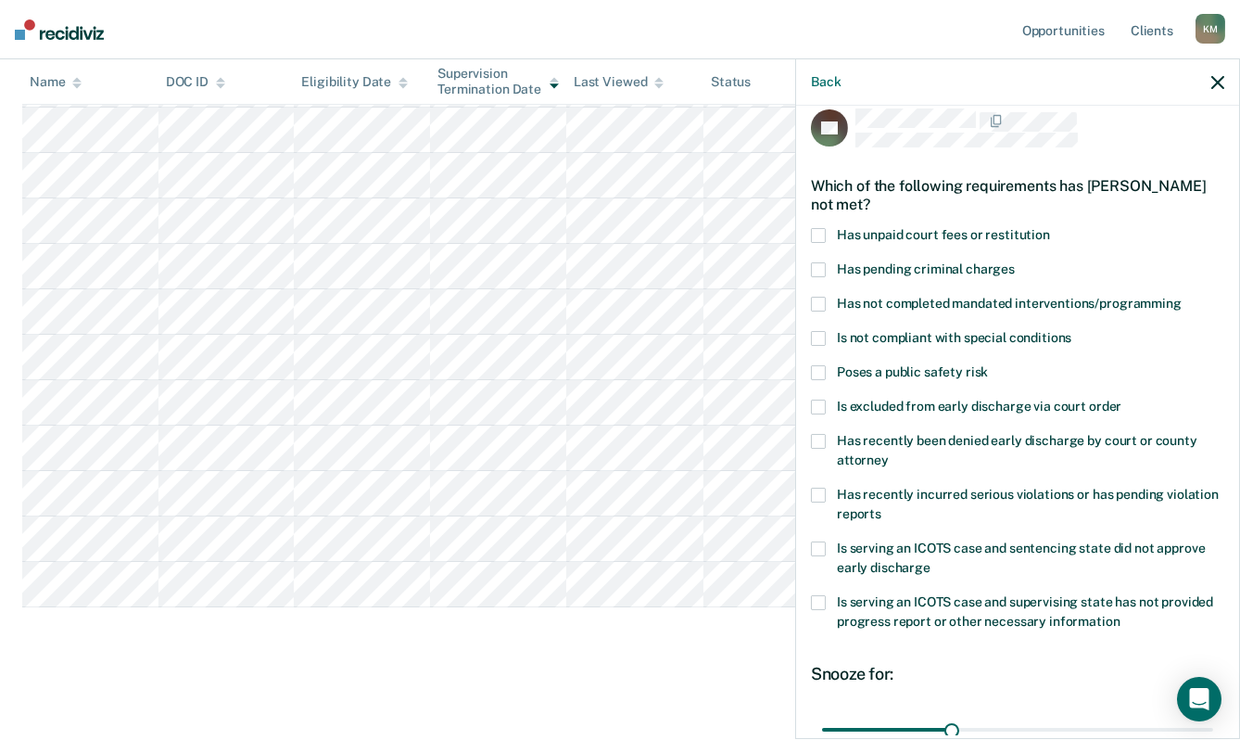
click at [823, 229] on span at bounding box center [818, 235] width 15 height 15
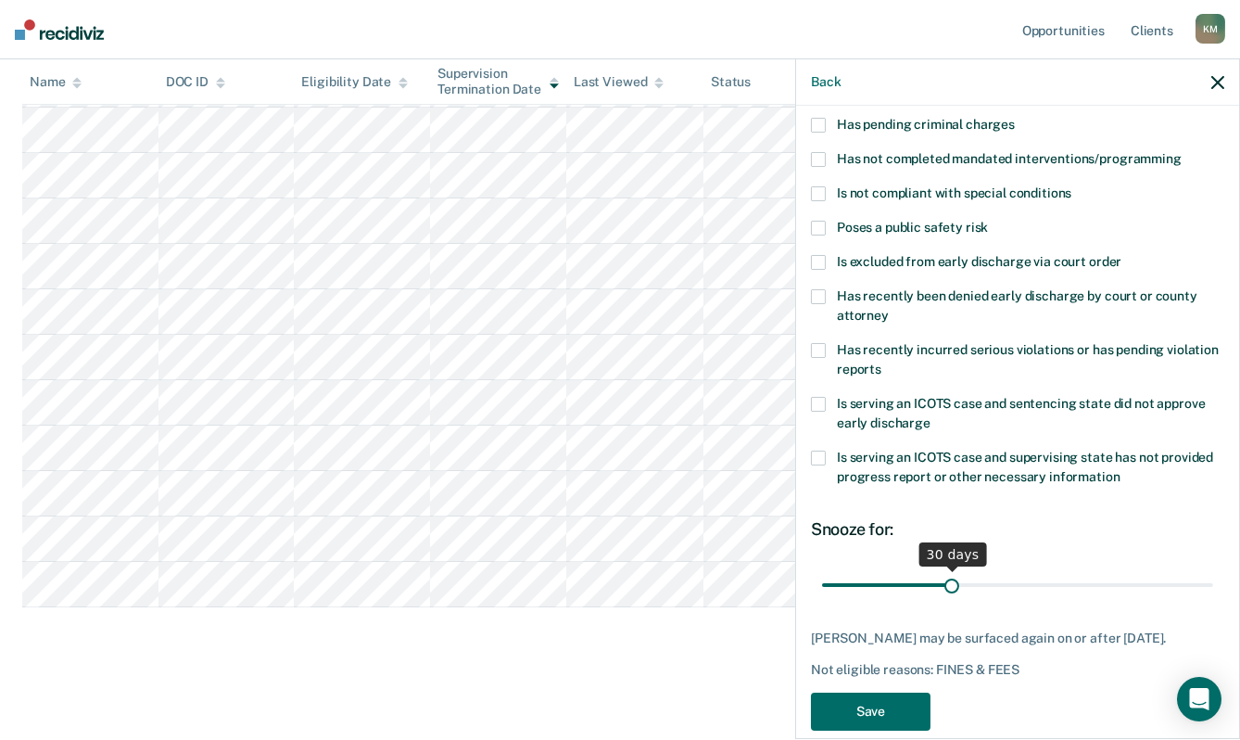
scroll to position [205, 0]
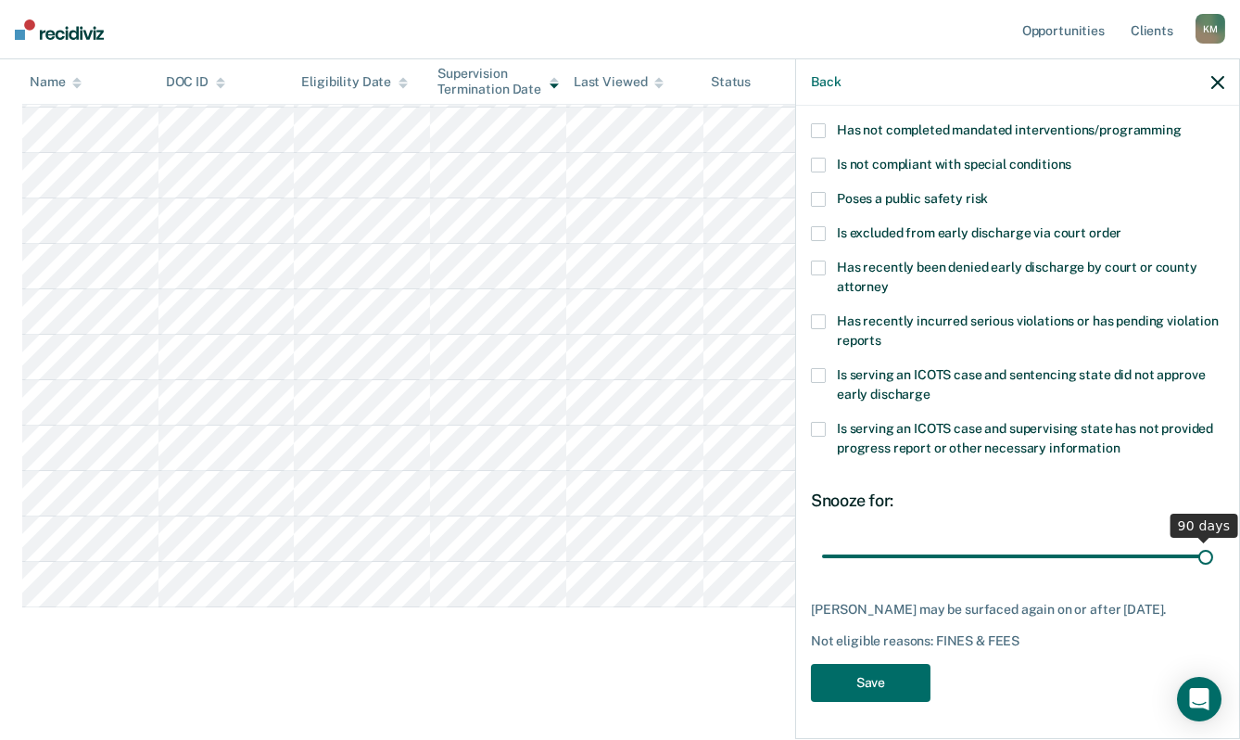
drag, startPoint x: 946, startPoint y: 540, endPoint x: 1226, endPoint y: 559, distance: 280.6
type input "90"
click at [1213, 559] on input "range" at bounding box center [1017, 556] width 391 height 32
click at [861, 692] on button "Save" at bounding box center [871, 683] width 120 height 38
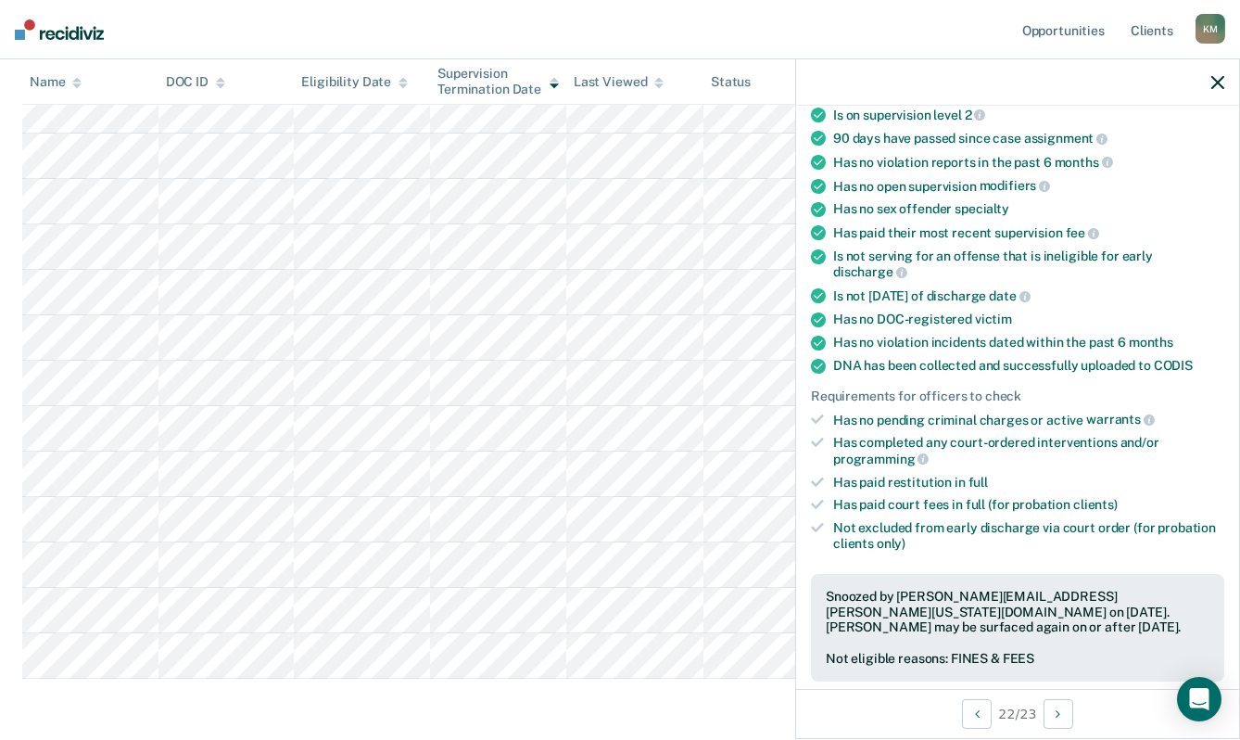
scroll to position [383, 0]
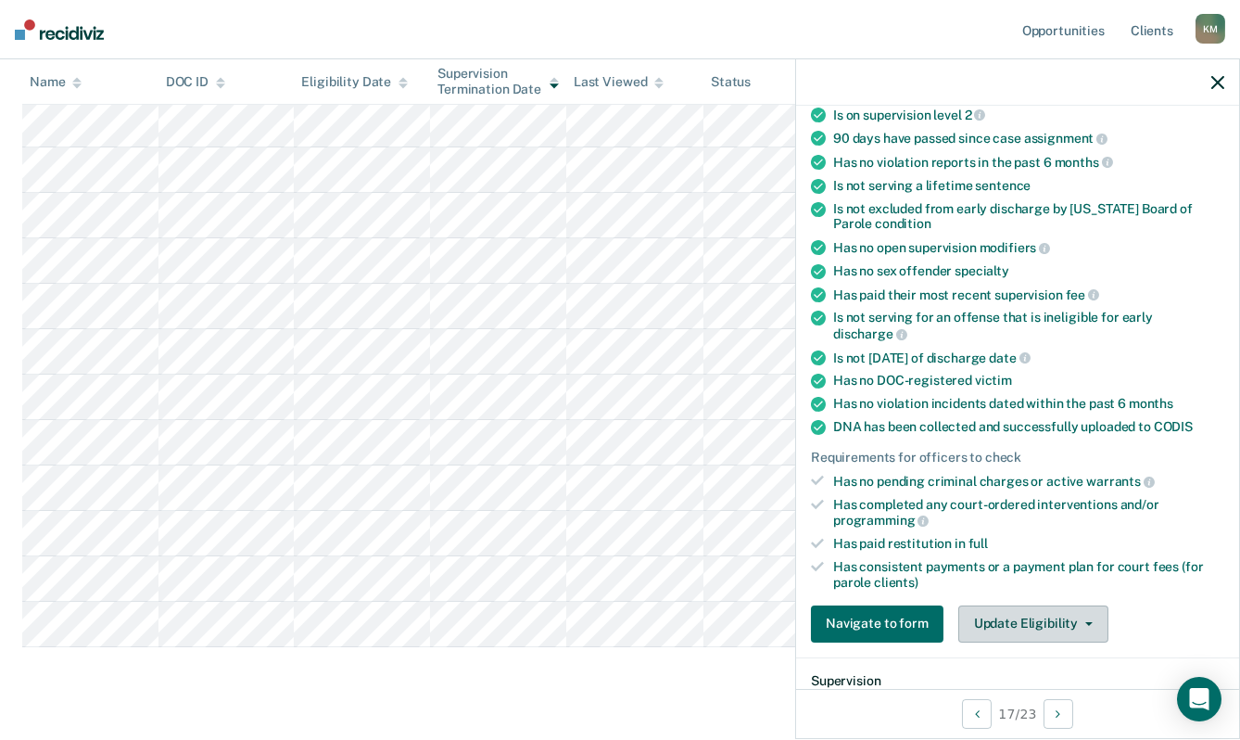
click at [1028, 622] on button "Update Eligibility" at bounding box center [1034, 623] width 150 height 37
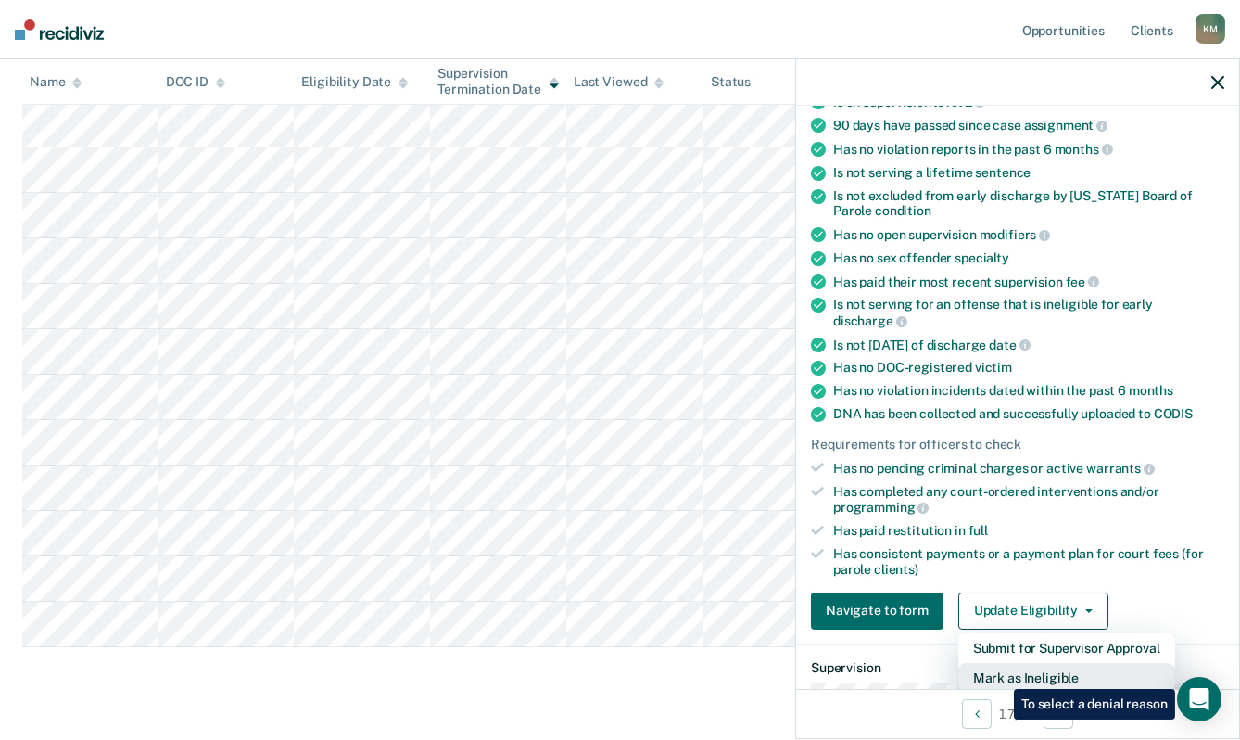
click at [1000, 675] on button "Mark as Ineligible" at bounding box center [1067, 678] width 217 height 30
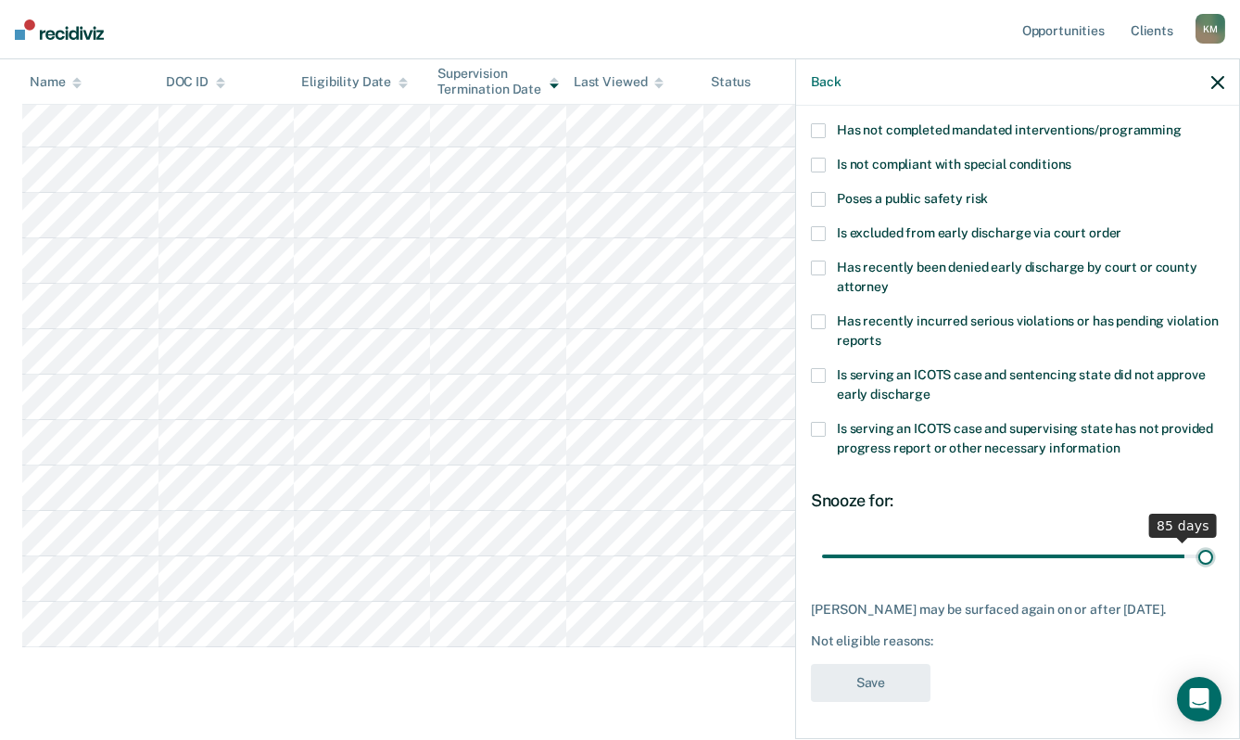
scroll to position [189, 0]
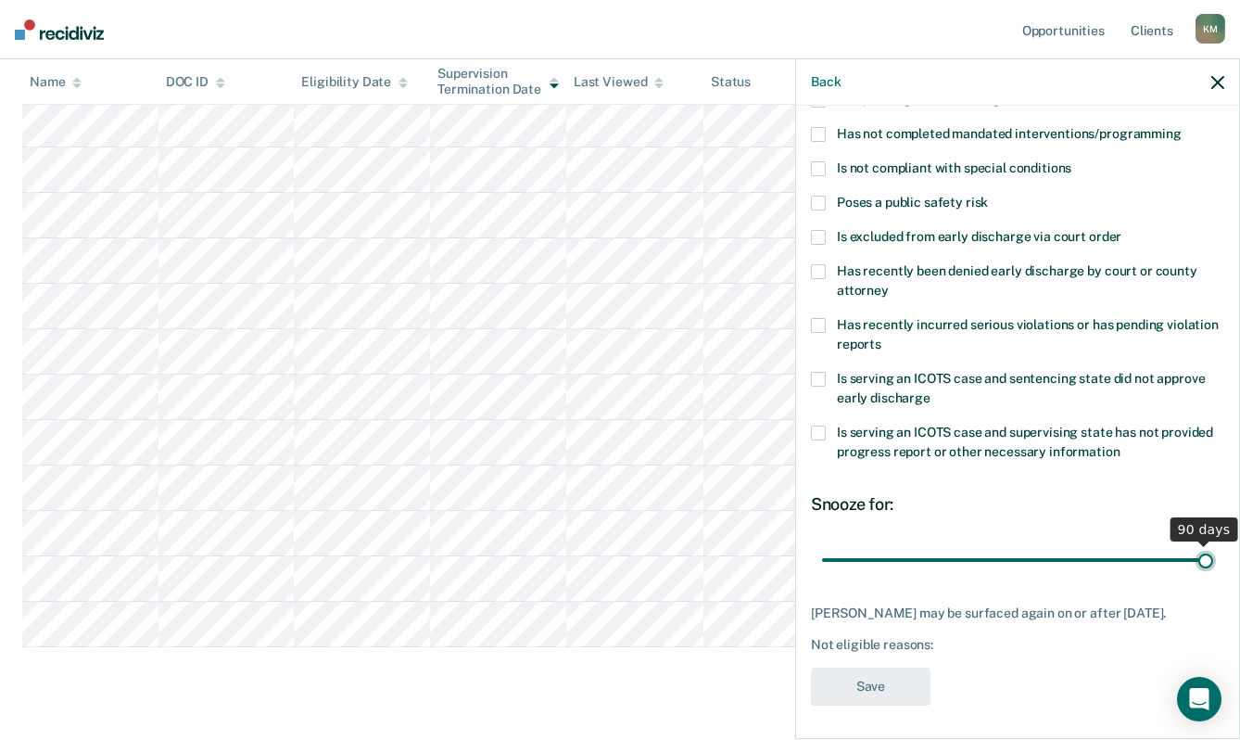
drag, startPoint x: 949, startPoint y: 540, endPoint x: 1208, endPoint y: 564, distance: 259.8
type input "90"
click at [1213, 565] on input "range" at bounding box center [1017, 559] width 391 height 32
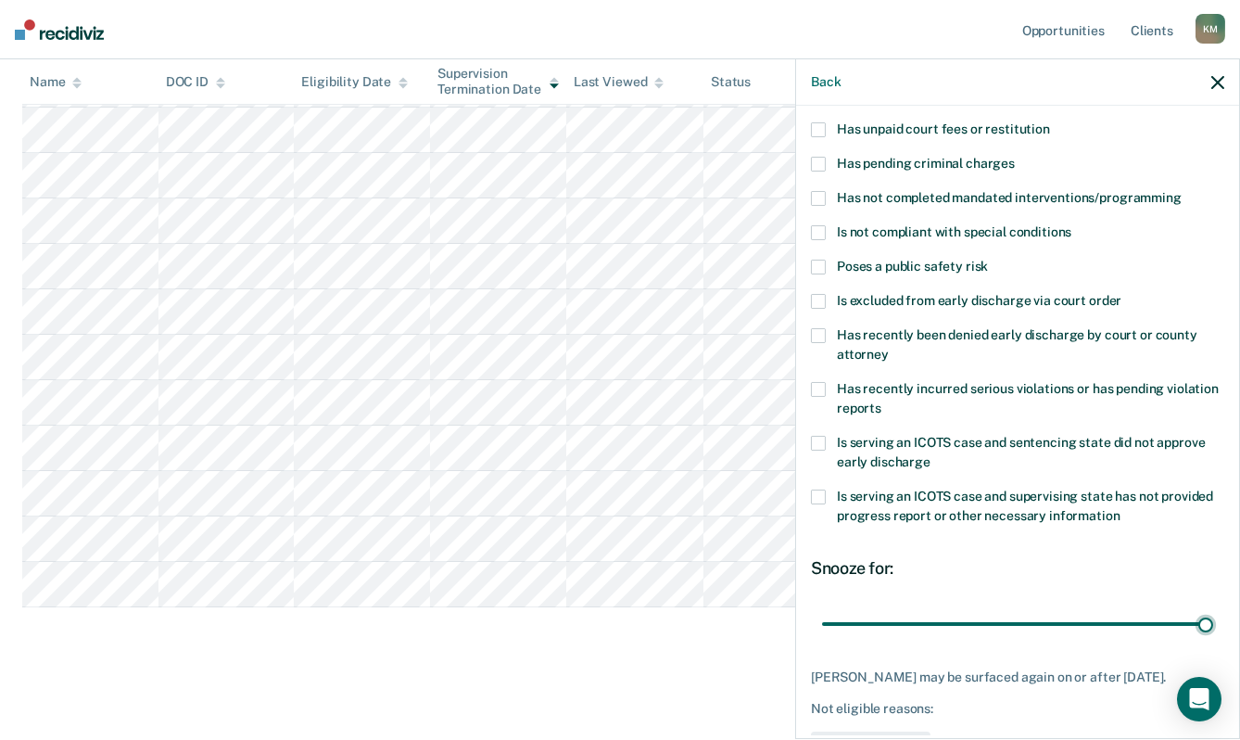
scroll to position [0, 0]
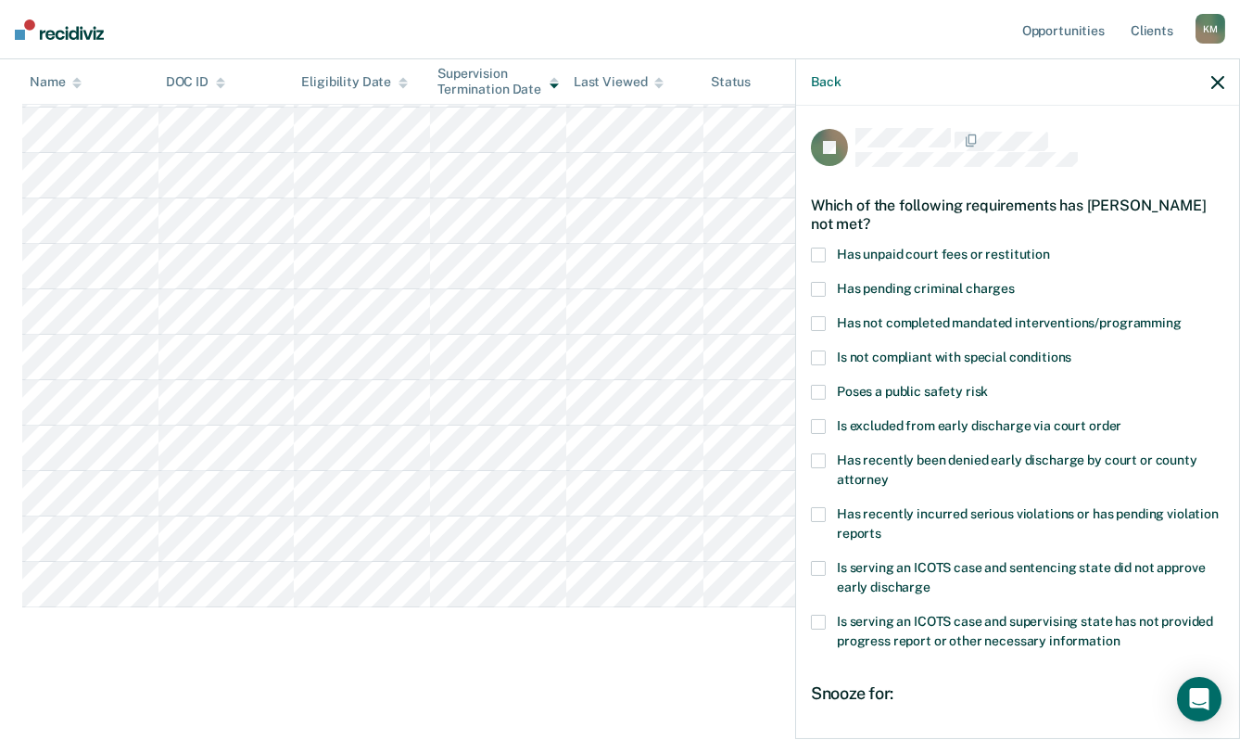
click at [820, 250] on span at bounding box center [818, 255] width 15 height 15
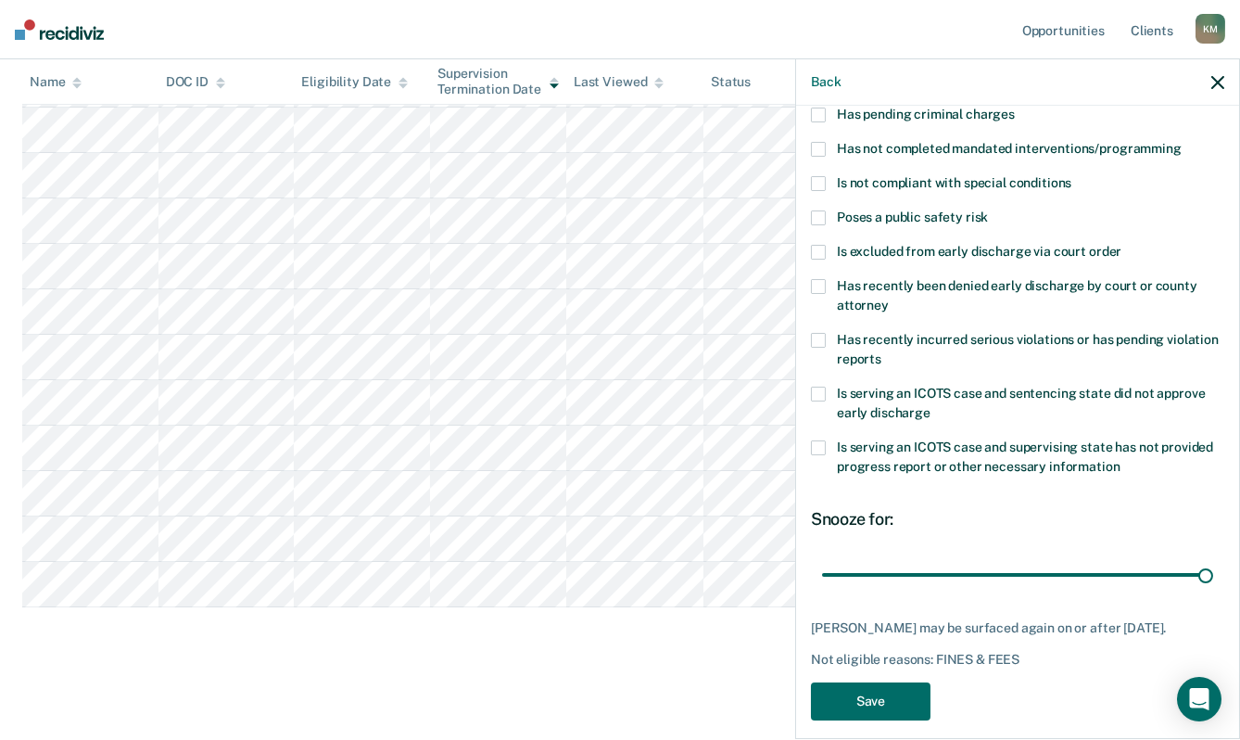
scroll to position [189, 0]
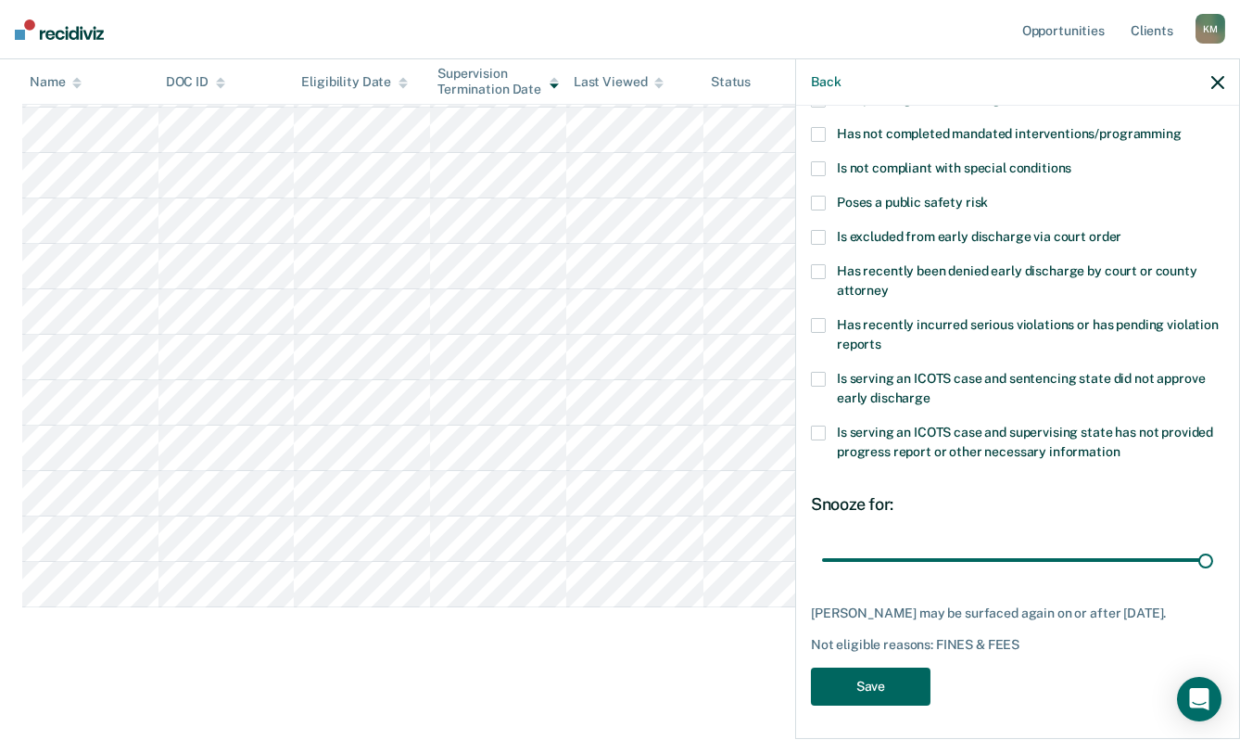
click at [883, 688] on button "Save" at bounding box center [871, 686] width 120 height 38
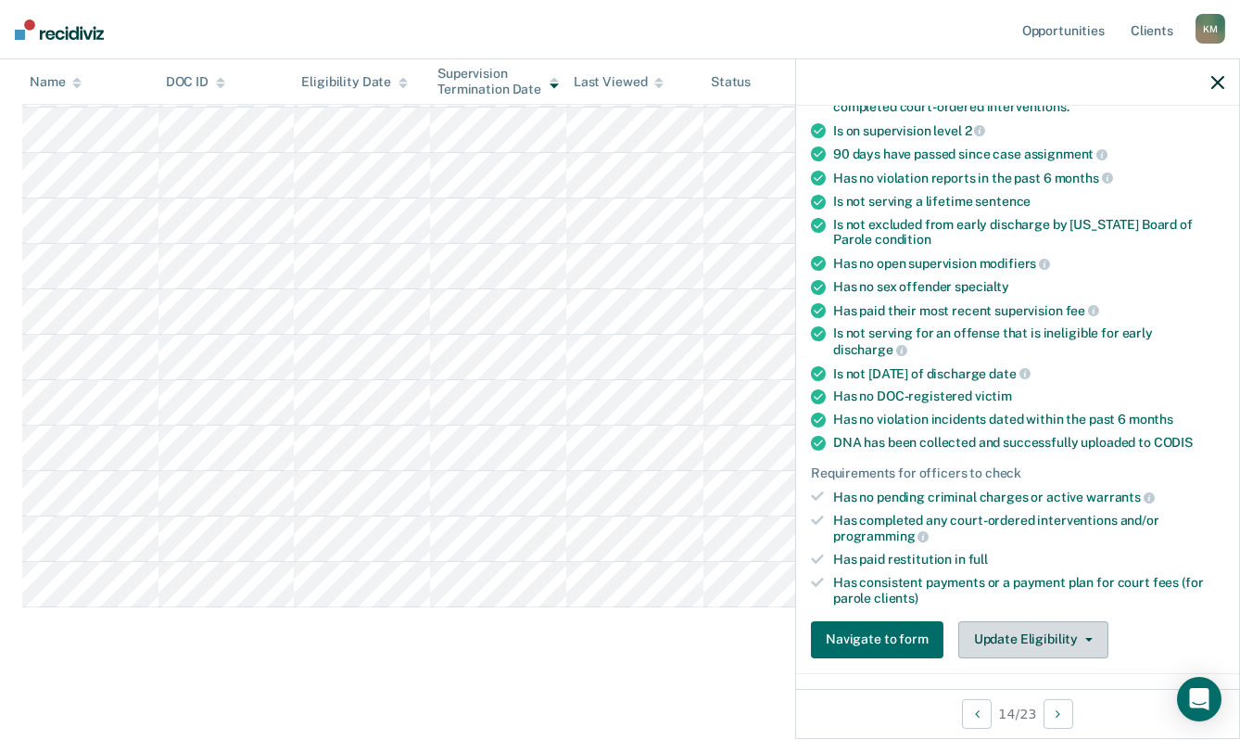
click at [987, 635] on button "Update Eligibility" at bounding box center [1034, 639] width 150 height 37
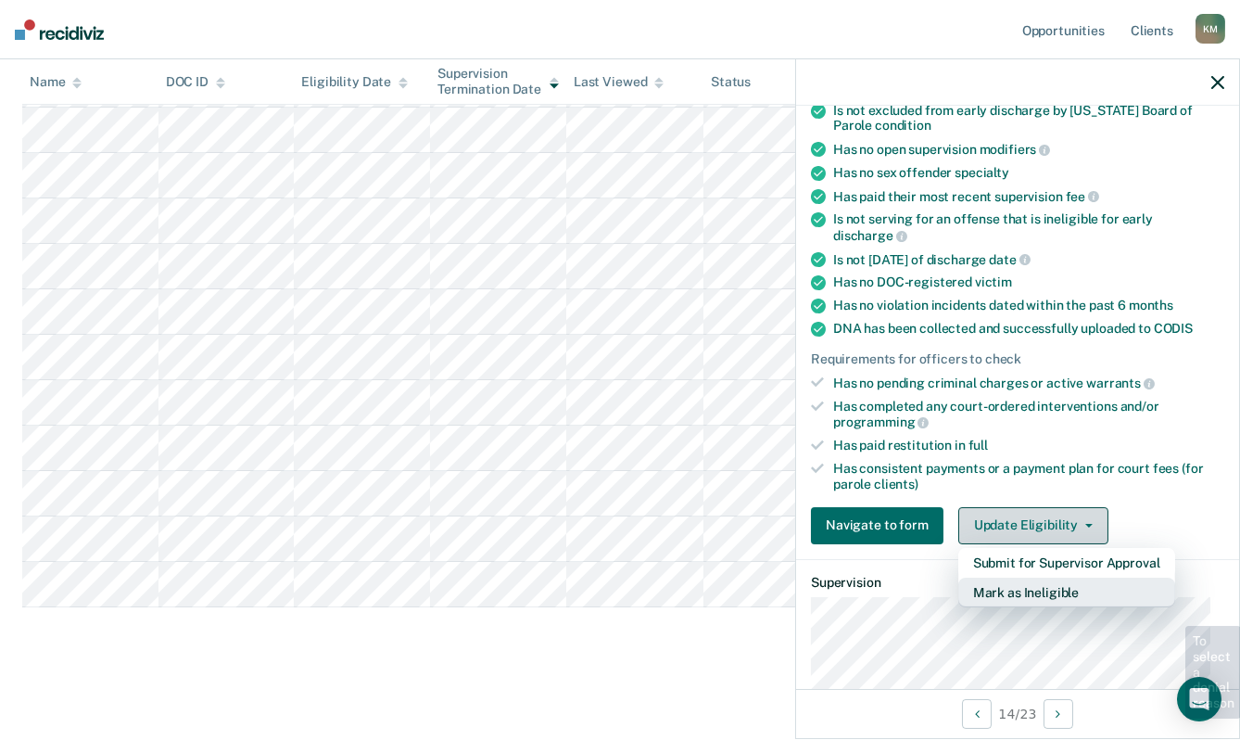
scroll to position [467, 0]
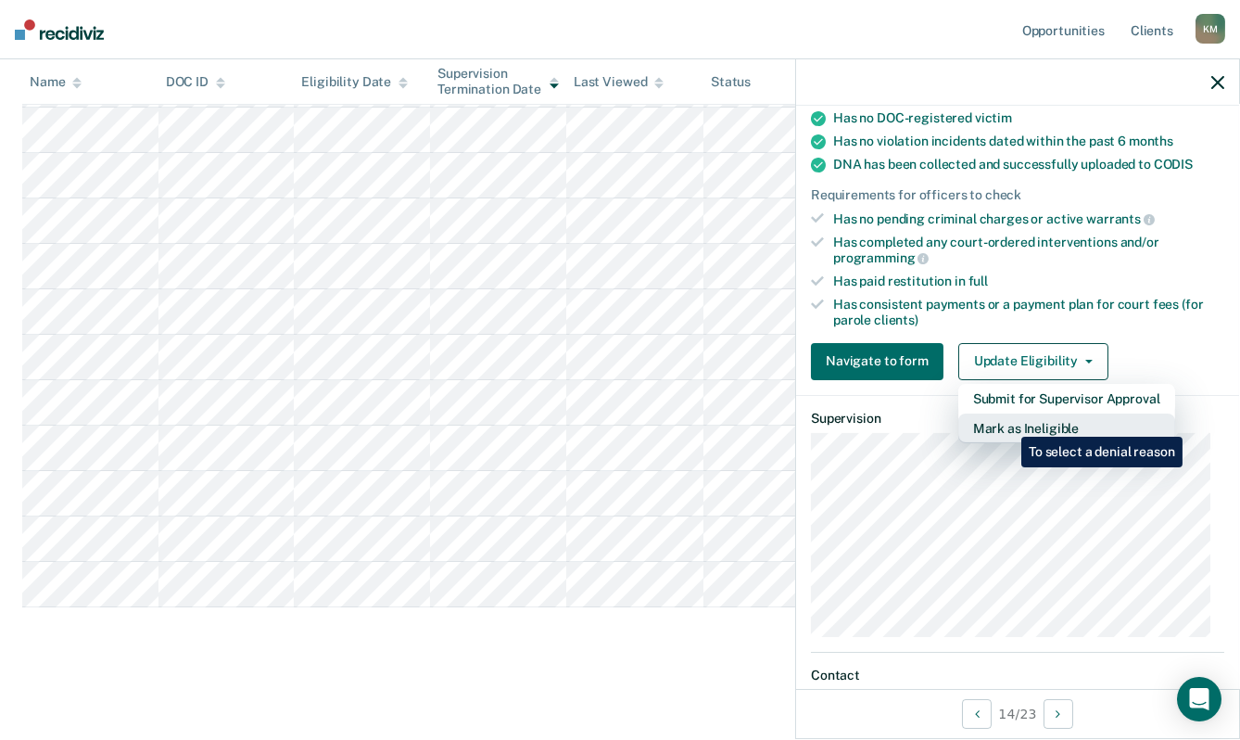
click at [1008, 423] on button "Mark as Ineligible" at bounding box center [1067, 428] width 217 height 30
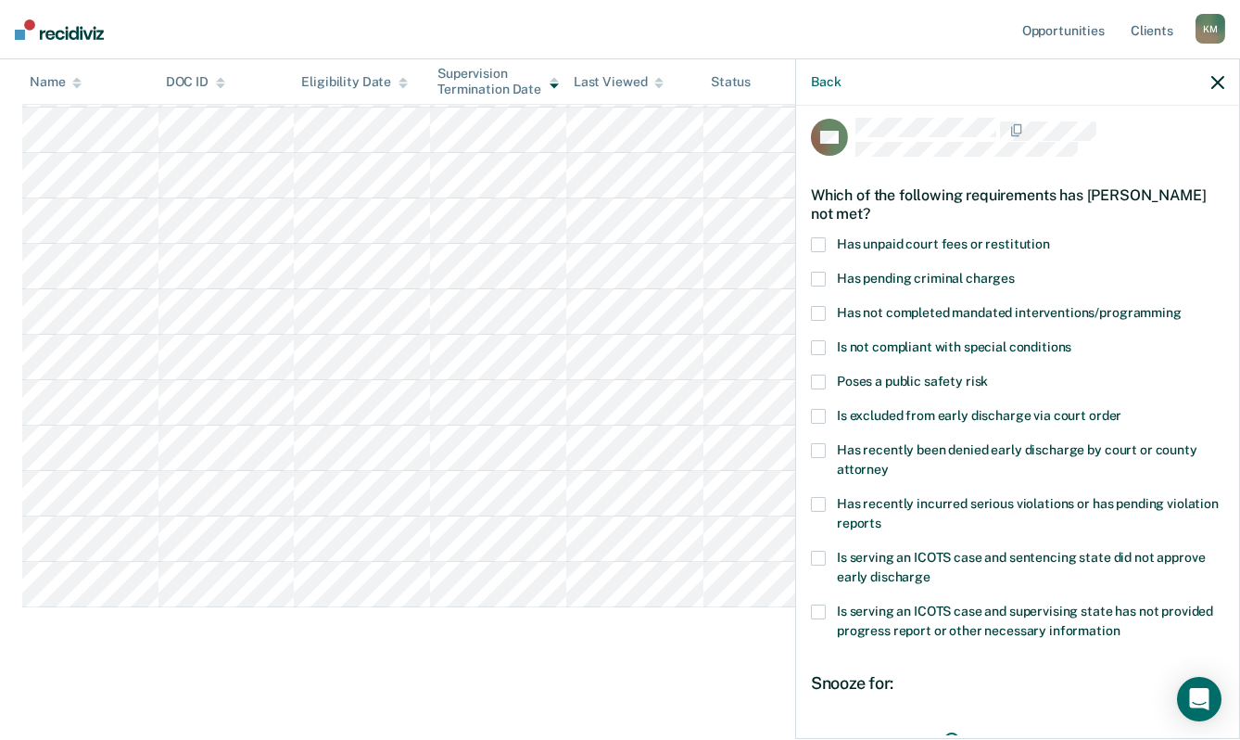
scroll to position [0, 0]
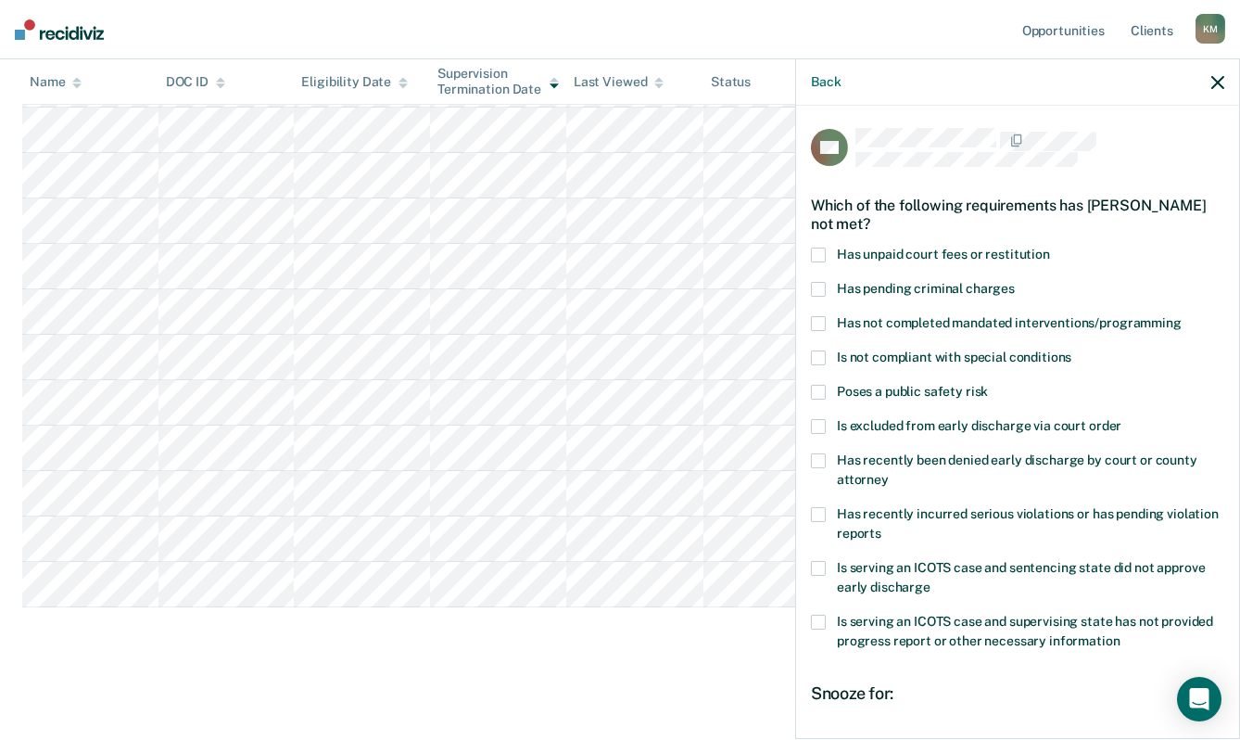
click at [821, 249] on span at bounding box center [818, 255] width 15 height 15
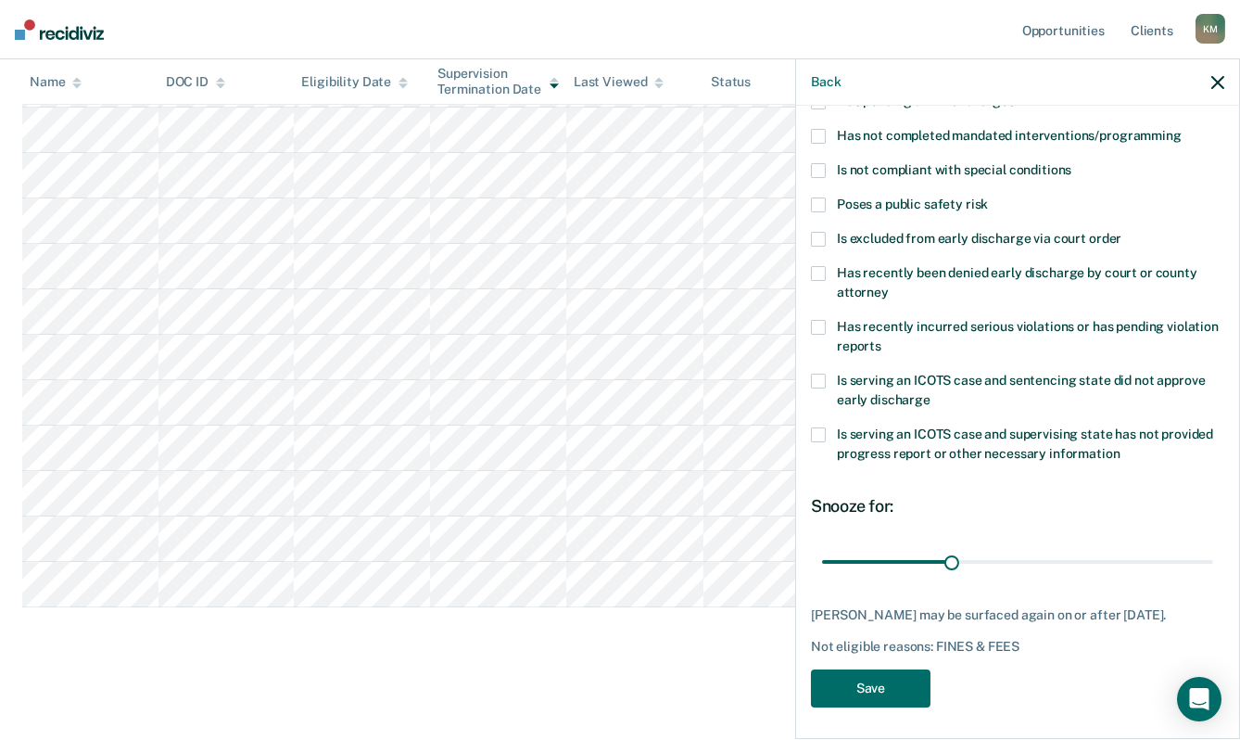
scroll to position [205, 0]
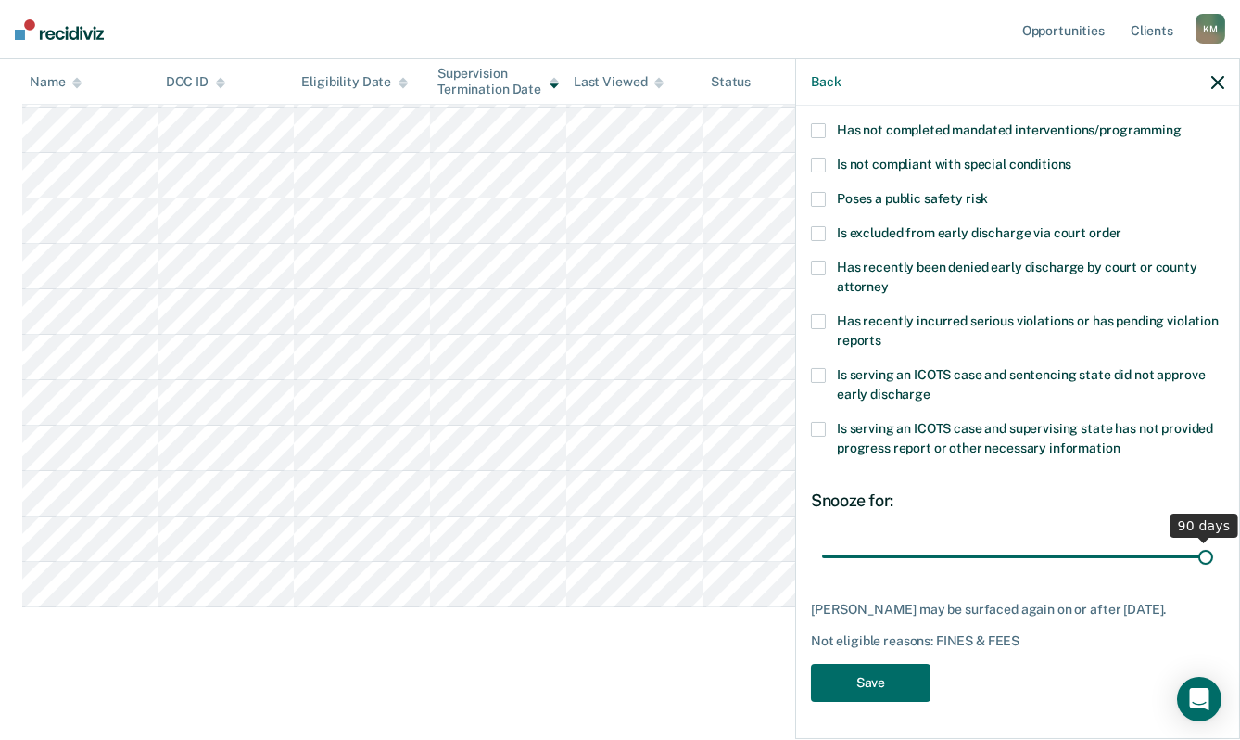
drag, startPoint x: 948, startPoint y: 543, endPoint x: 1227, endPoint y: 560, distance: 279.5
type input "90"
click at [1213, 560] on input "range" at bounding box center [1017, 556] width 391 height 32
click at [856, 684] on button "Save" at bounding box center [871, 683] width 120 height 38
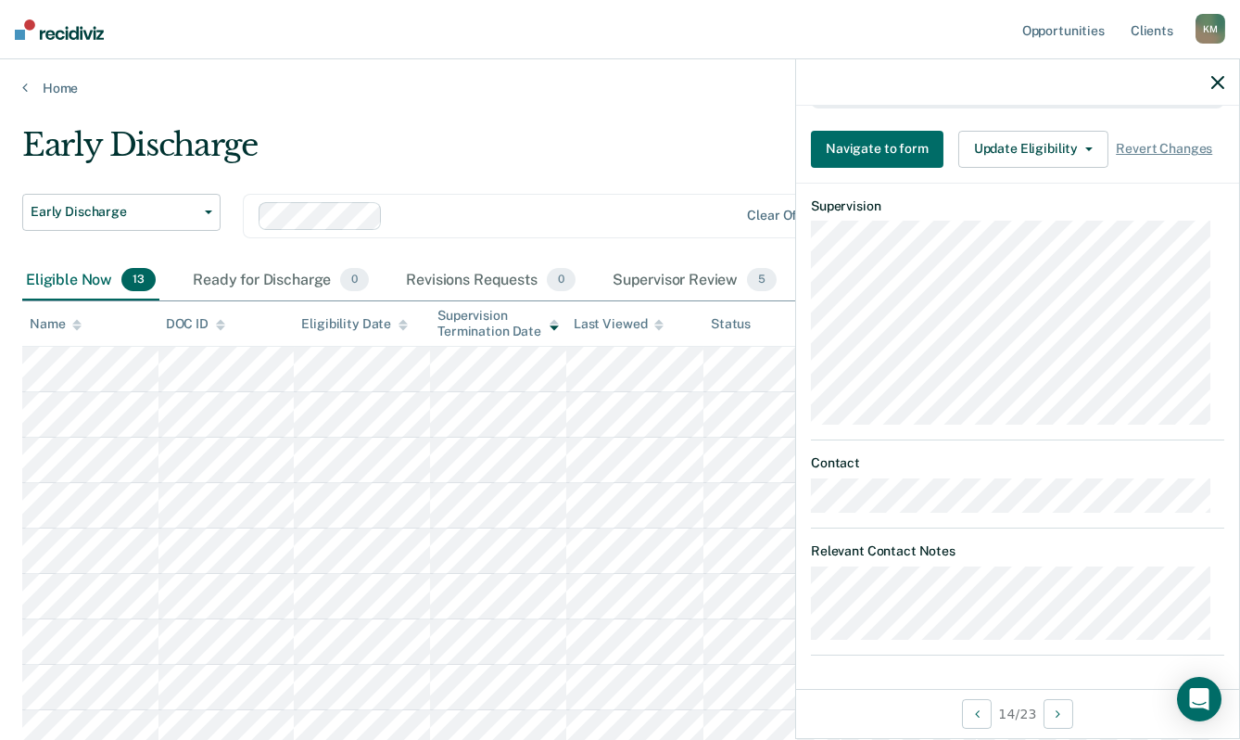
scroll to position [0, 0]
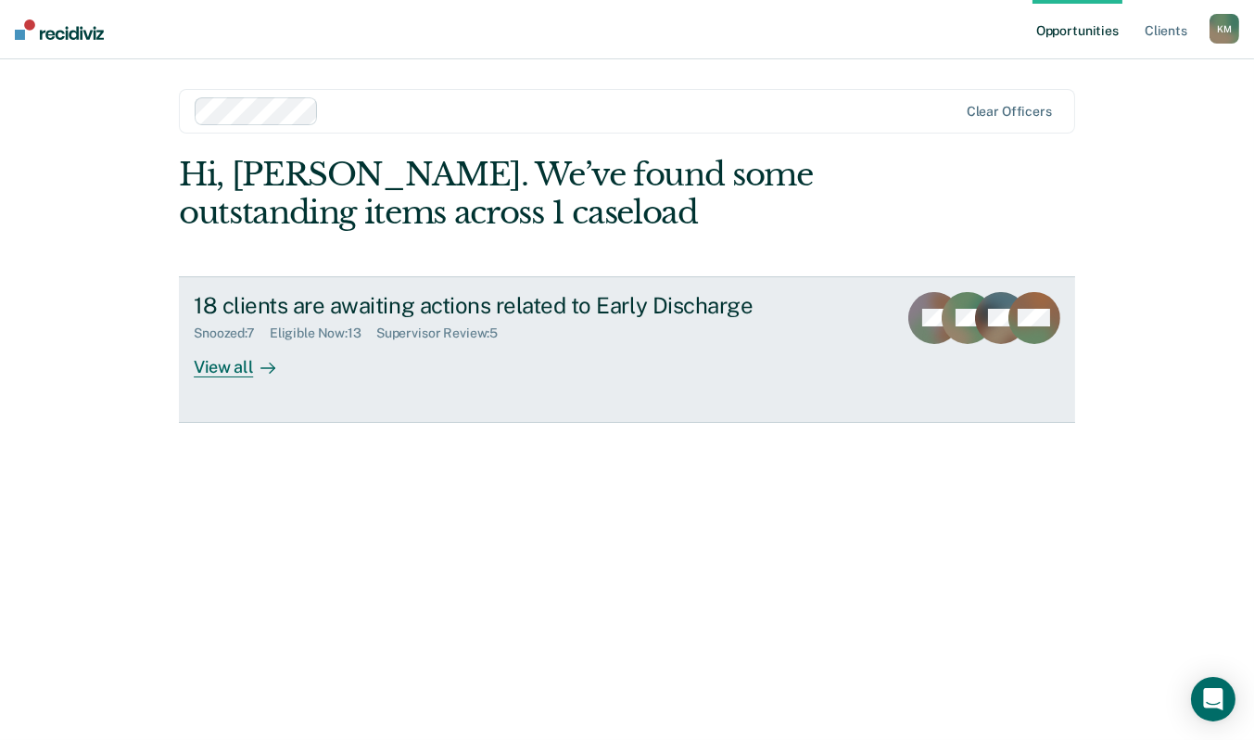
click at [222, 370] on div "View all" at bounding box center [246, 359] width 104 height 36
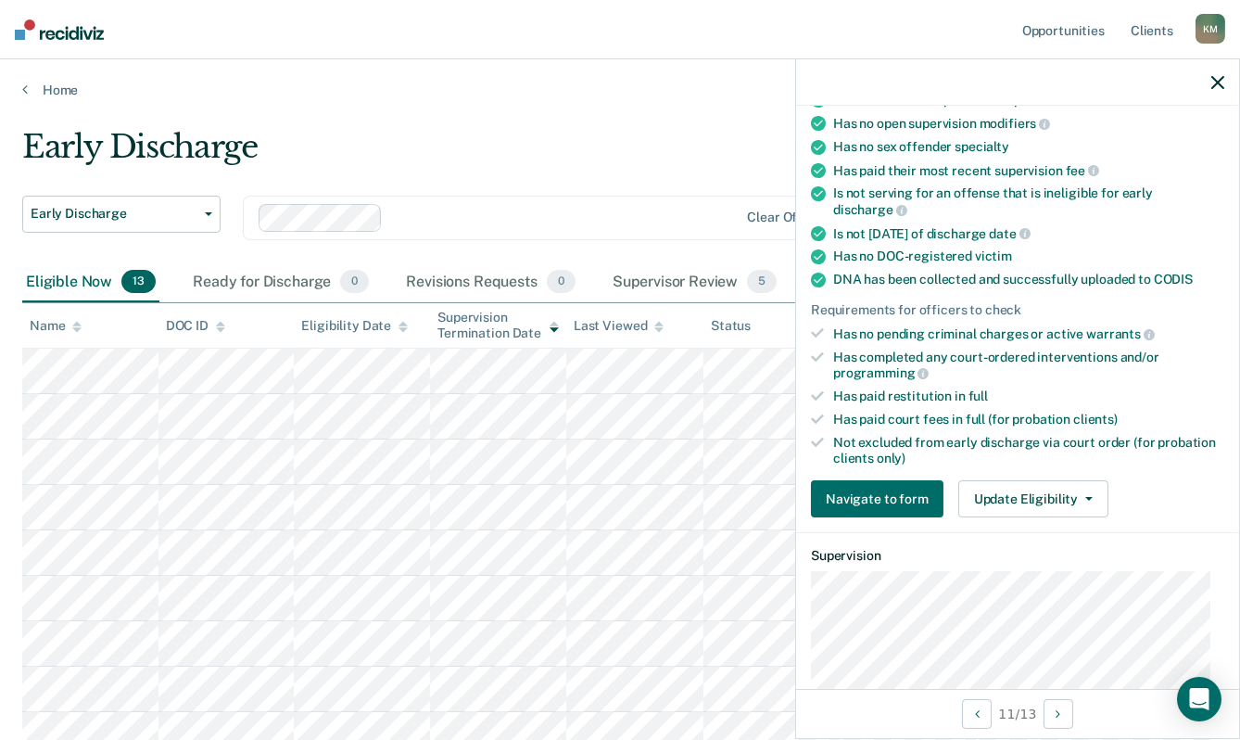
scroll to position [371, 0]
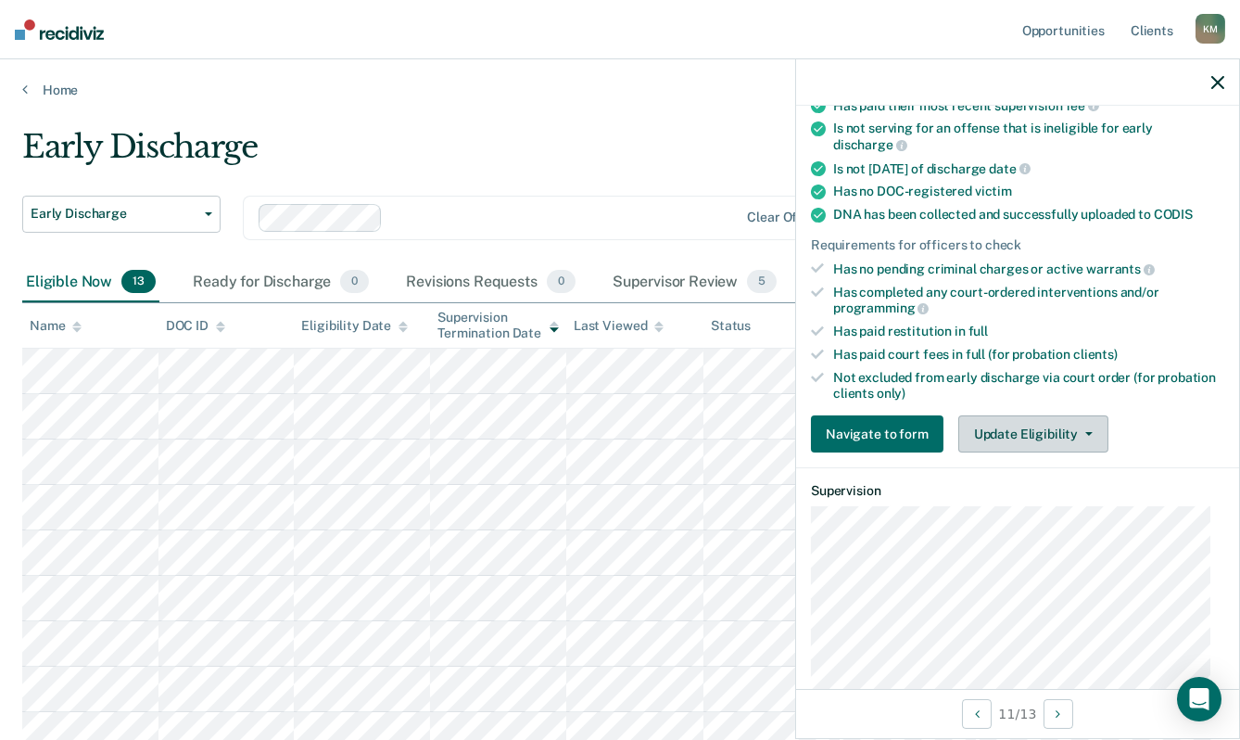
click at [995, 431] on button "Update Eligibility" at bounding box center [1034, 433] width 150 height 37
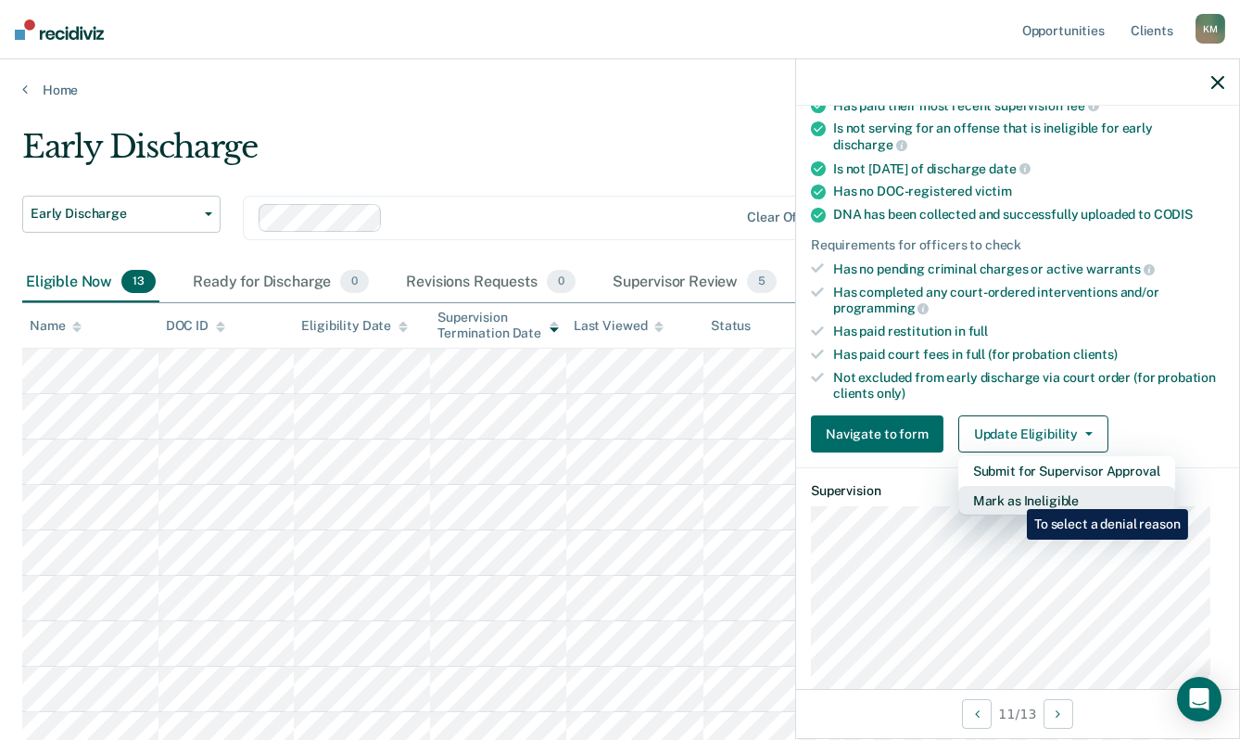
click at [1013, 495] on button "Mark as Ineligible" at bounding box center [1067, 501] width 217 height 30
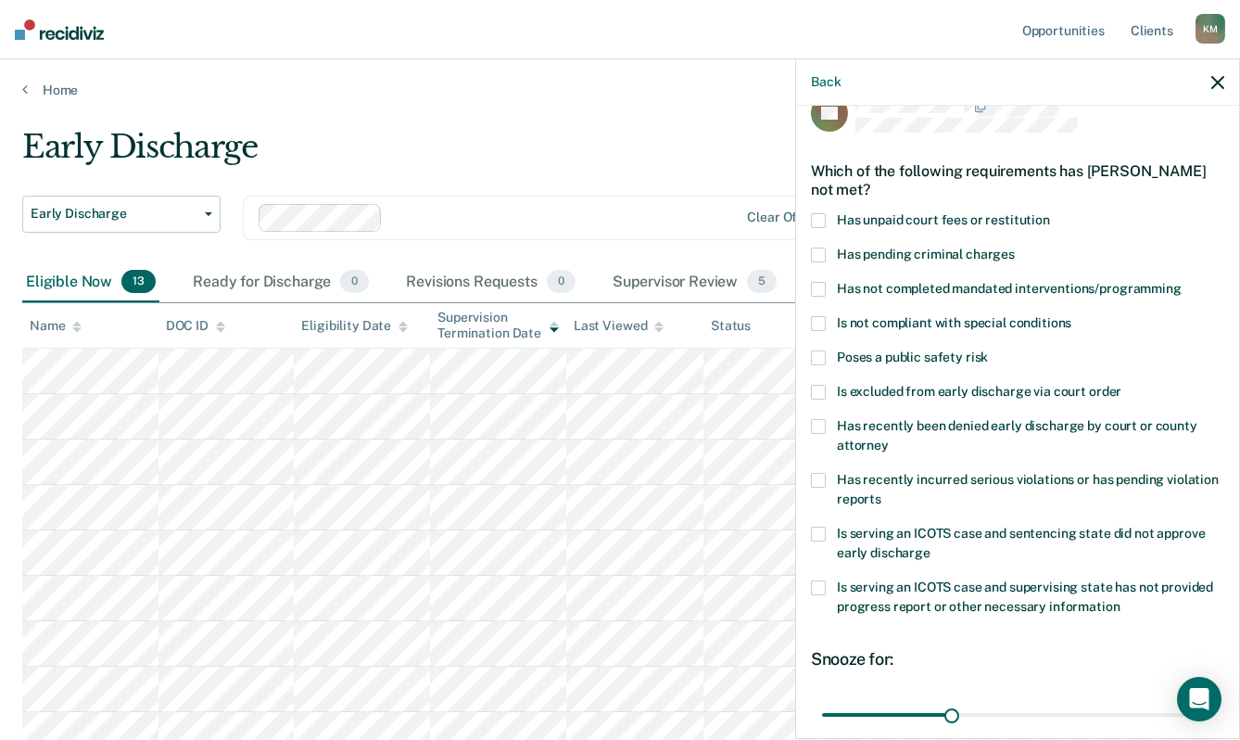
scroll to position [0, 0]
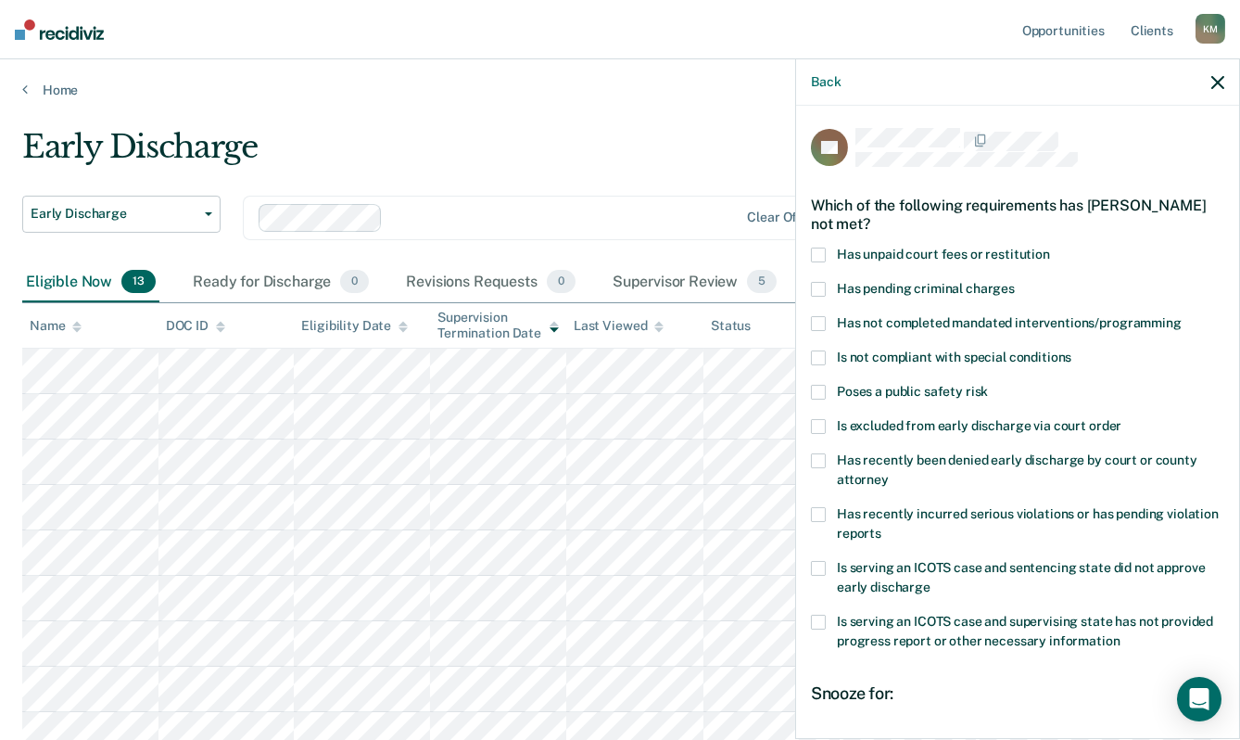
click at [833, 248] on label "Has unpaid court fees or restitution" at bounding box center [1017, 257] width 413 height 19
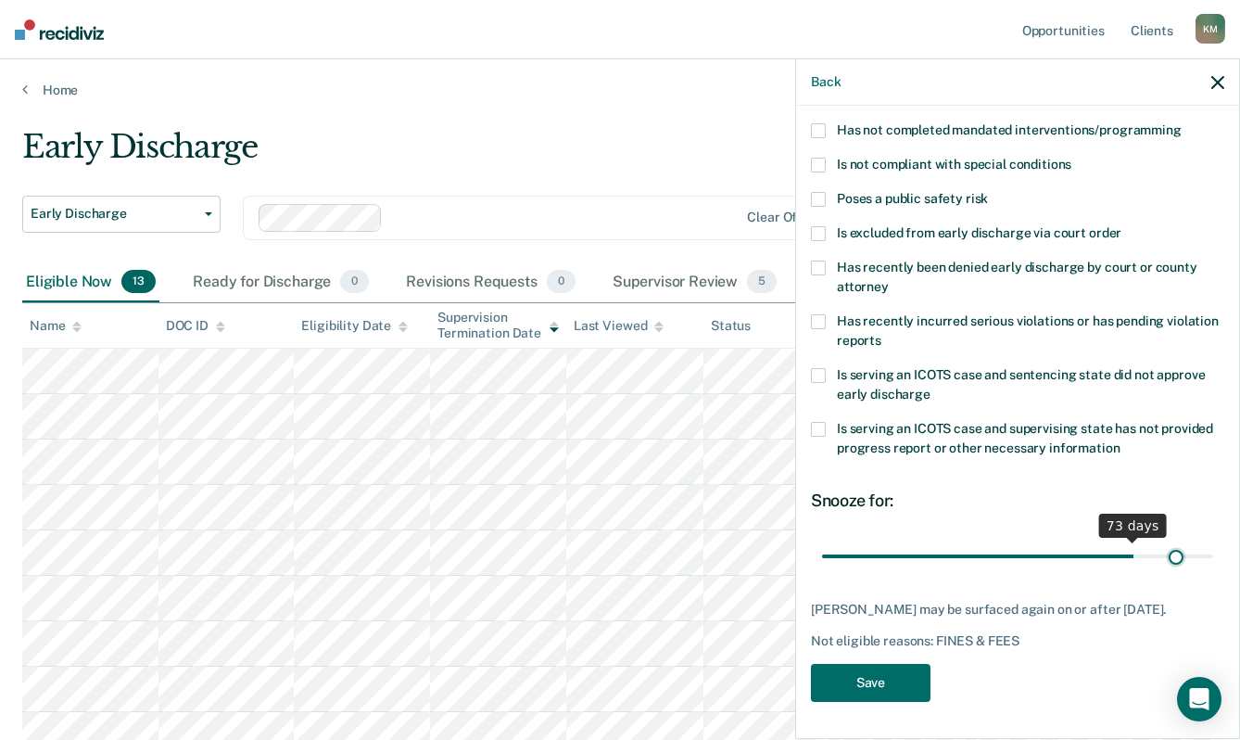
scroll to position [205, 0]
drag, startPoint x: 944, startPoint y: 542, endPoint x: 1210, endPoint y: 543, distance: 266.1
type input "90"
click at [1210, 543] on input "range" at bounding box center [1017, 556] width 391 height 32
click at [858, 700] on button "Save" at bounding box center [871, 683] width 120 height 38
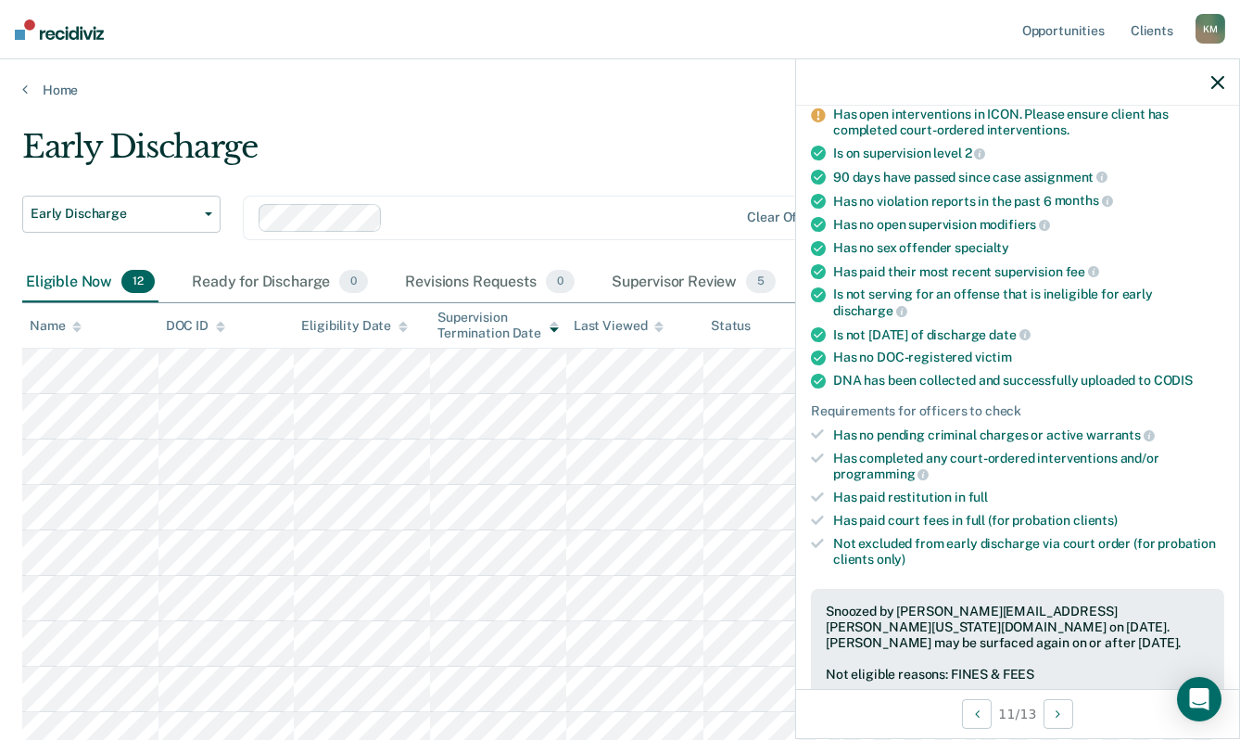
scroll to position [166, 0]
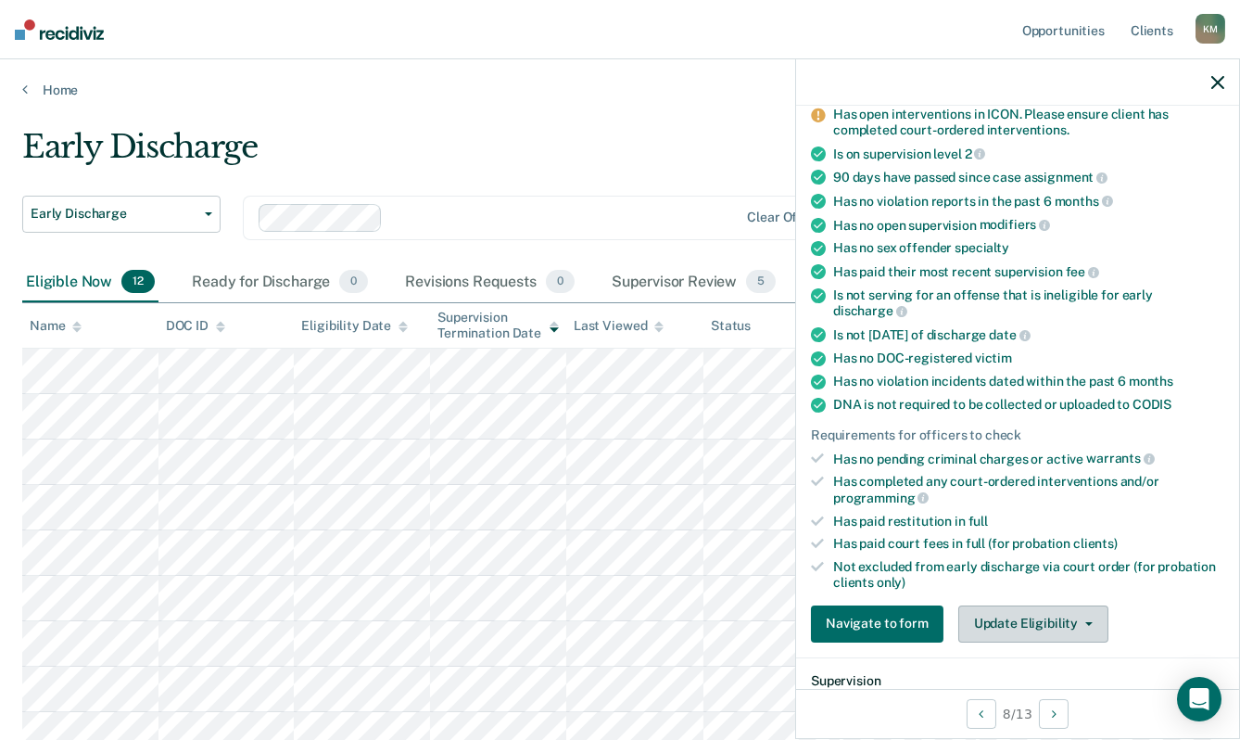
click at [1011, 623] on button "Update Eligibility" at bounding box center [1034, 623] width 150 height 37
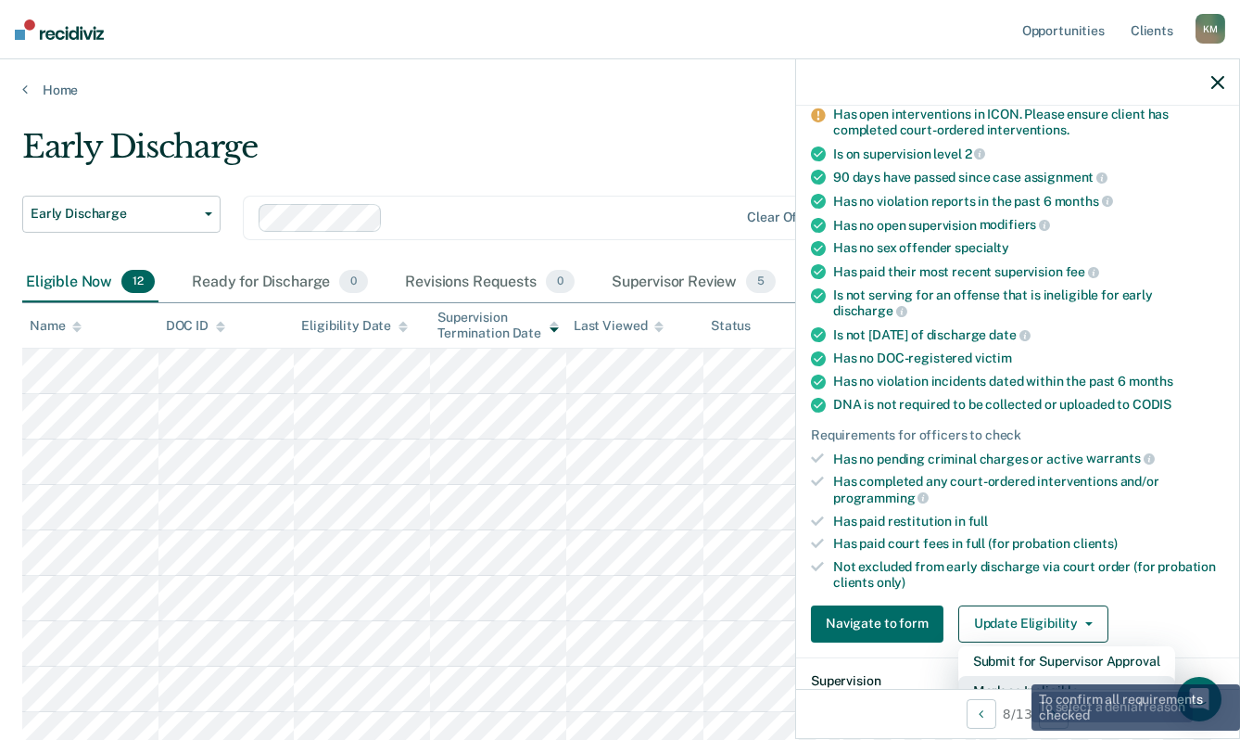
scroll to position [179, 0]
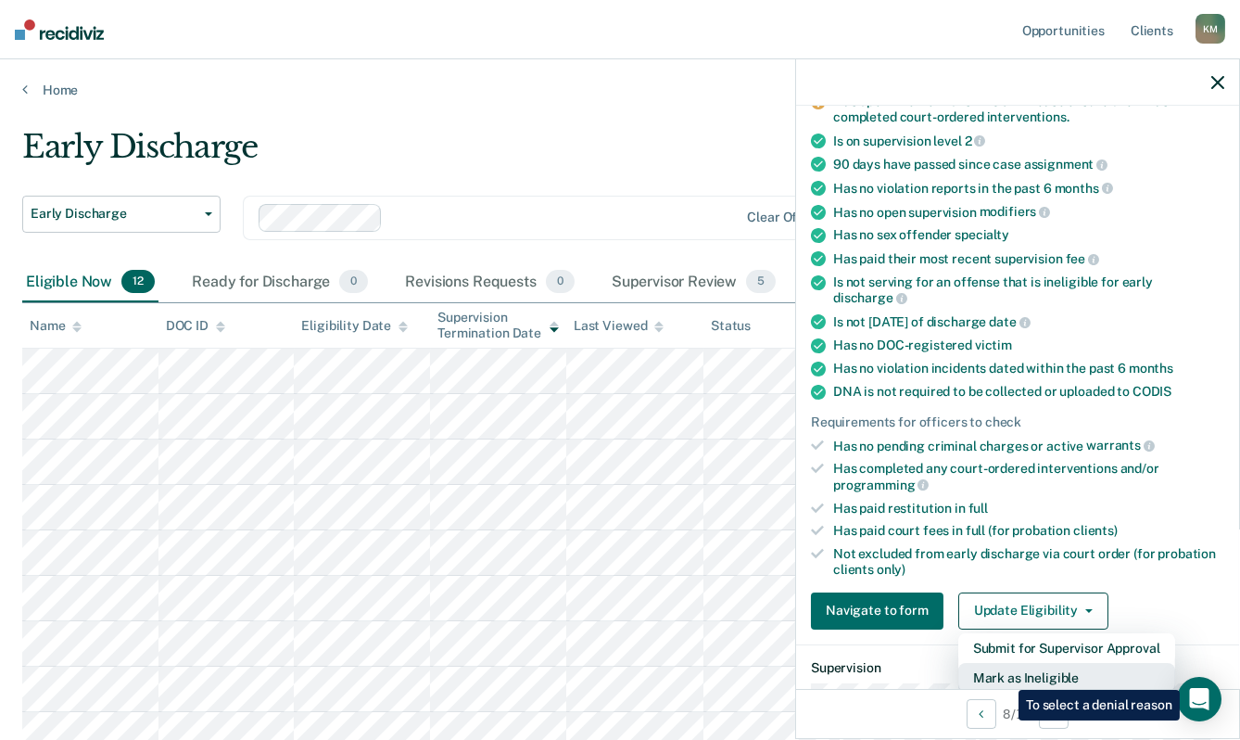
click at [1005, 676] on button "Mark as Ineligible" at bounding box center [1067, 678] width 217 height 30
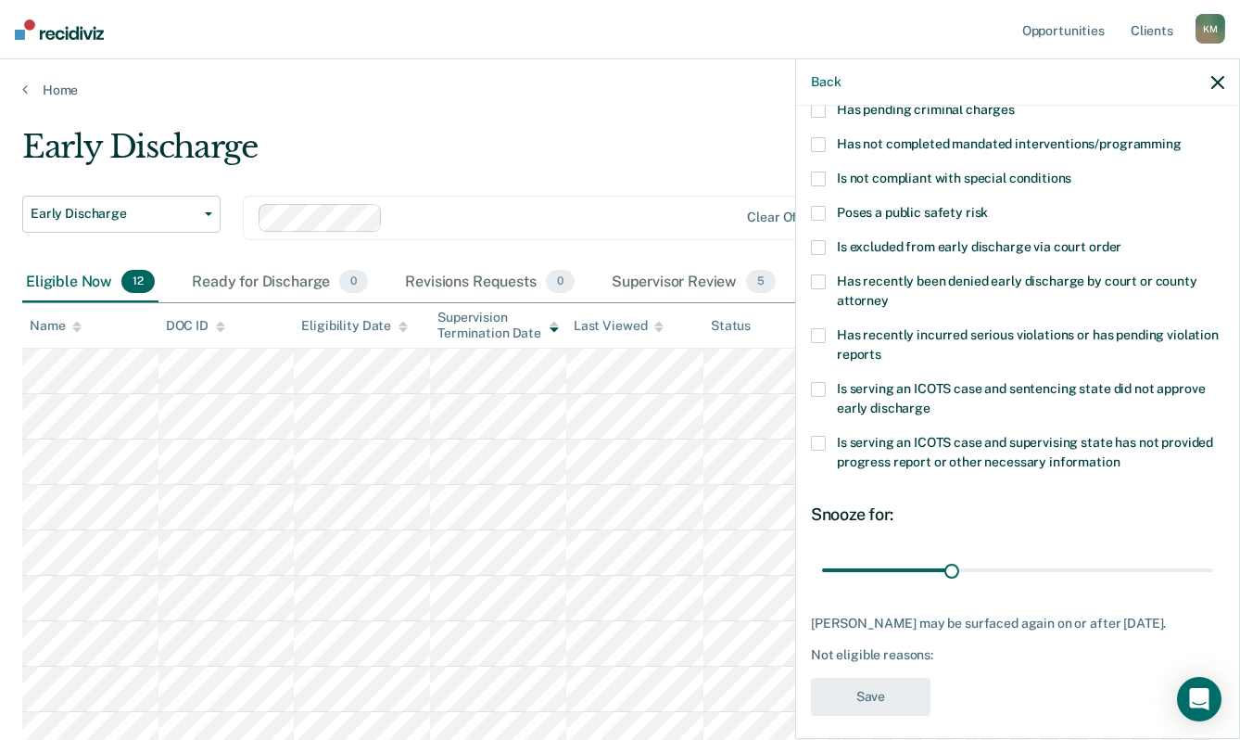
click at [829, 206] on label "Poses a public safety risk" at bounding box center [1017, 215] width 413 height 19
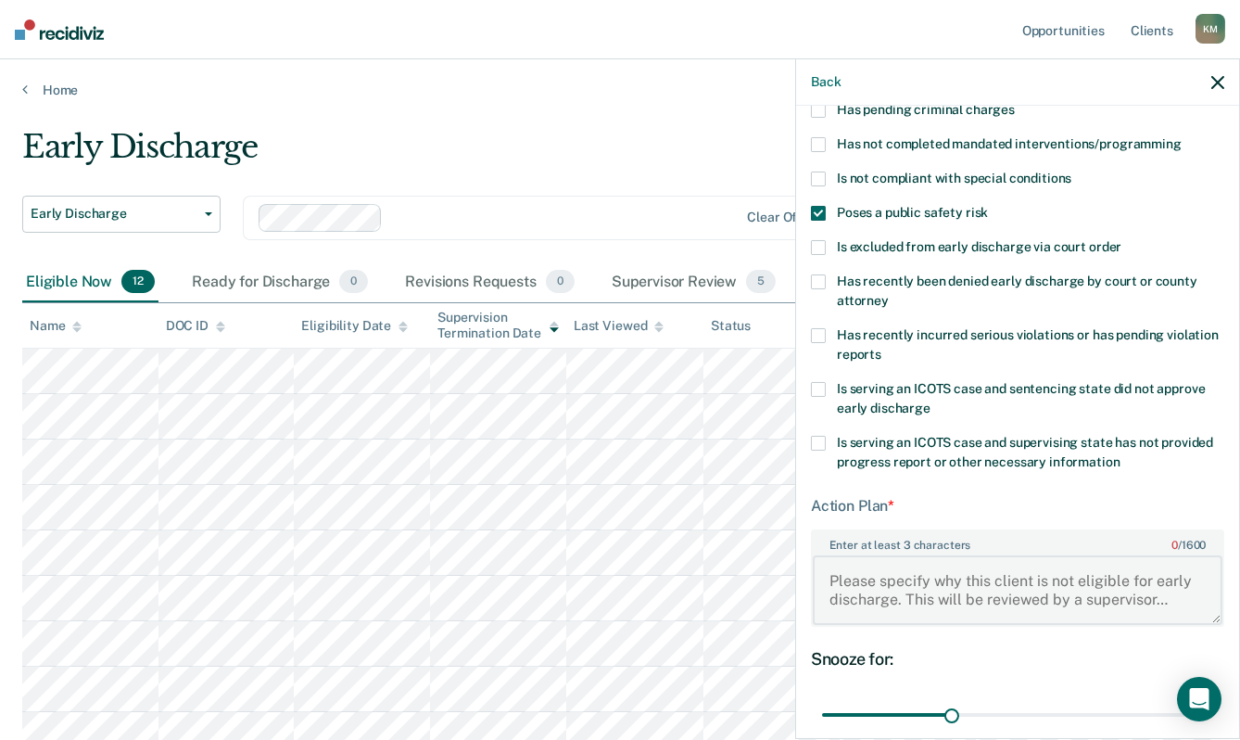
click at [834, 577] on textarea "Enter at least 3 characters 0 / 1600" at bounding box center [1018, 589] width 410 height 69
paste textarea "Domestic Abuse Assault Impeding Flow of Air/Blood"
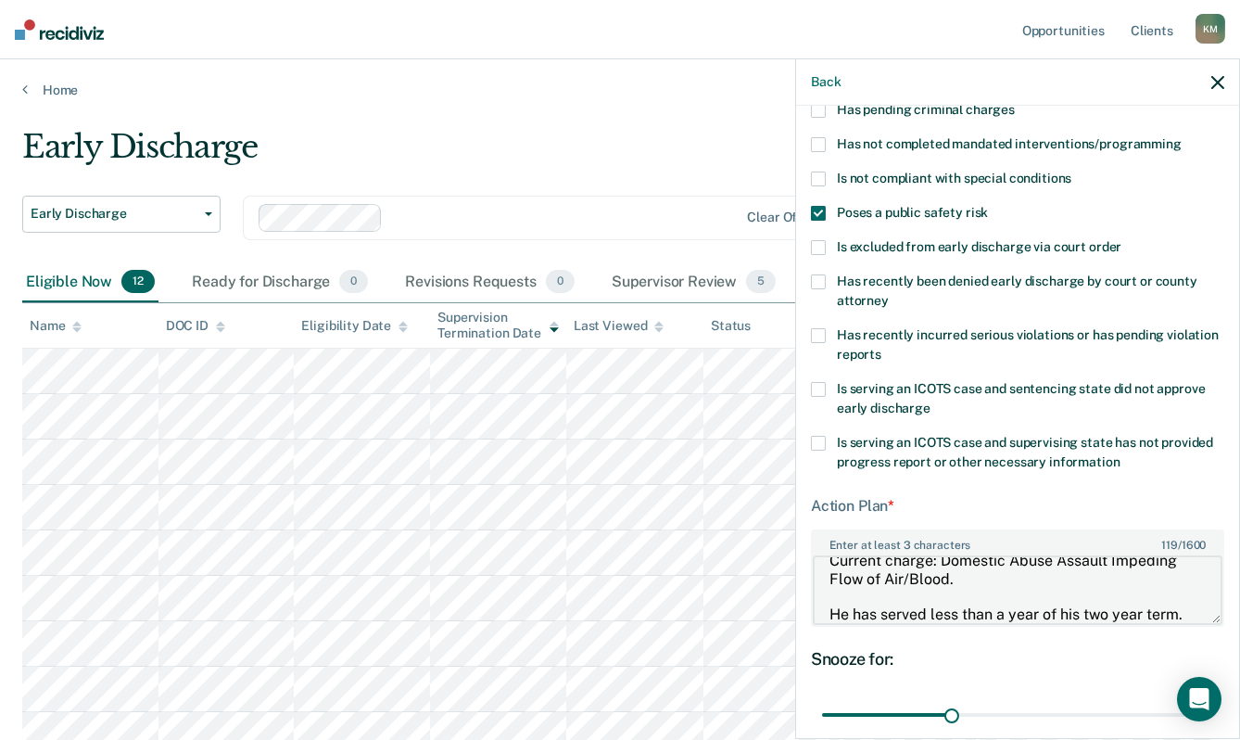
scroll to position [38, 0]
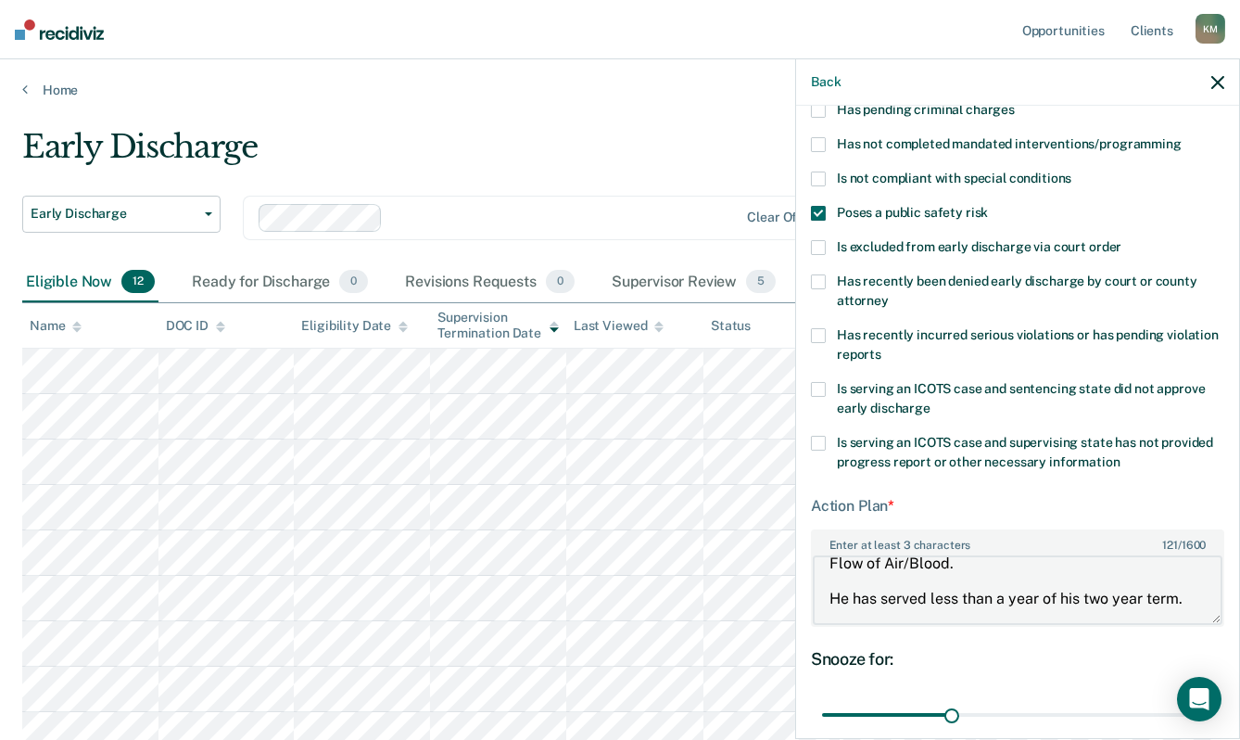
click at [883, 612] on textarea "Current charge: Domestic Abuse Assault Impeding Flow of Air/Blood. He has serve…" at bounding box center [1018, 589] width 410 height 69
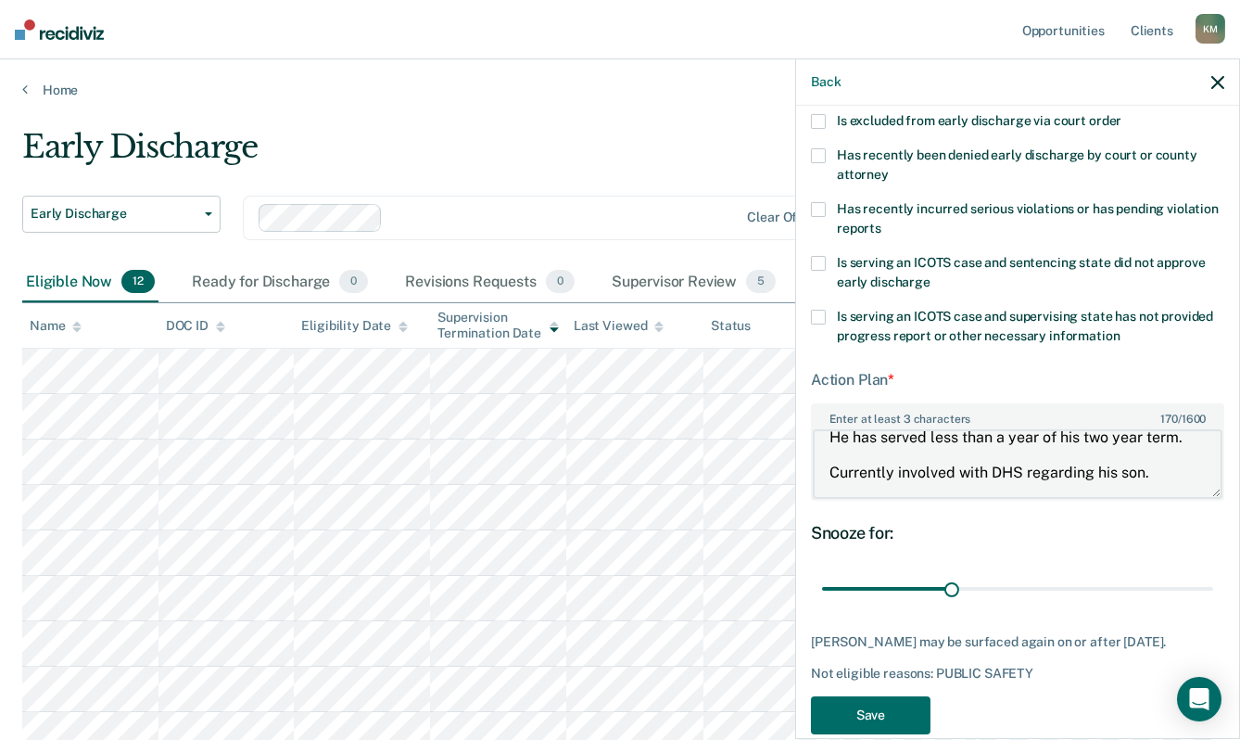
scroll to position [349, 0]
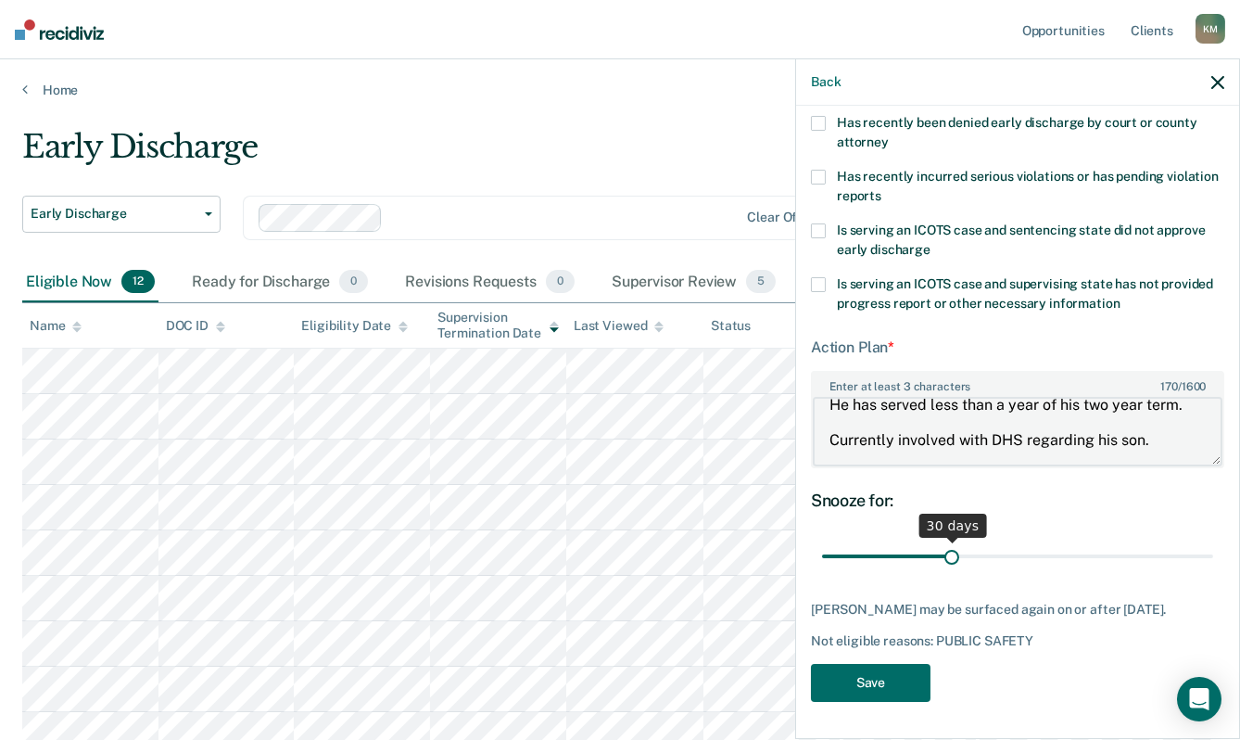
type textarea "Current charge: Domestic Abuse Assault Impeding Flow of Air/Blood. He has serve…"
drag, startPoint x: 947, startPoint y: 540, endPoint x: 1210, endPoint y: 545, distance: 262.4
type input "90"
click at [1210, 545] on input "range" at bounding box center [1017, 556] width 391 height 32
click at [852, 685] on button "Save" at bounding box center [871, 683] width 120 height 38
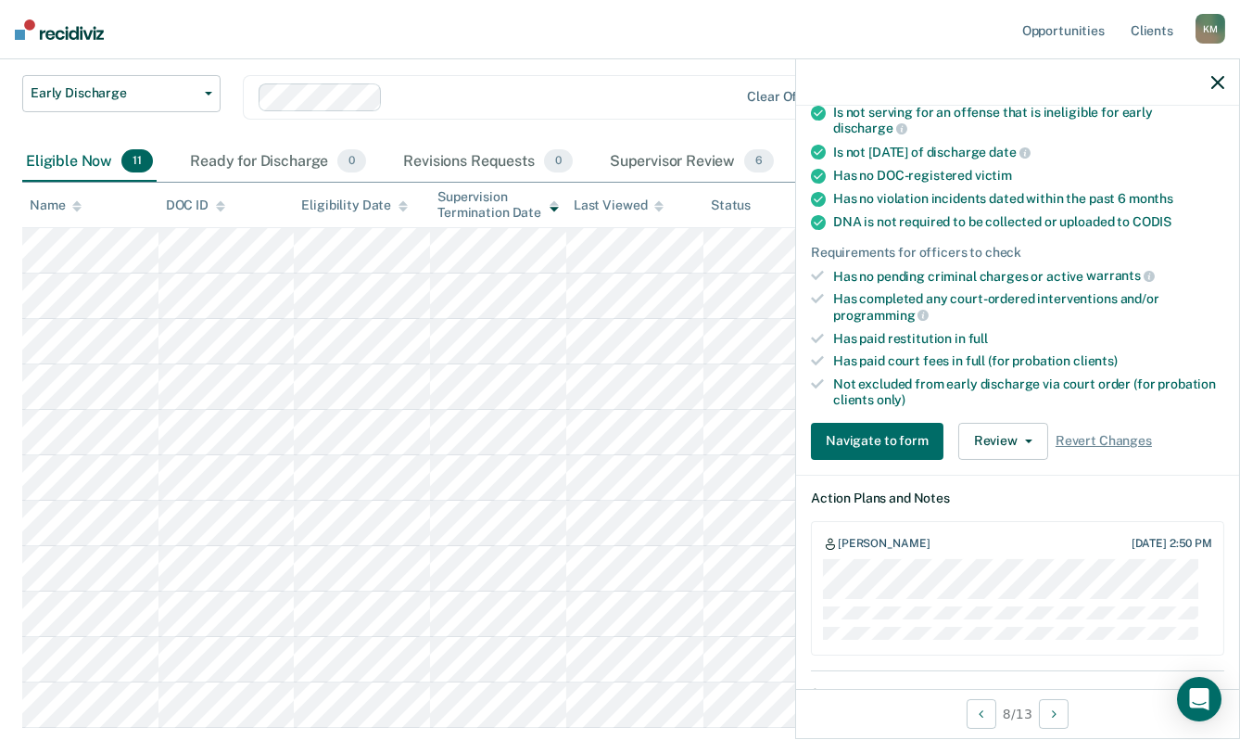
scroll to position [185, 0]
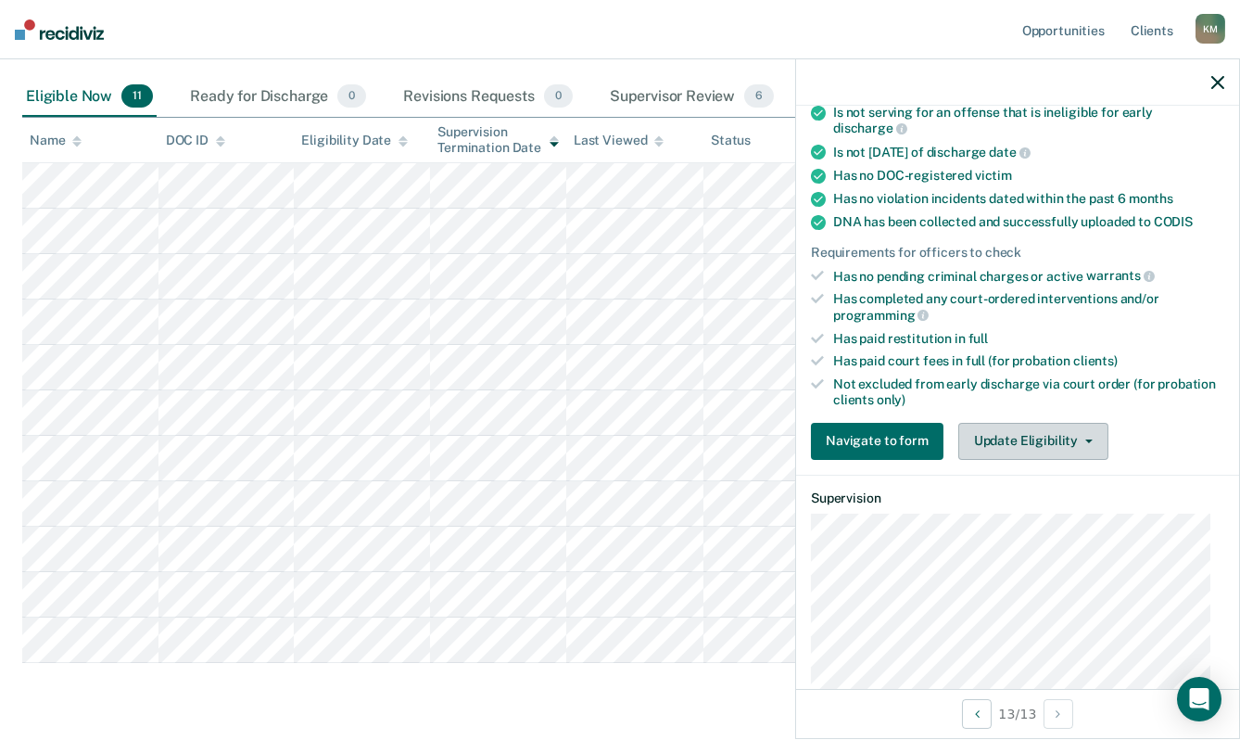
click at [1035, 444] on button "Update Eligibility" at bounding box center [1034, 441] width 150 height 37
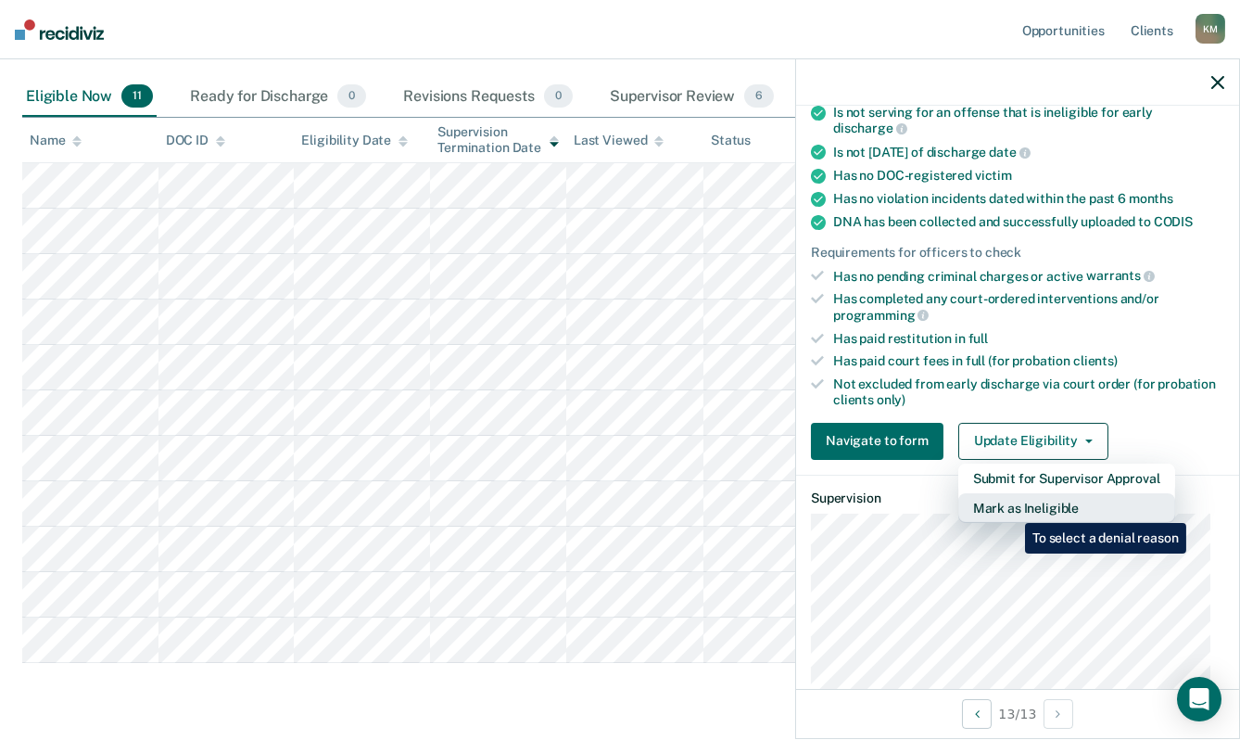
click at [1011, 509] on button "Mark as Ineligible" at bounding box center [1067, 508] width 217 height 30
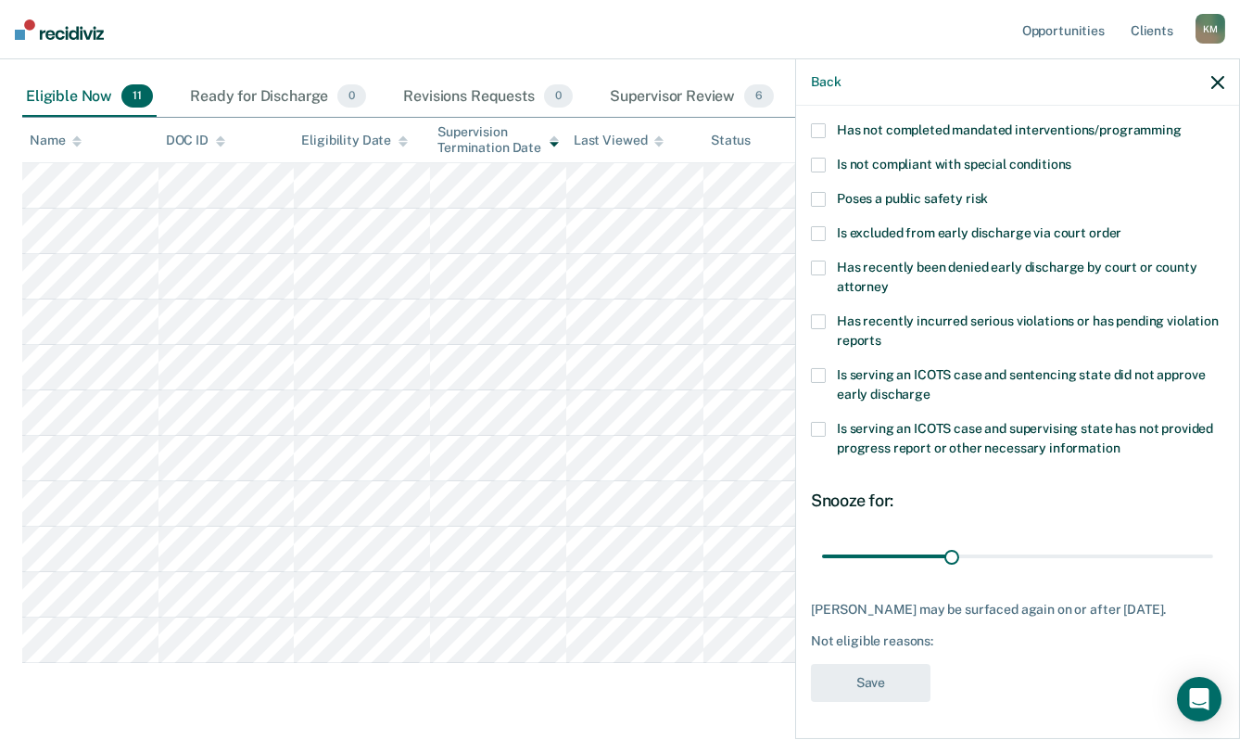
click at [962, 490] on div "Snooze for:" at bounding box center [1017, 500] width 413 height 20
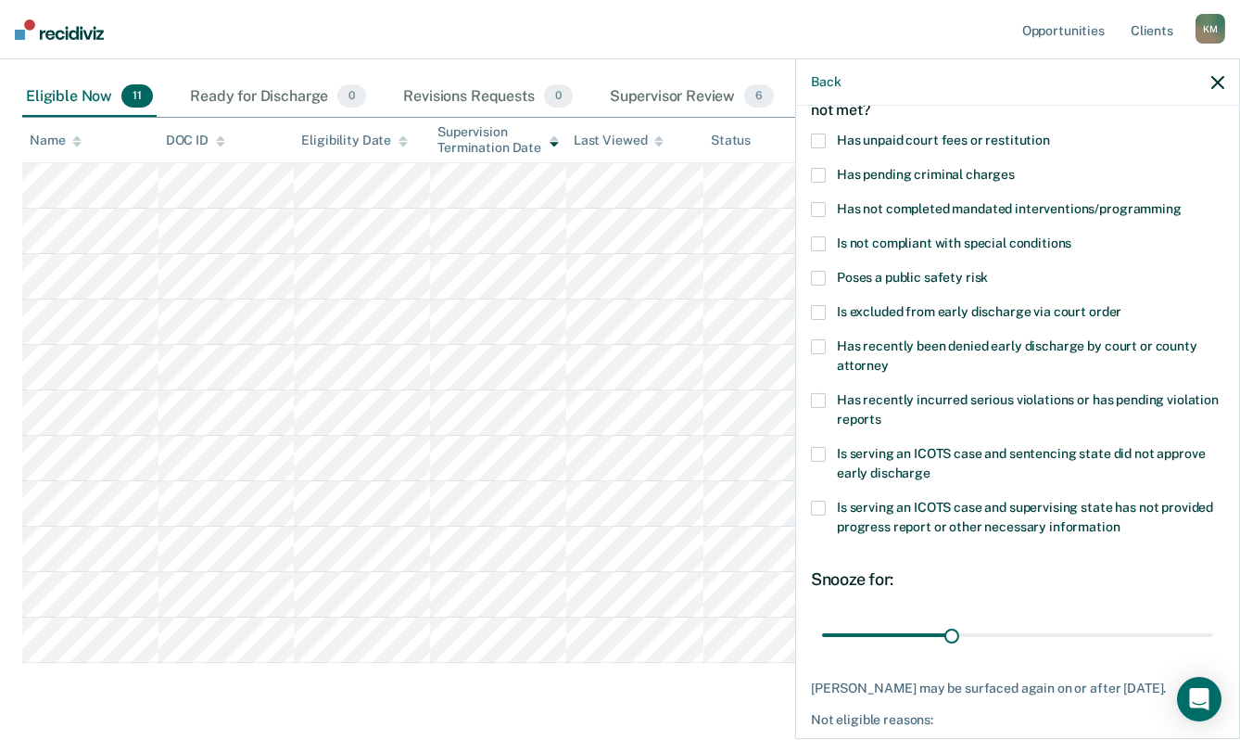
scroll to position [112, 0]
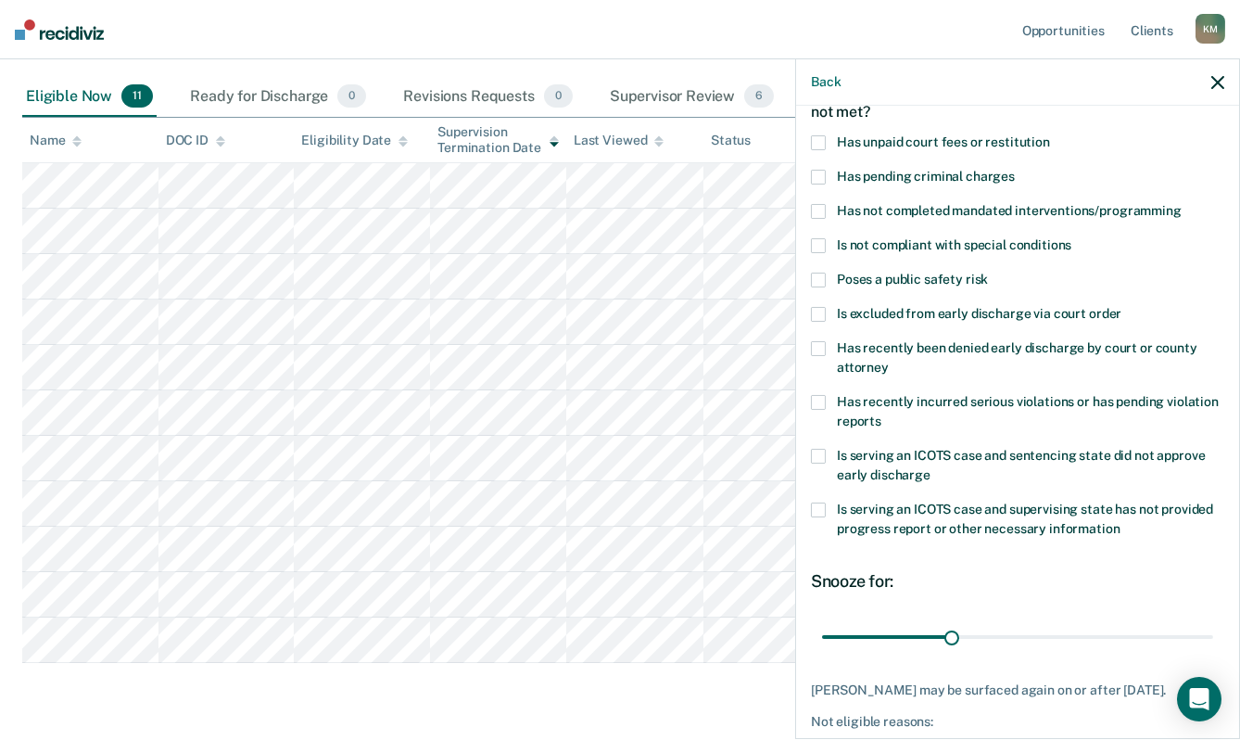
click at [820, 208] on span at bounding box center [818, 211] width 15 height 15
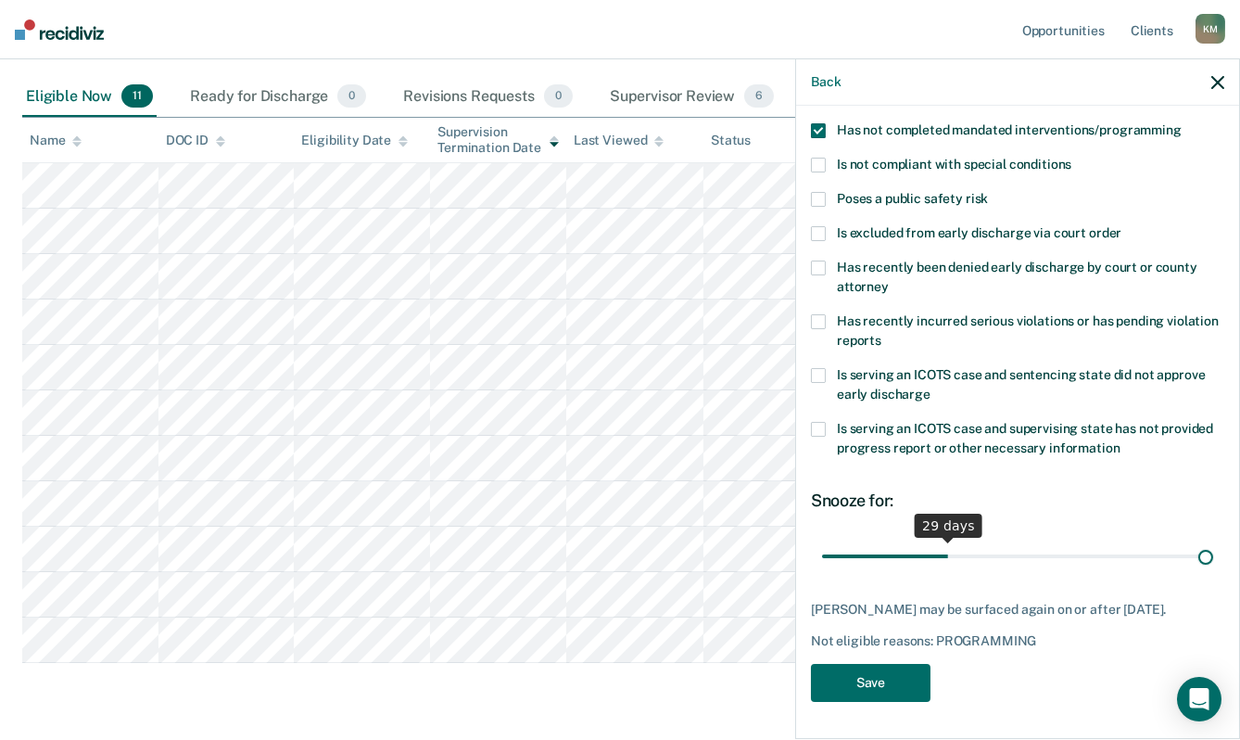
scroll to position [205, 0]
drag, startPoint x: 942, startPoint y: 540, endPoint x: 1244, endPoint y: 528, distance: 302.4
type input "90"
click at [1213, 540] on input "range" at bounding box center [1017, 556] width 391 height 32
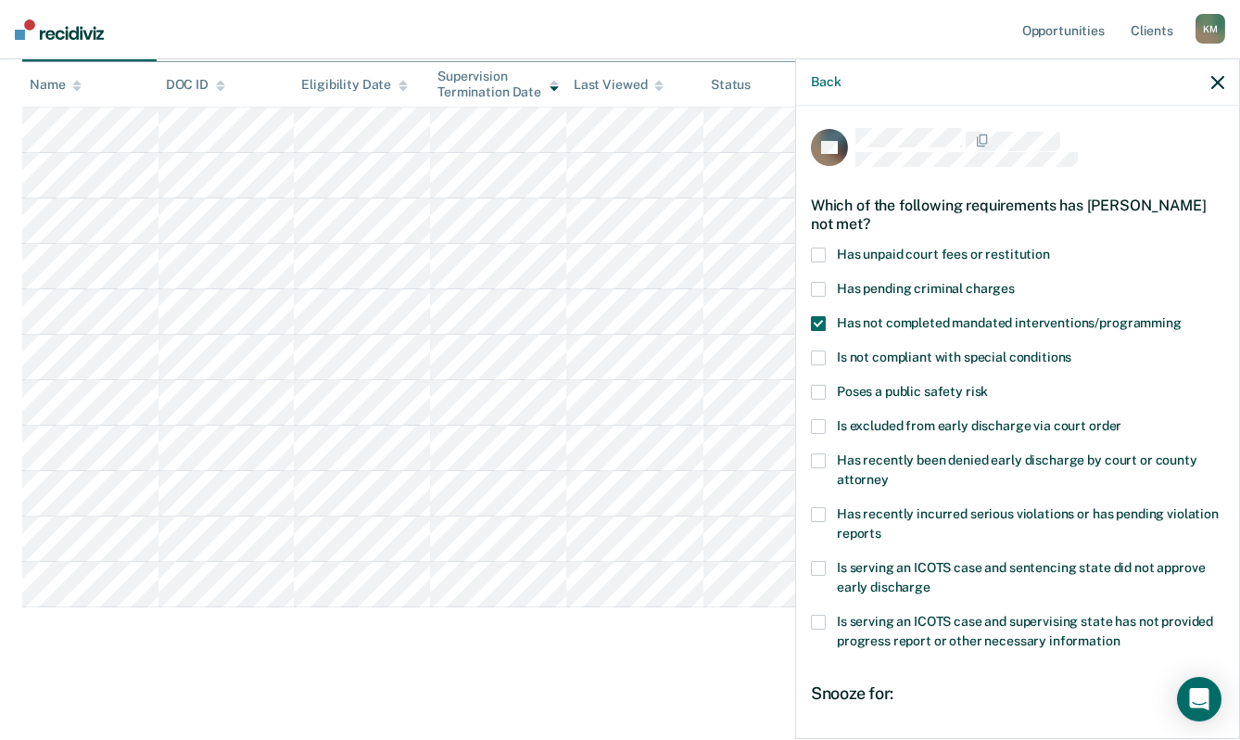
scroll to position [0, 0]
click at [1223, 79] on icon "button" at bounding box center [1218, 82] width 13 height 13
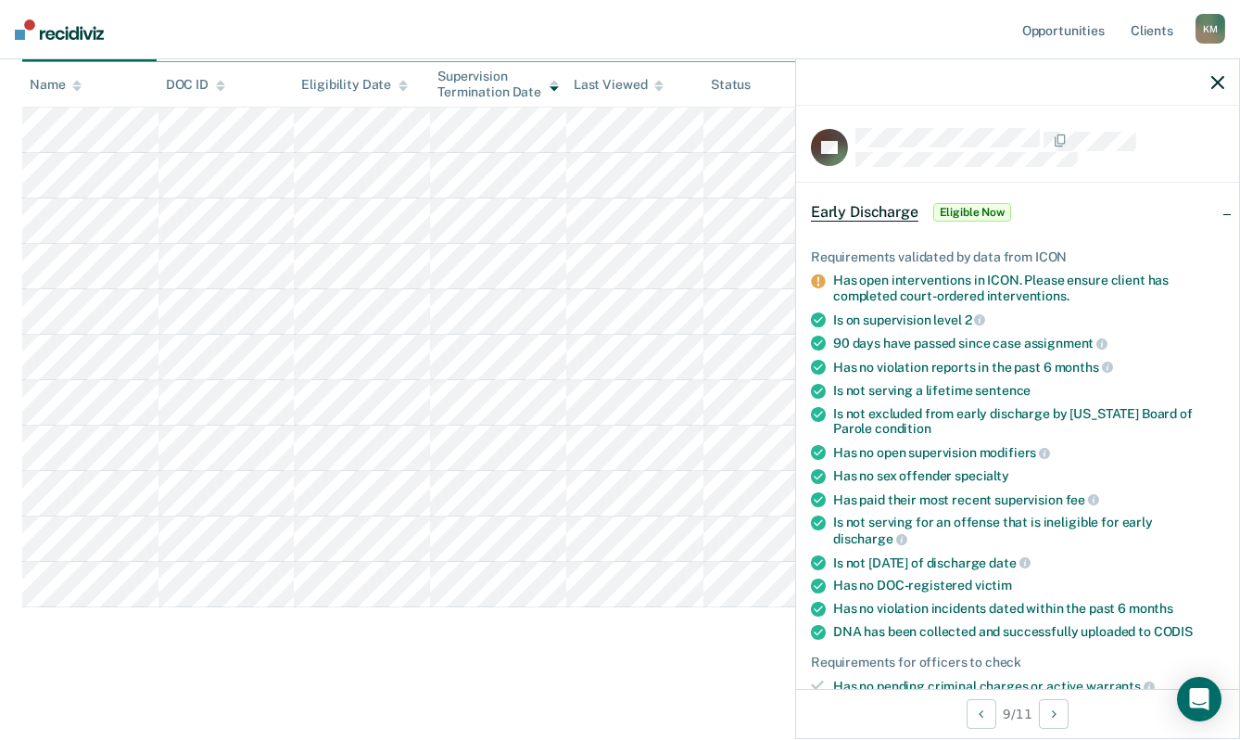
click at [976, 214] on span "Eligible Now" at bounding box center [973, 212] width 79 height 19
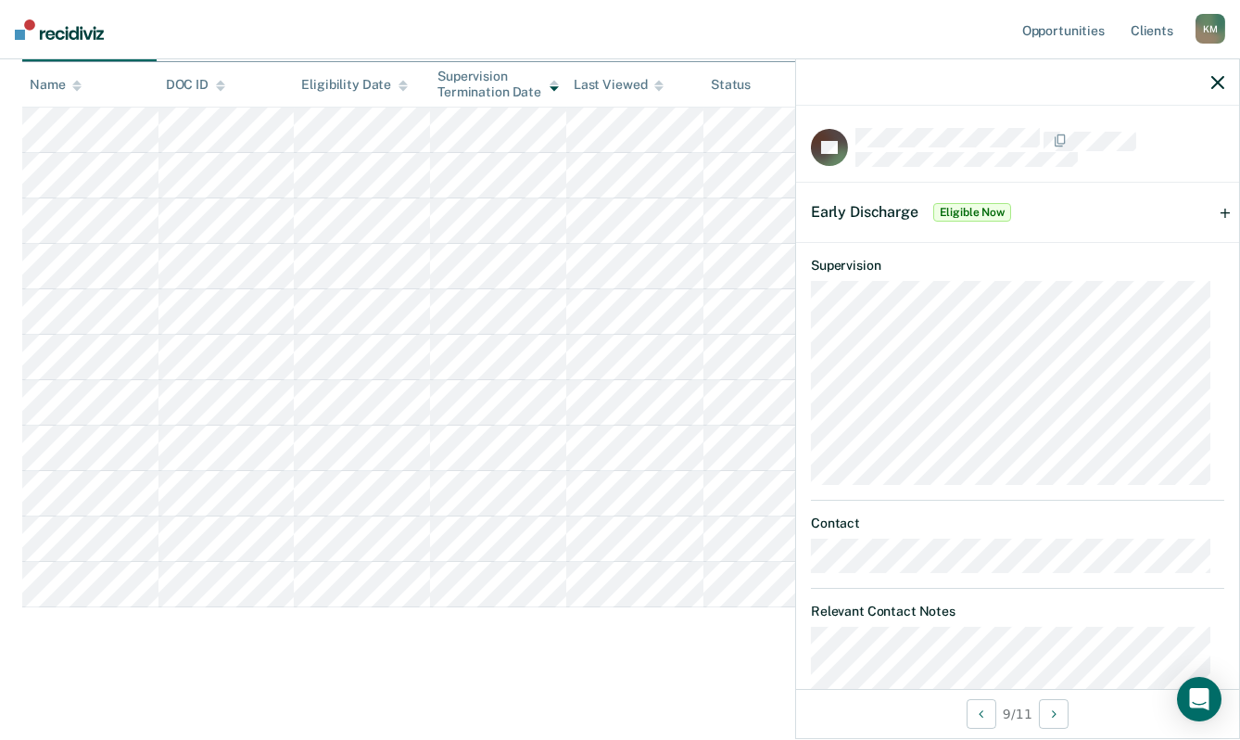
click at [966, 211] on span "Eligible Now" at bounding box center [973, 212] width 79 height 19
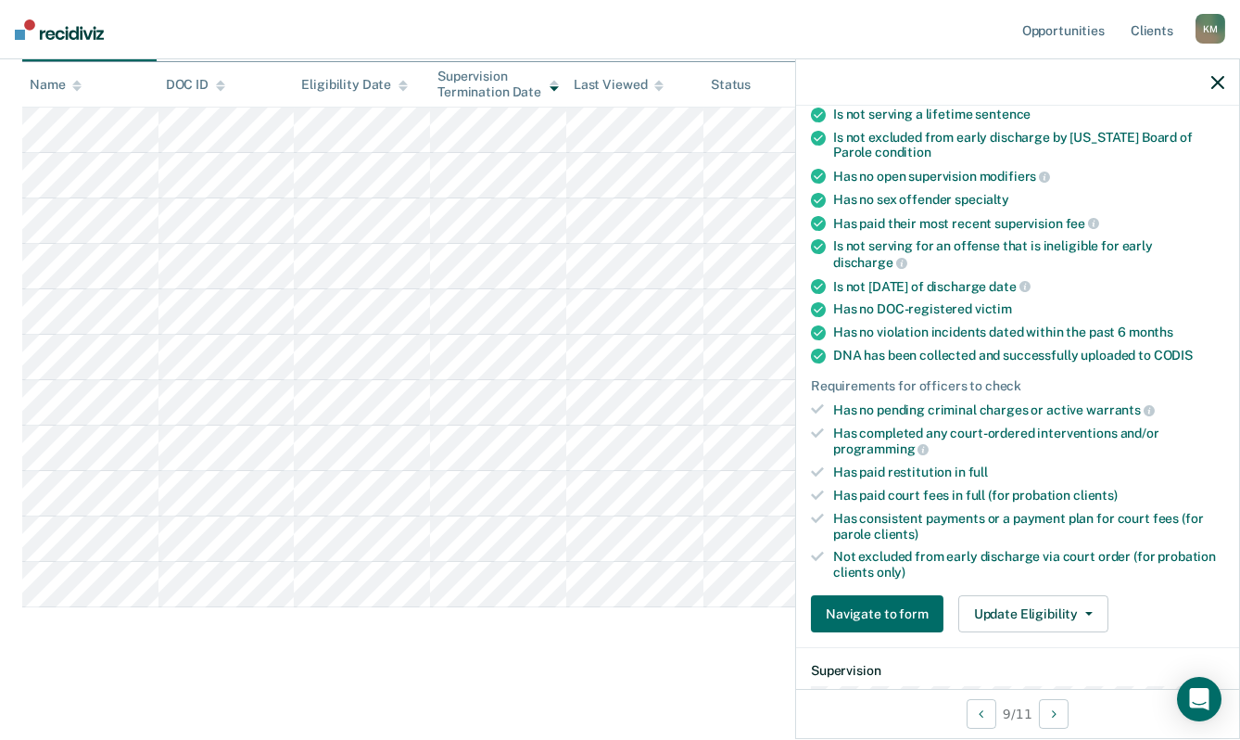
scroll to position [278, 0]
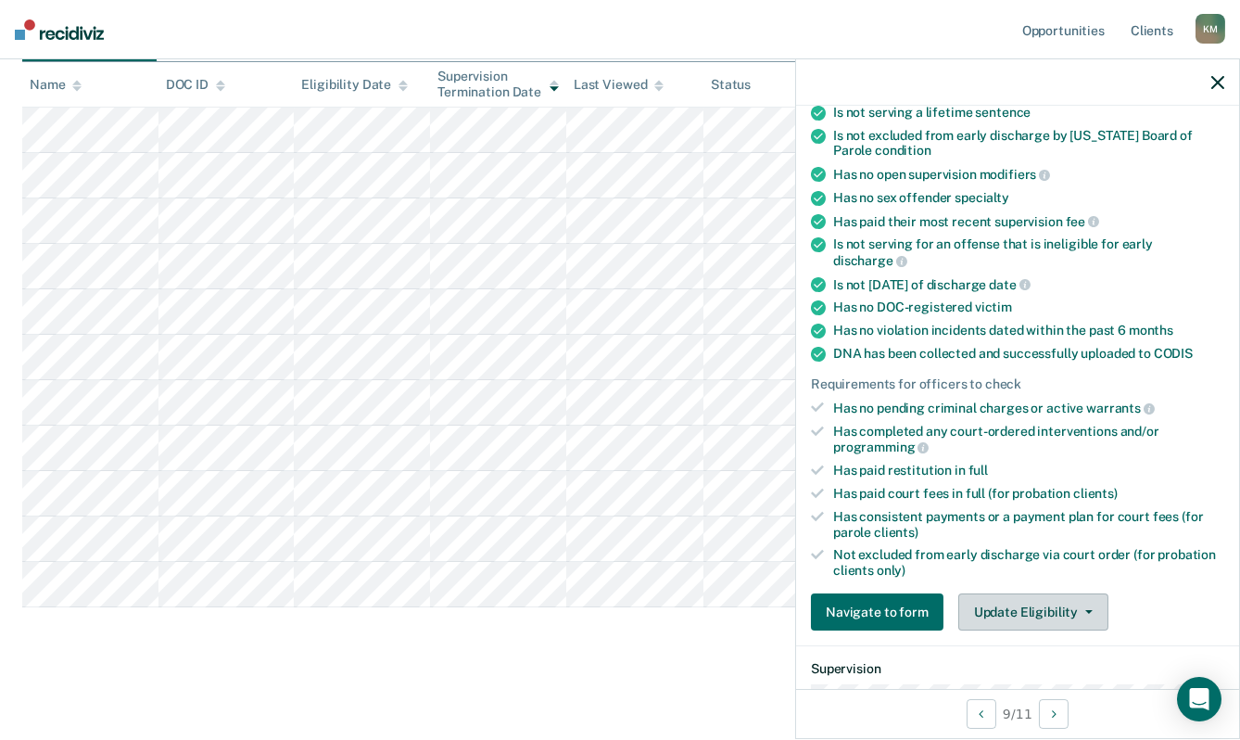
click at [1006, 599] on button "Update Eligibility" at bounding box center [1034, 611] width 150 height 37
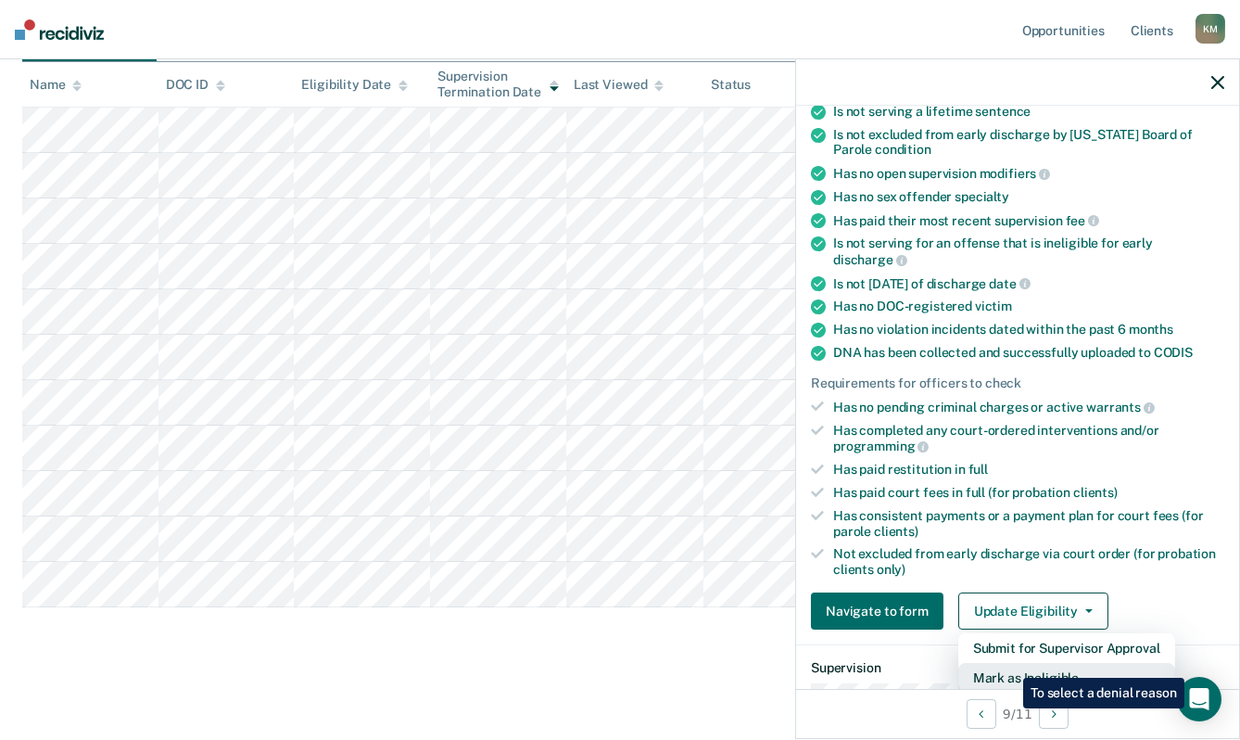
click at [1009, 664] on button "Mark as Ineligible" at bounding box center [1067, 678] width 217 height 30
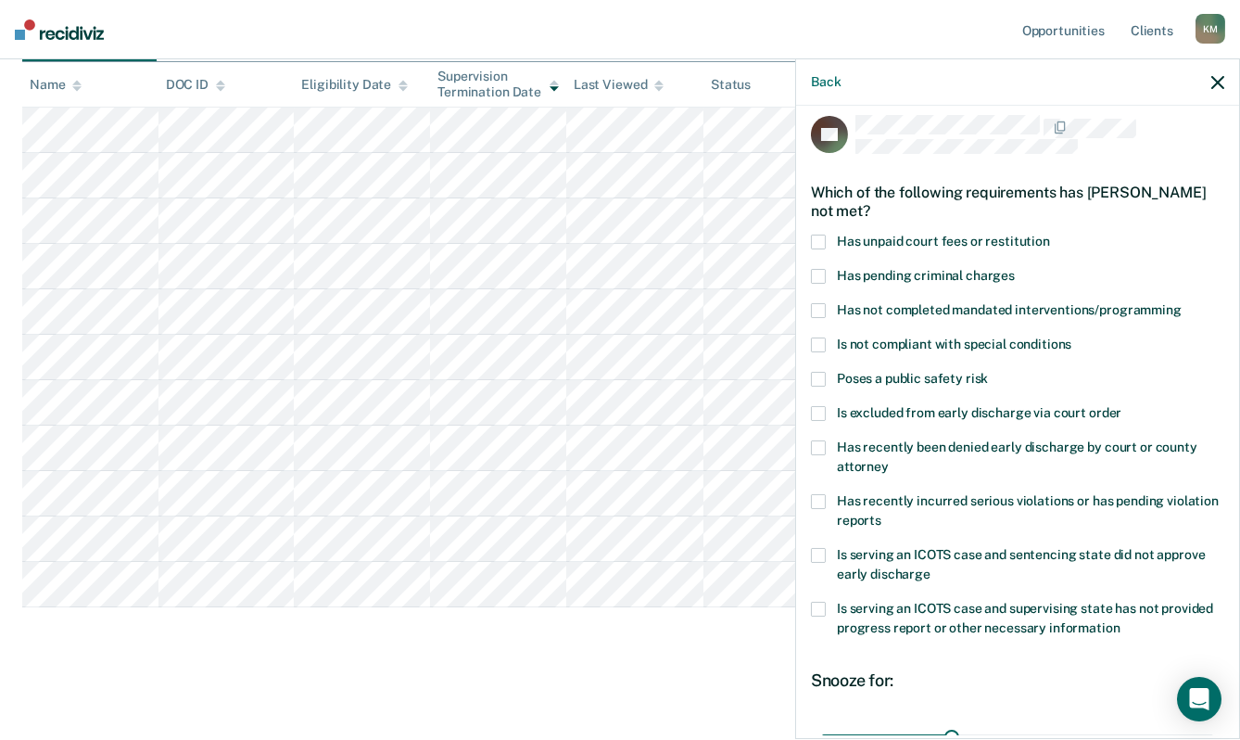
scroll to position [0, 0]
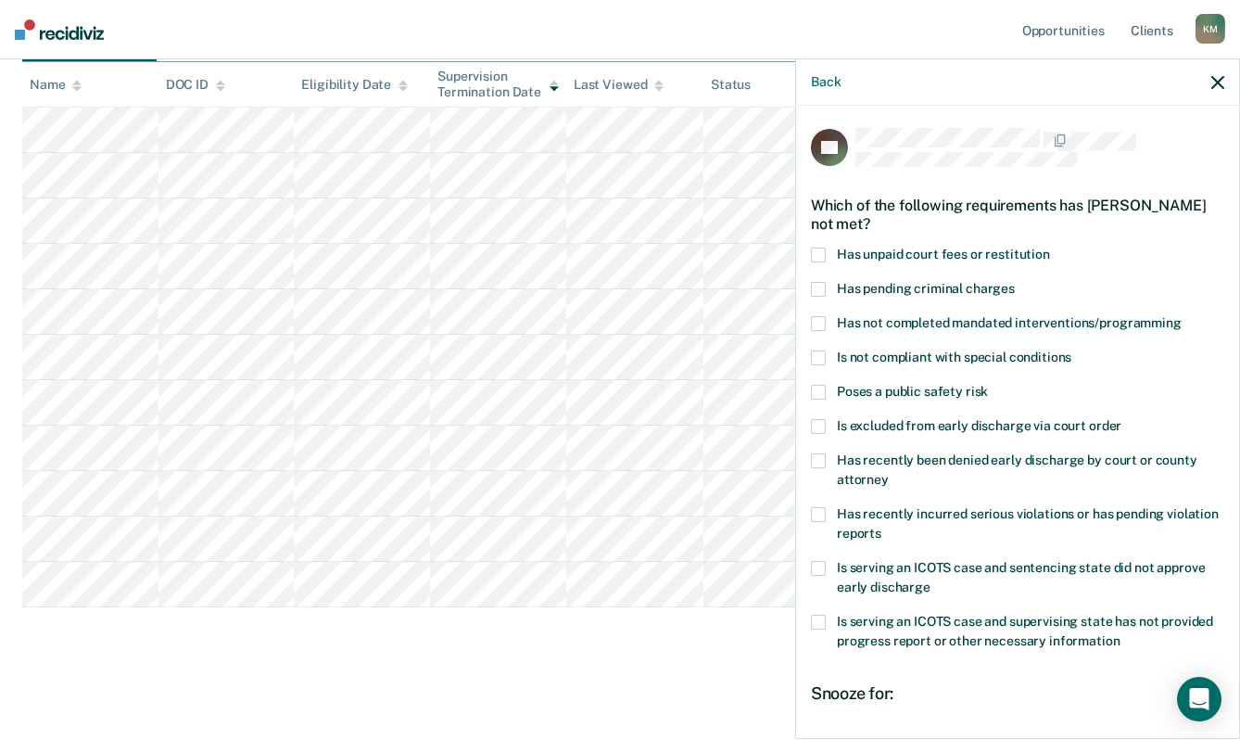
click at [819, 250] on span at bounding box center [818, 255] width 15 height 15
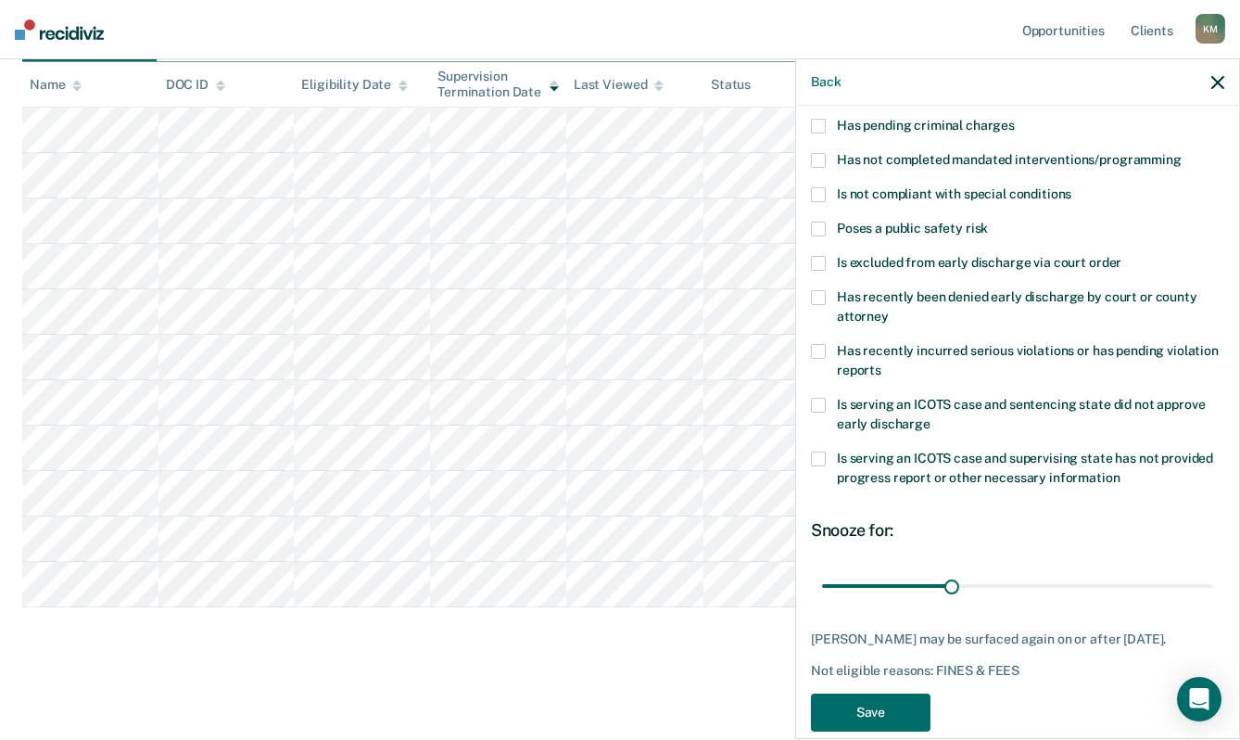
scroll to position [205, 0]
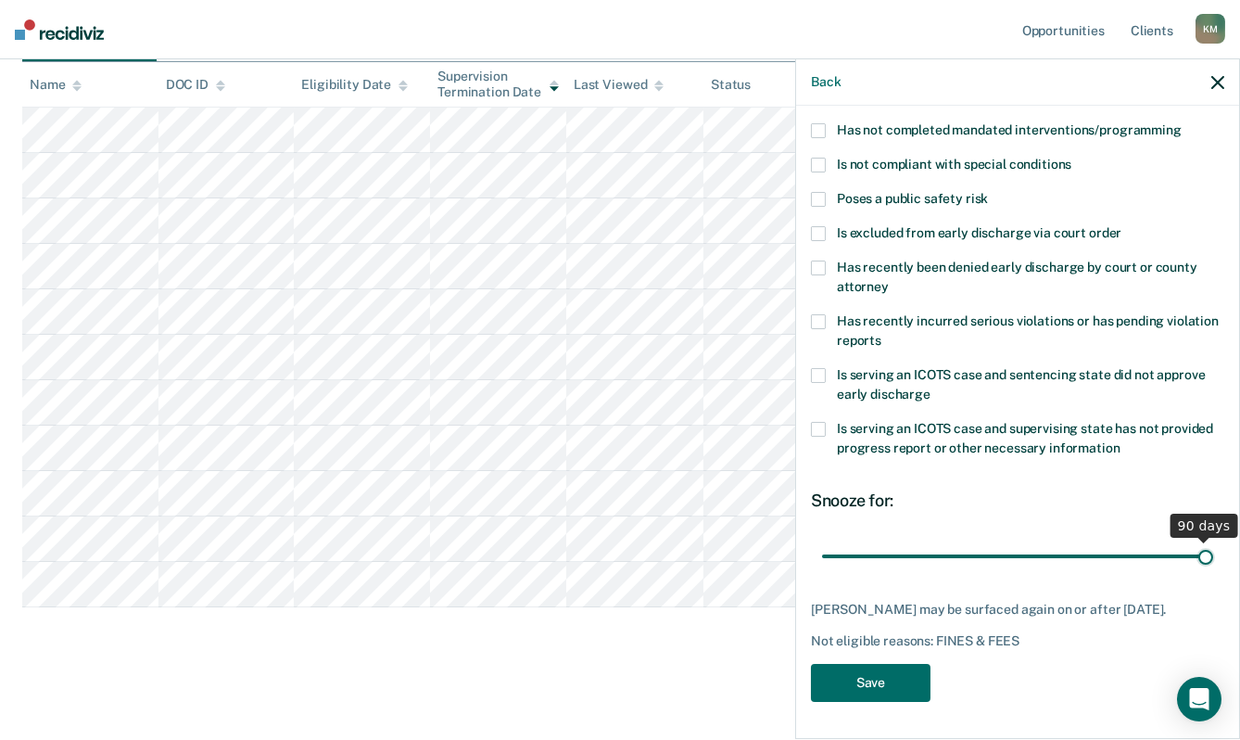
drag, startPoint x: 947, startPoint y: 543, endPoint x: 1237, endPoint y: 550, distance: 289.3
type input "90"
click at [1213, 550] on input "range" at bounding box center [1017, 556] width 391 height 32
click at [842, 674] on button "Save" at bounding box center [871, 683] width 120 height 38
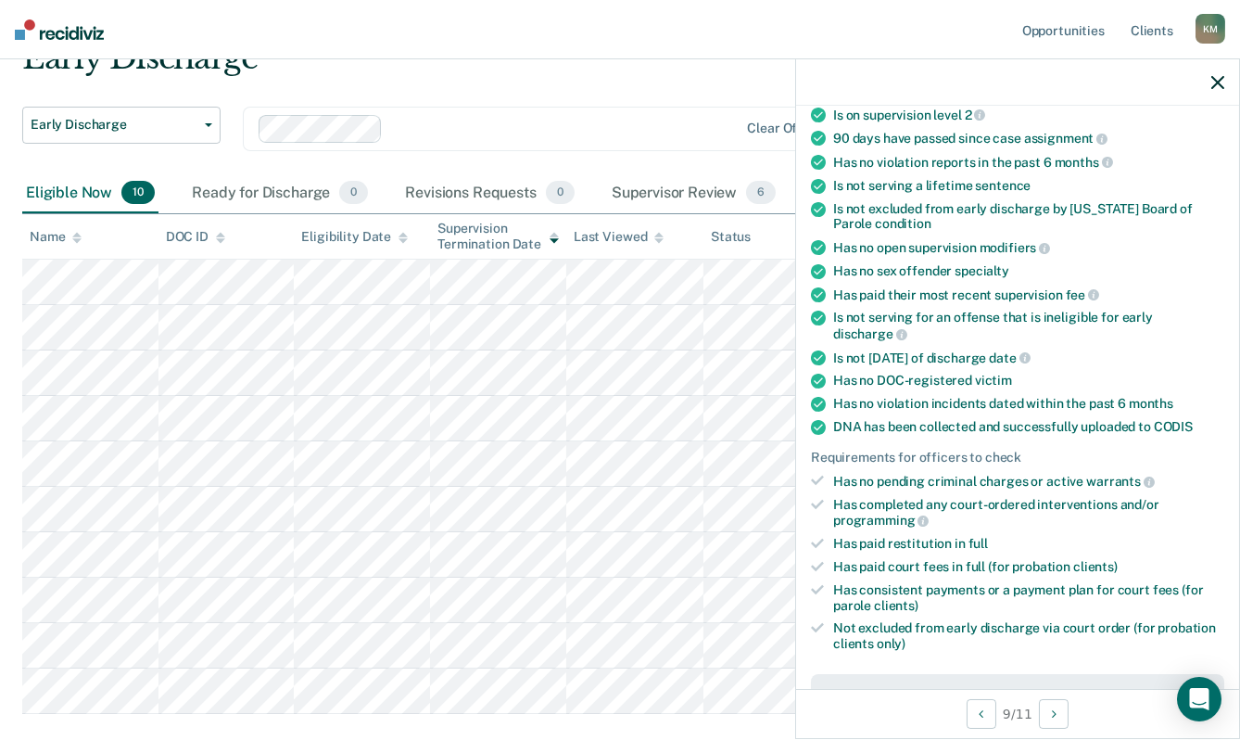
scroll to position [93, 0]
